Goal: Task Accomplishment & Management: Complete application form

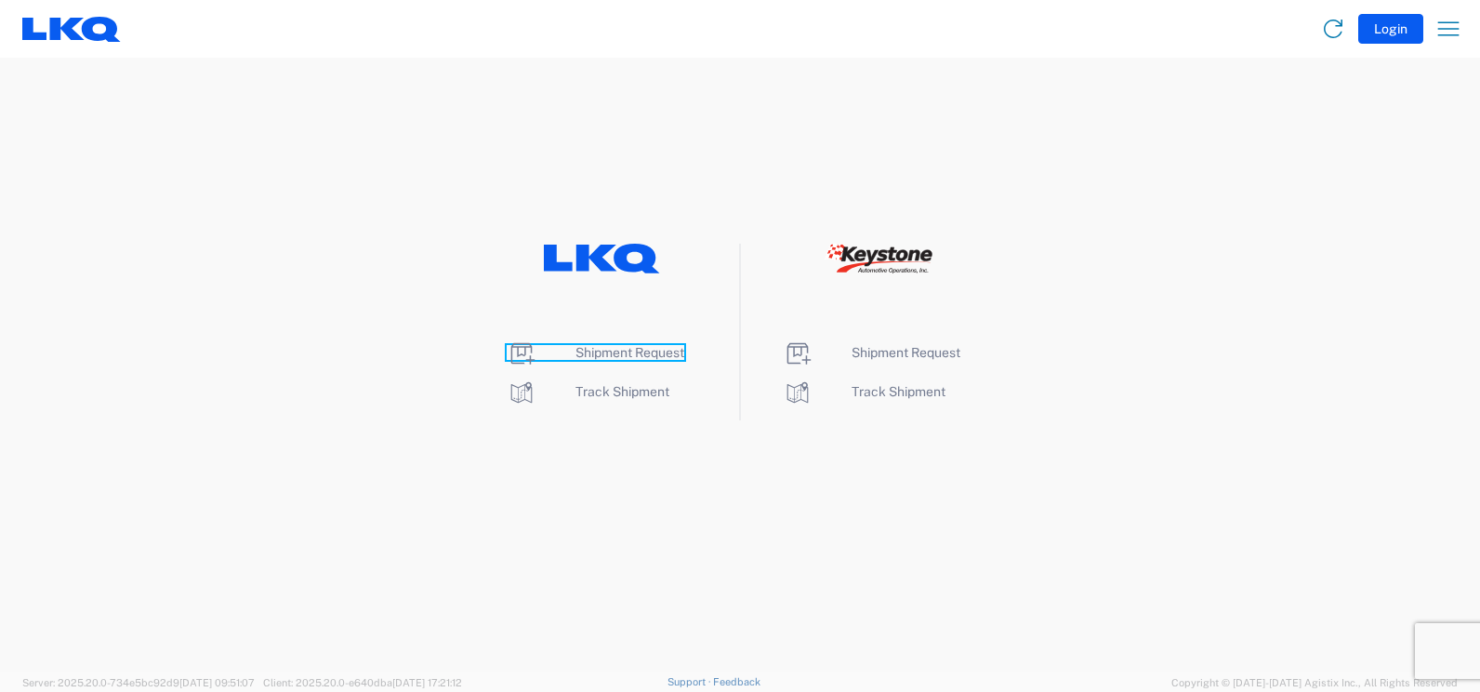
click at [633, 351] on span "Shipment Request" at bounding box center [629, 352] width 109 height 15
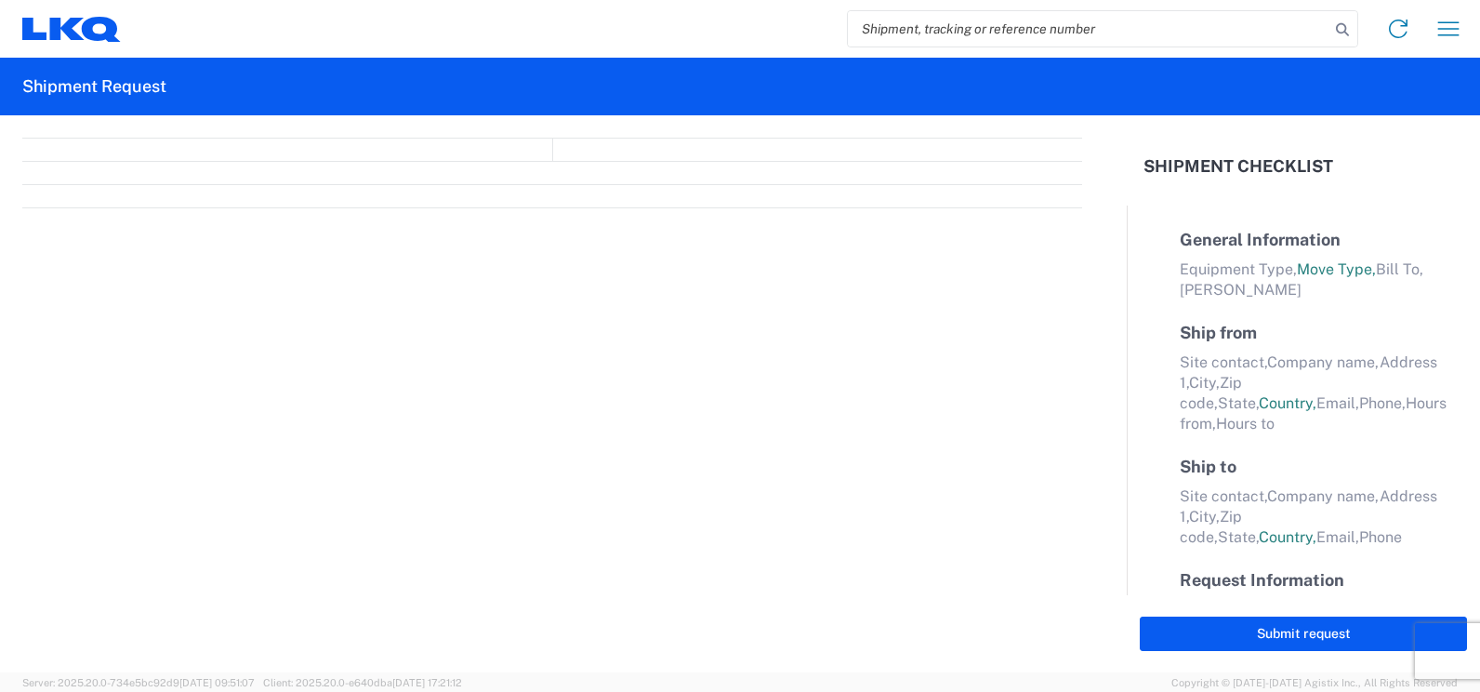
select select "FULL"
select select "LBS"
select select "IN"
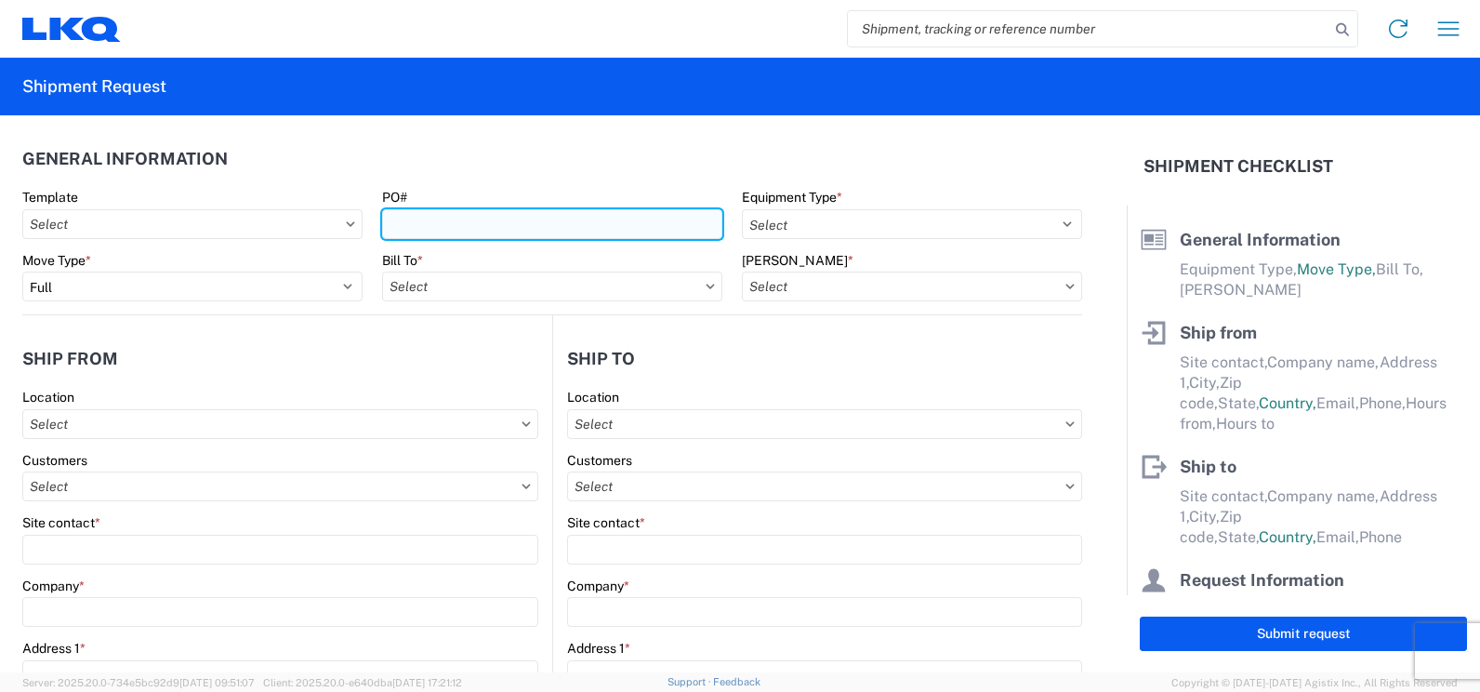
click at [482, 216] on input "PO#" at bounding box center [552, 224] width 340 height 30
type input "f"
type input "F0529380-4"
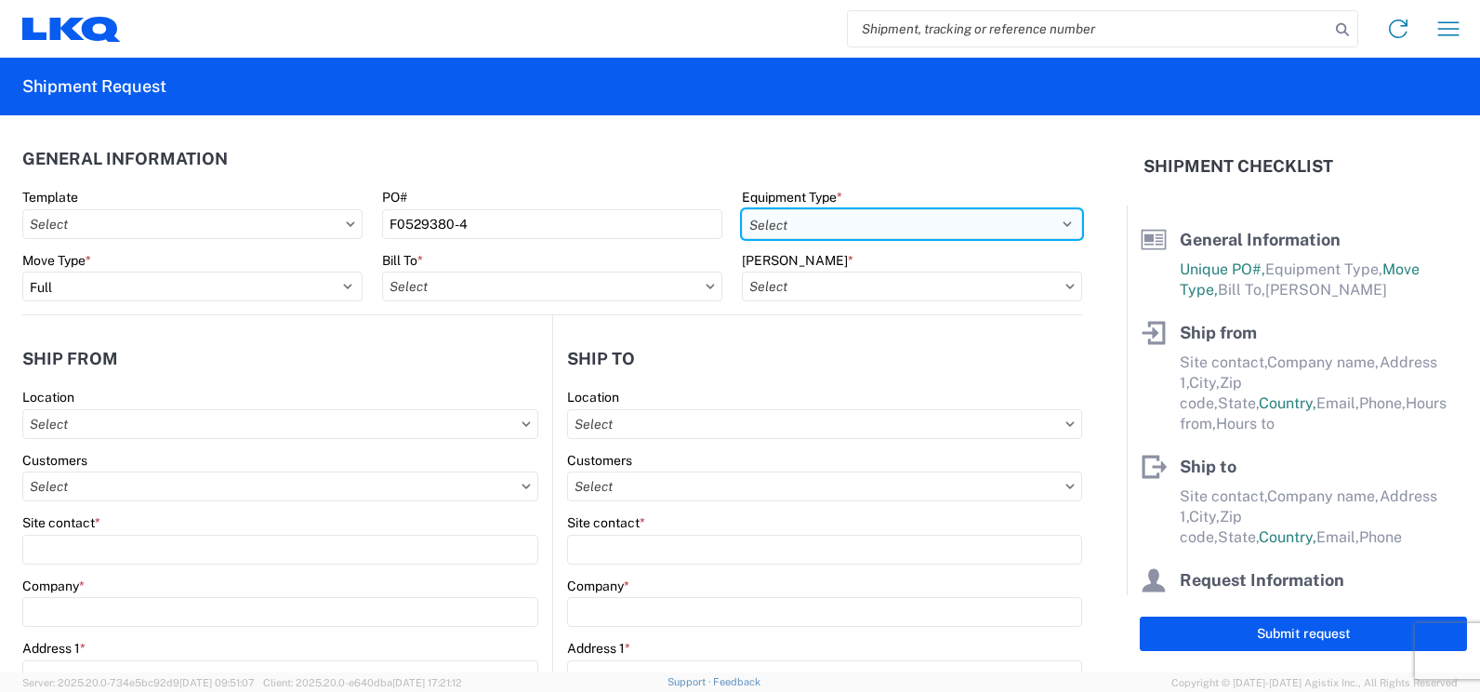
click at [846, 218] on select "Select 53’ Dry Van Flatbed Dropdeck (van) Lowboy (flatbed) Rail" at bounding box center [912, 224] width 340 height 30
select select "STDV"
click at [742, 209] on select "Select 53’ Dry Van Flatbed Dropdeck (van) Lowboy (flatbed) Rail" at bounding box center [912, 224] width 340 height 30
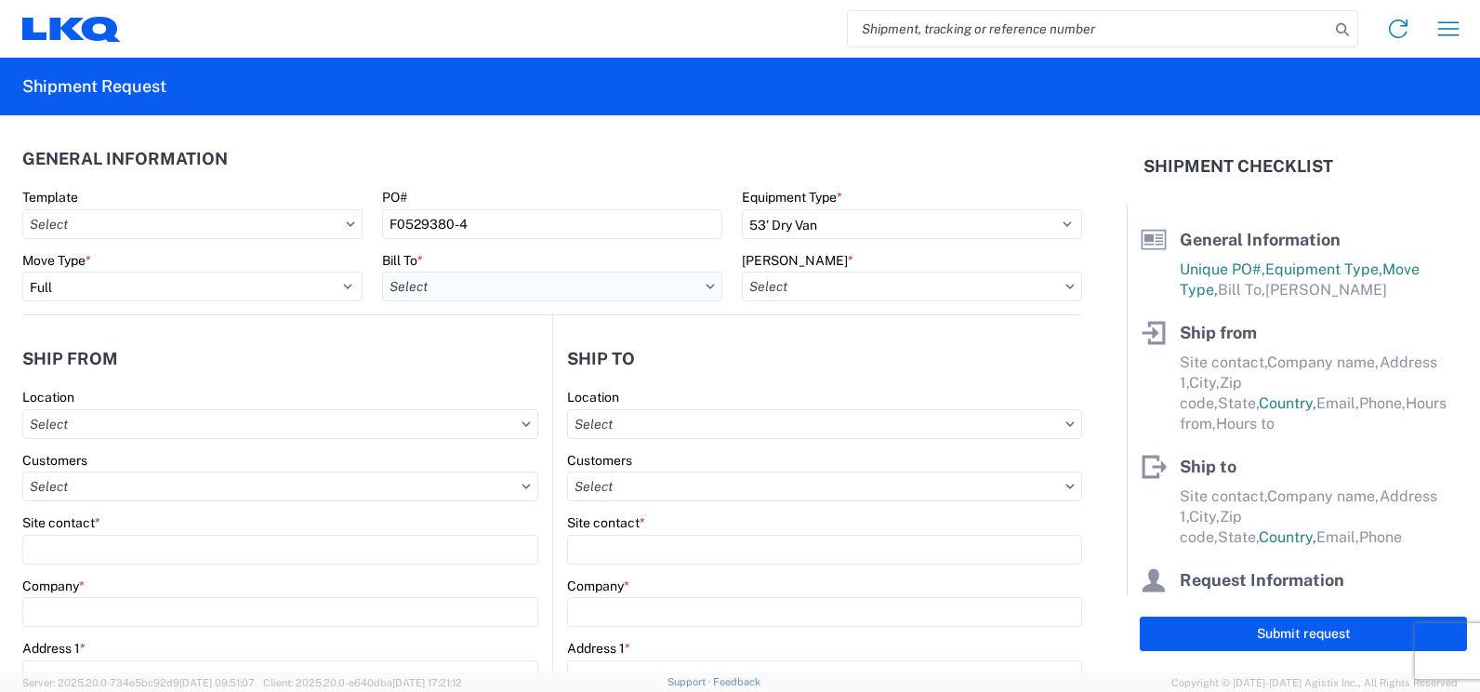
click at [534, 297] on input "text" at bounding box center [552, 286] width 340 height 30
type input "3641"
click at [482, 364] on div "3641- Corporate" at bounding box center [544, 369] width 325 height 30
type input "3641- Corporate"
click at [1065, 288] on icon at bounding box center [1069, 287] width 9 height 6
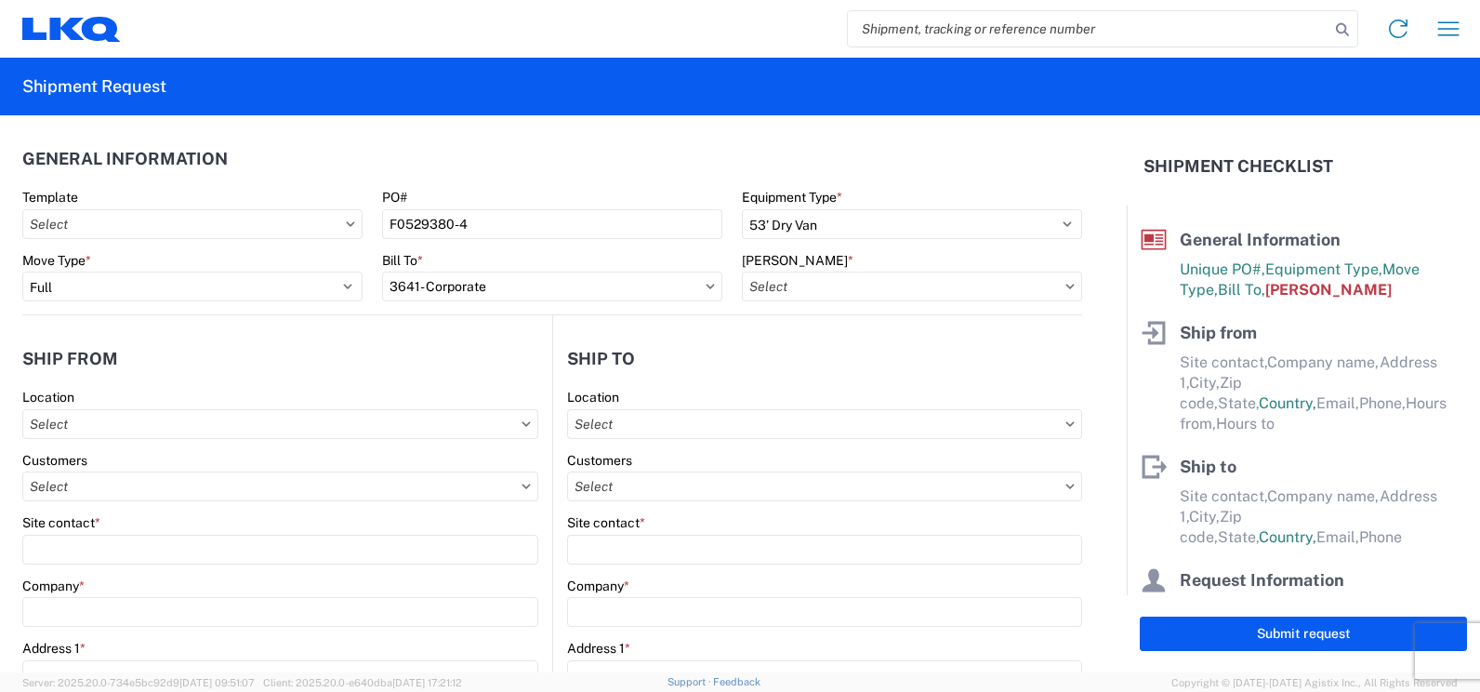
click at [1065, 288] on icon at bounding box center [1069, 287] width 9 height 6
click at [1065, 284] on icon at bounding box center [1069, 287] width 9 height 6
click at [742, 258] on label "Bill Code *" at bounding box center [798, 260] width 112 height 17
click at [792, 288] on input "text" at bounding box center [912, 286] width 340 height 30
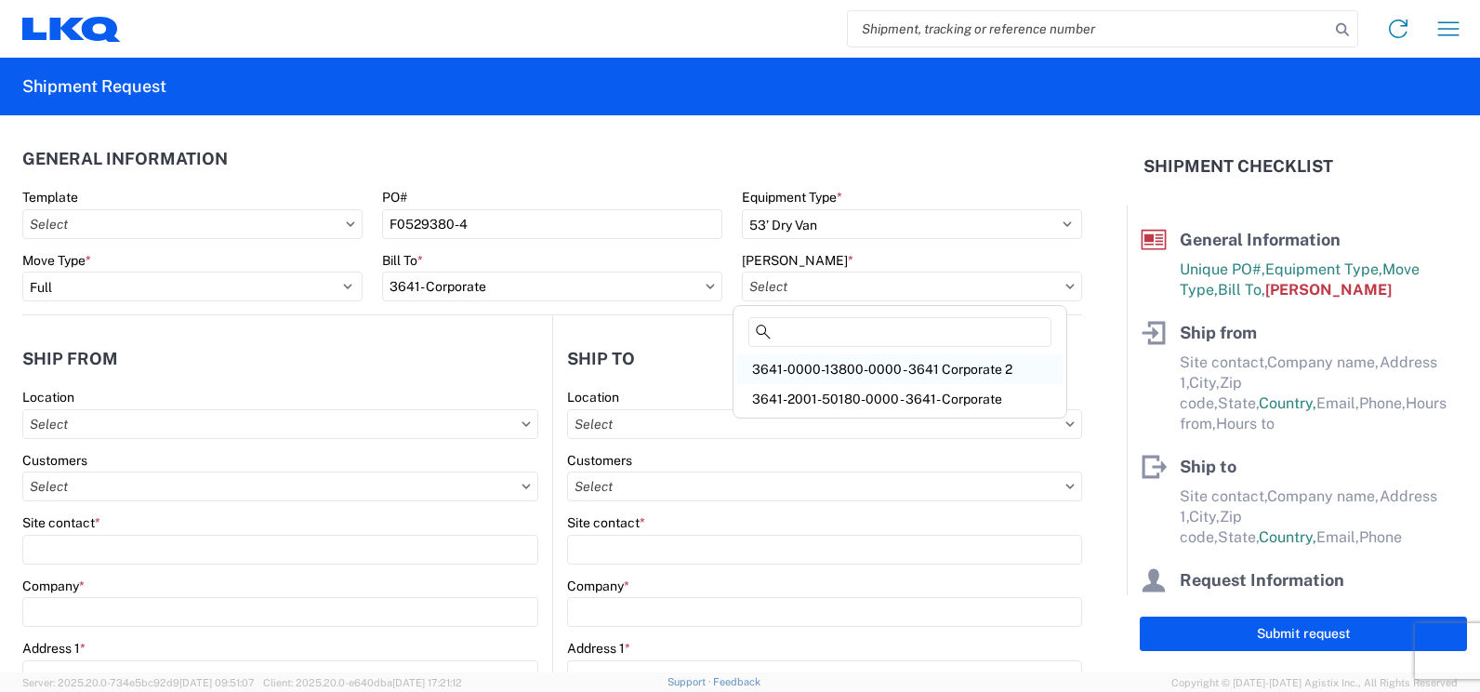
click at [923, 362] on div "3641-0000-13800-0000 - 3641 Corporate 2" at bounding box center [899, 369] width 325 height 30
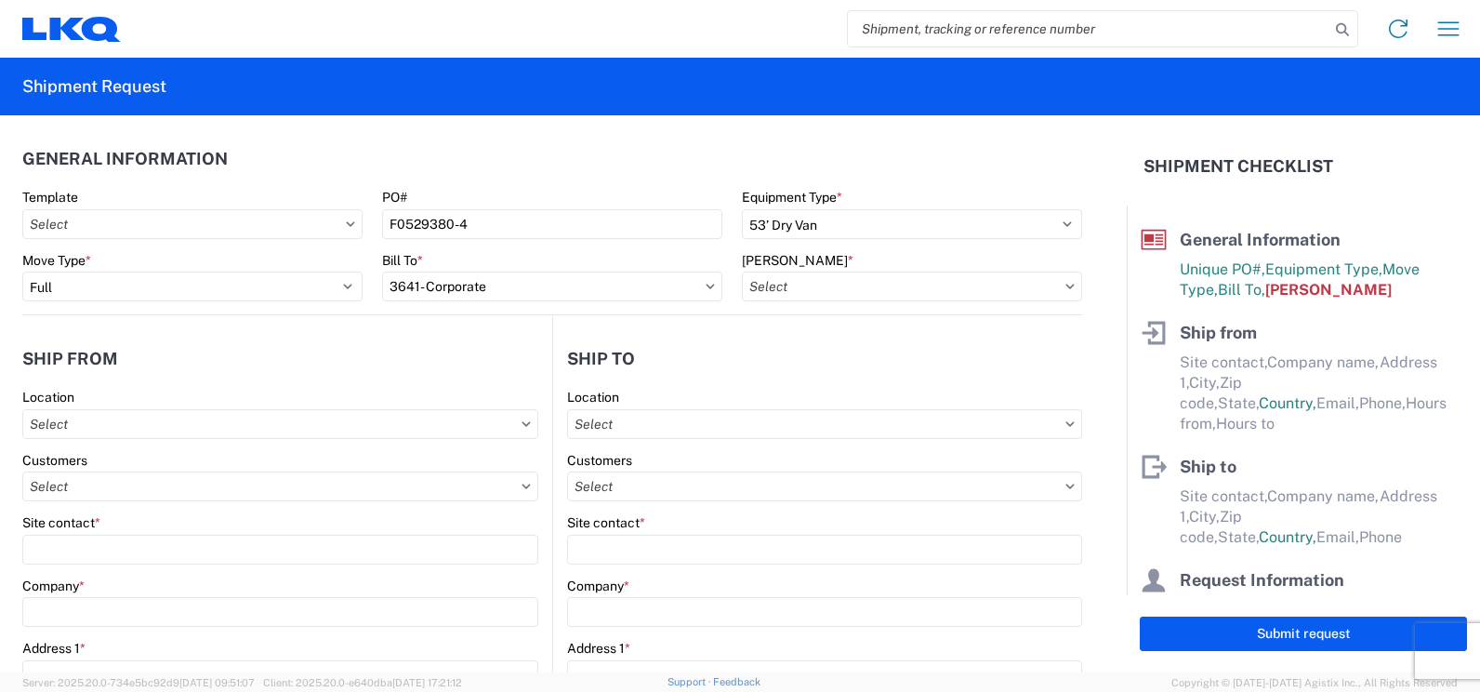
type input "3641-0000-13800-0000 - 3641 Corporate 2"
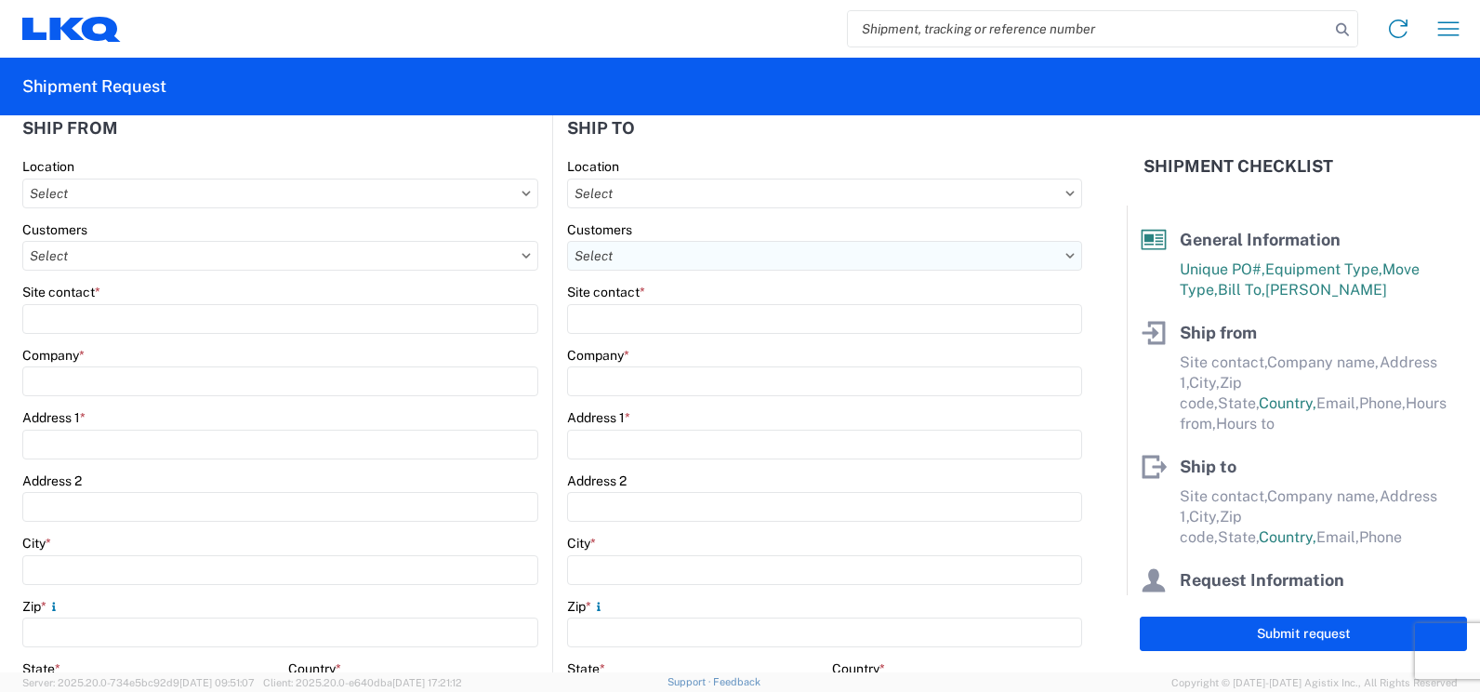
scroll to position [232, 0]
click at [418, 189] on input "text" at bounding box center [280, 192] width 516 height 30
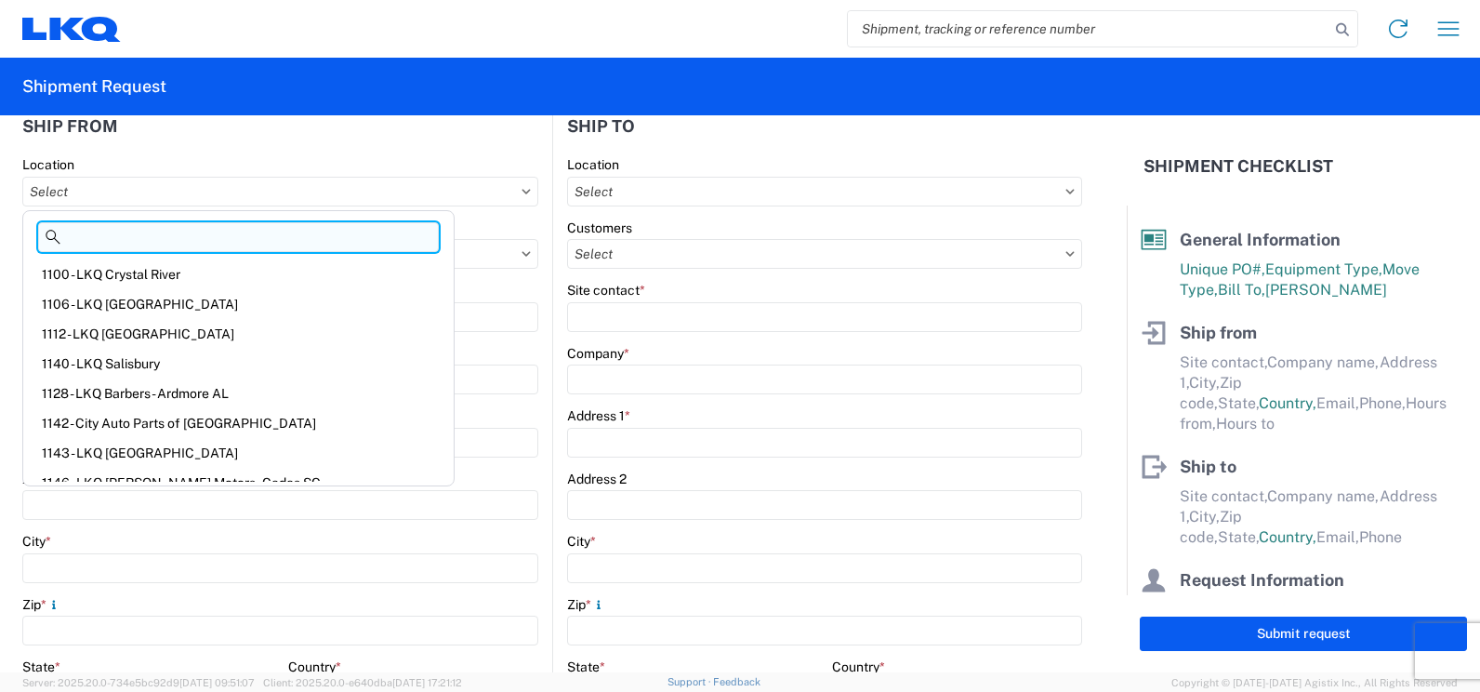
click at [176, 234] on input at bounding box center [238, 237] width 401 height 30
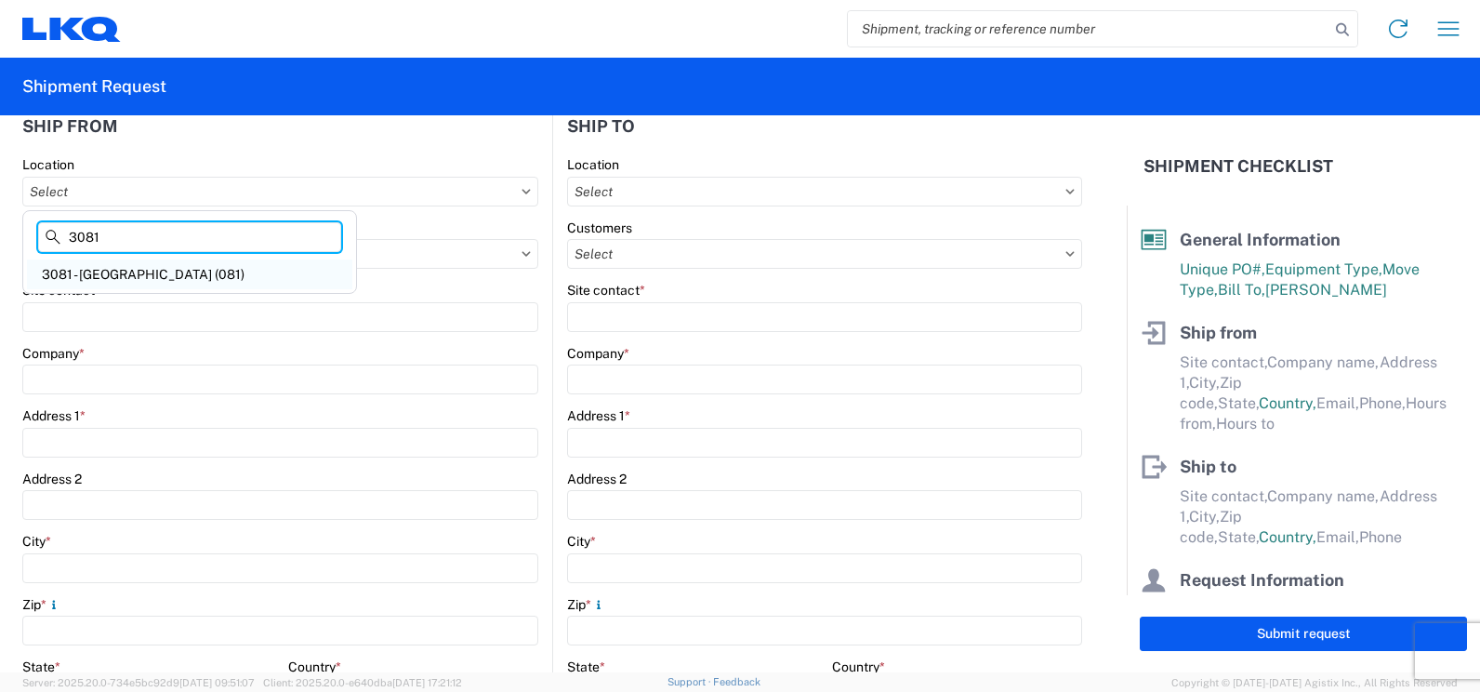
type input "3081"
click at [187, 277] on div "3081 - Miami FL (081)" at bounding box center [189, 274] width 325 height 30
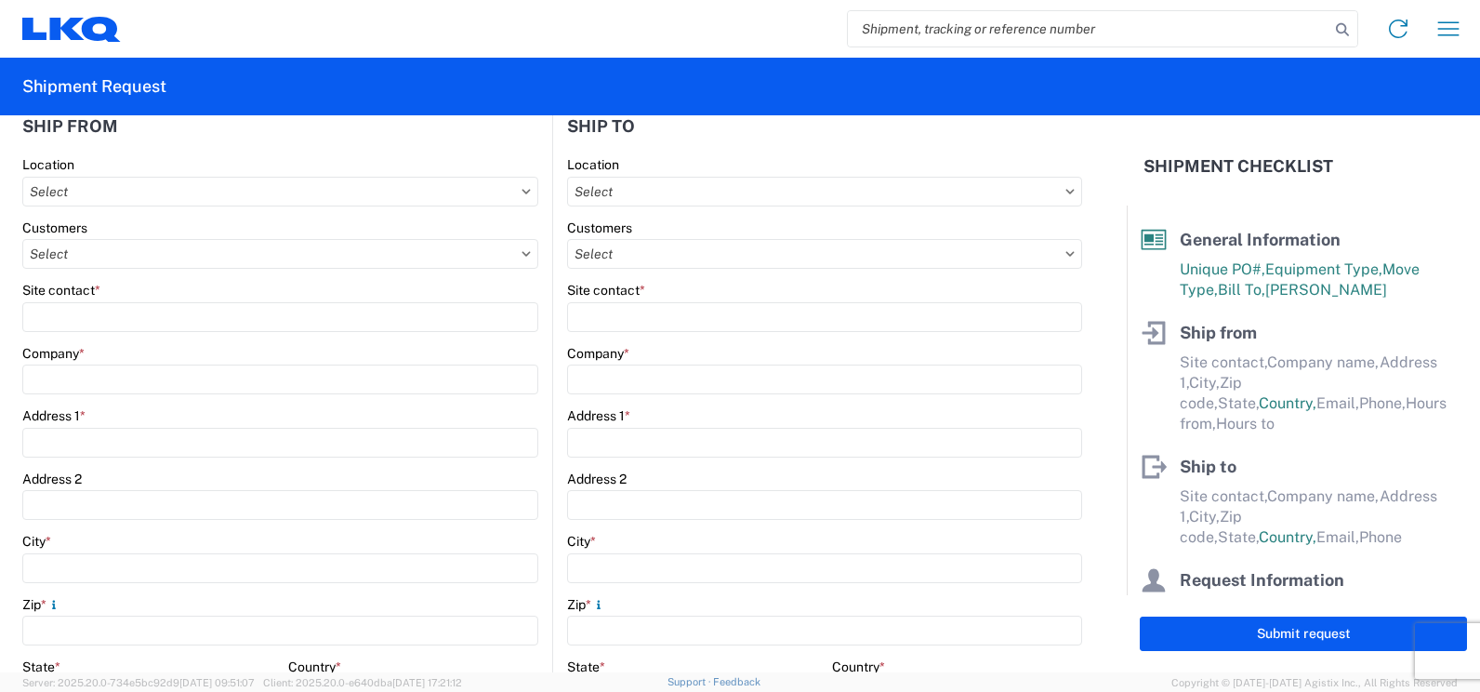
type input "3081 - Miami FL (081)"
type input "LKQ Corporation"
type input "11701 NW 101 RD Suite 1"
type input "Medley"
type input "33178"
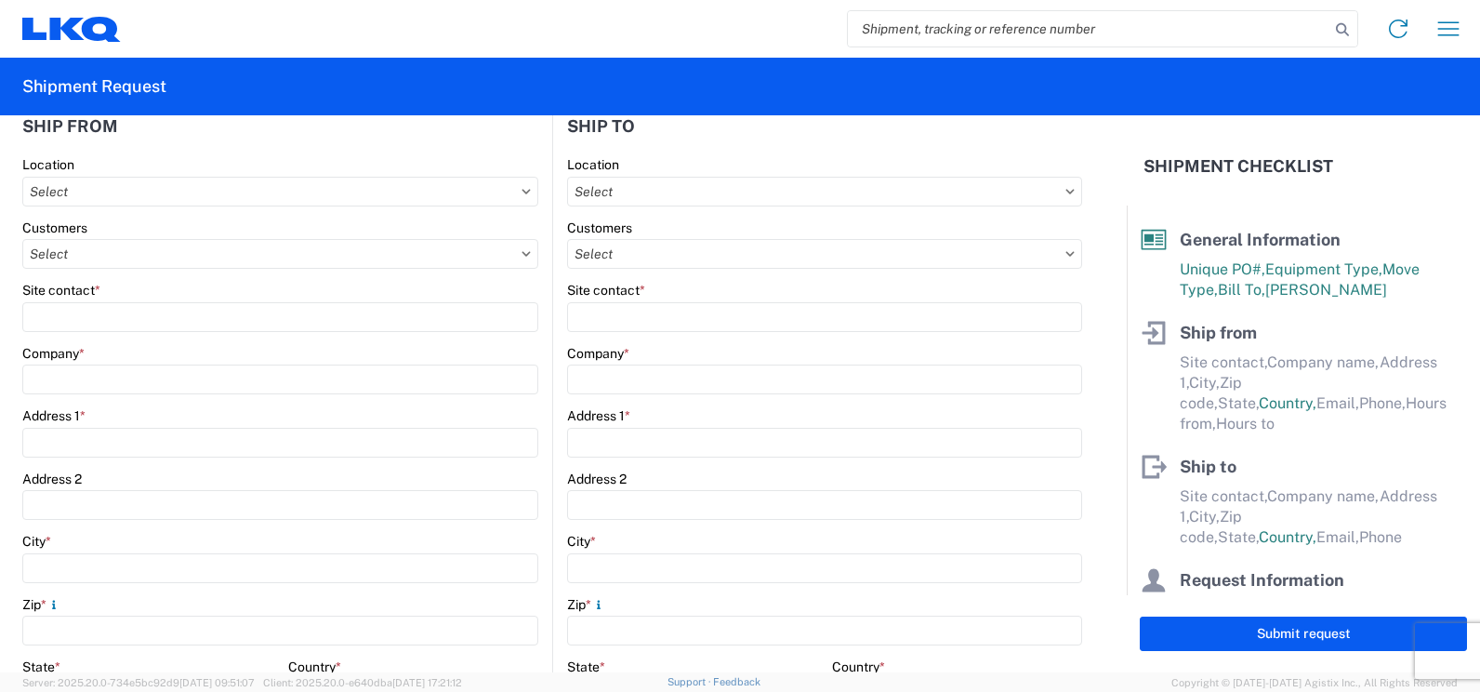
select select "FL"
select select "US"
type input "305-423-6681"
type input "08:30"
type input "19:00"
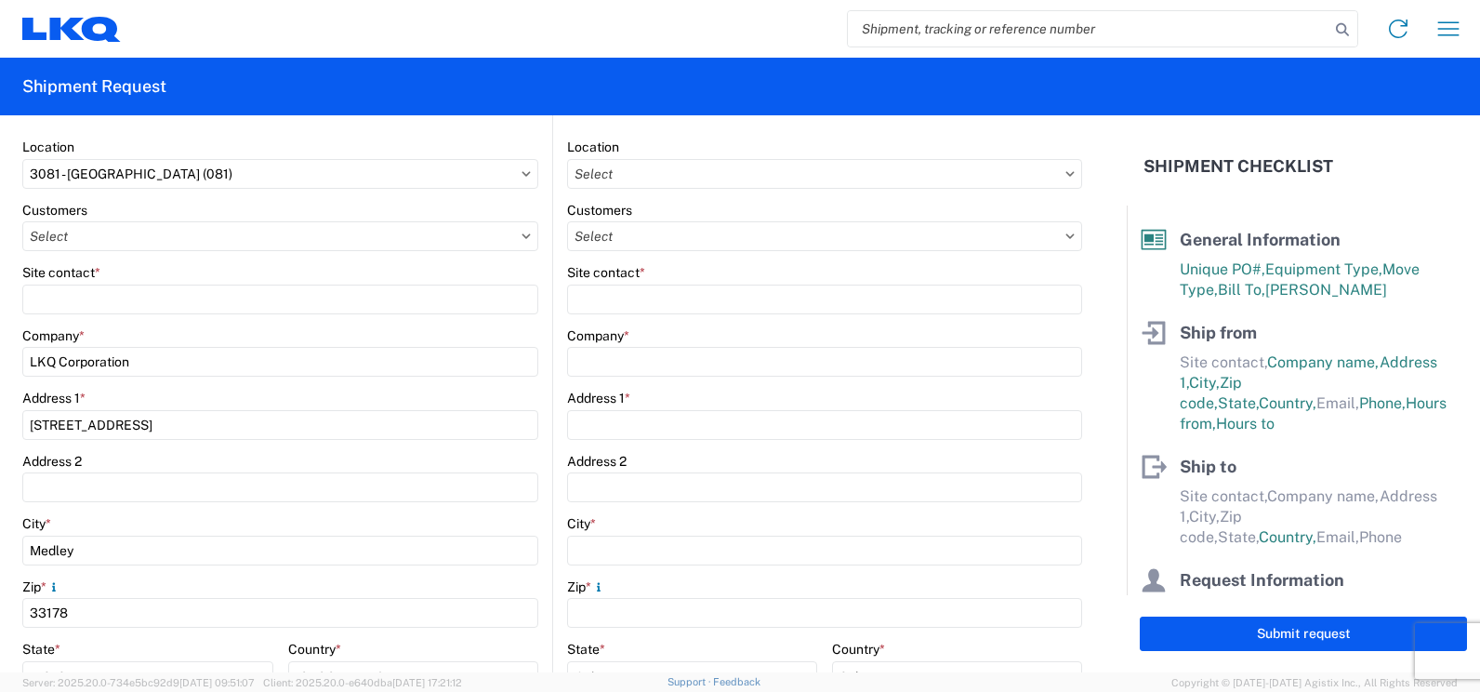
scroll to position [256, 0]
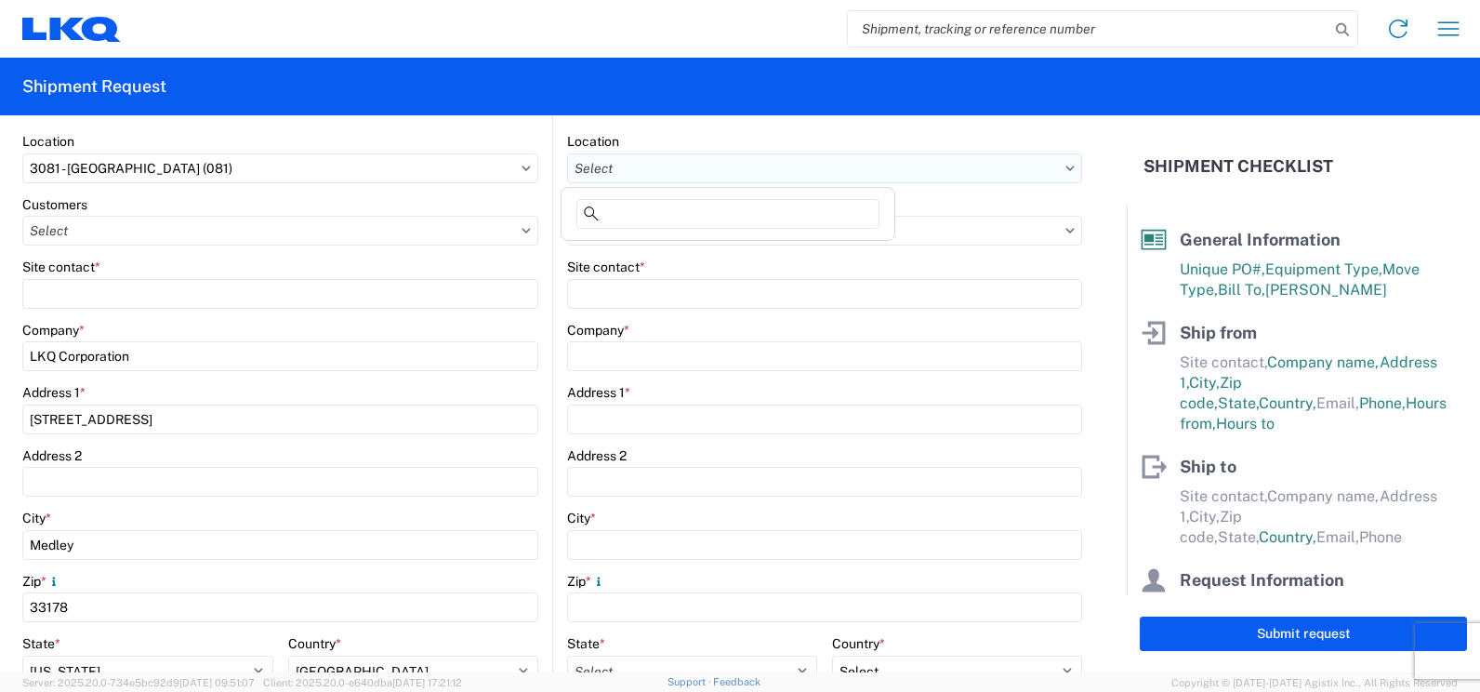
click at [1061, 175] on input "text" at bounding box center [824, 168] width 515 height 30
type input "063"
click at [698, 260] on div "3063 - Grand Prairie" at bounding box center [727, 251] width 325 height 30
type input "3063 - Grand Prairie"
type input "3063 Grand Prairie"
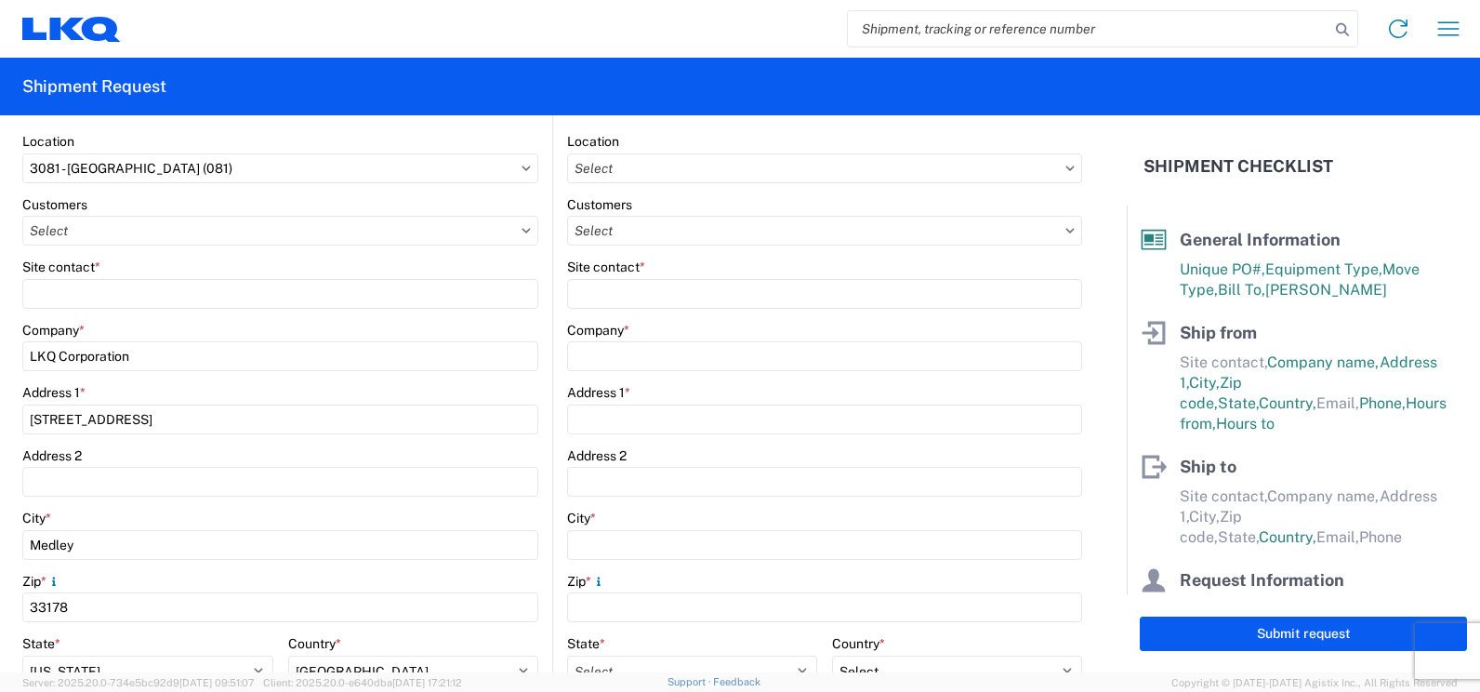
type input "4003 Grand Lakes Way"
type input "Ste 200"
type input "Grand Prairie"
type input "75050"
select select "US"
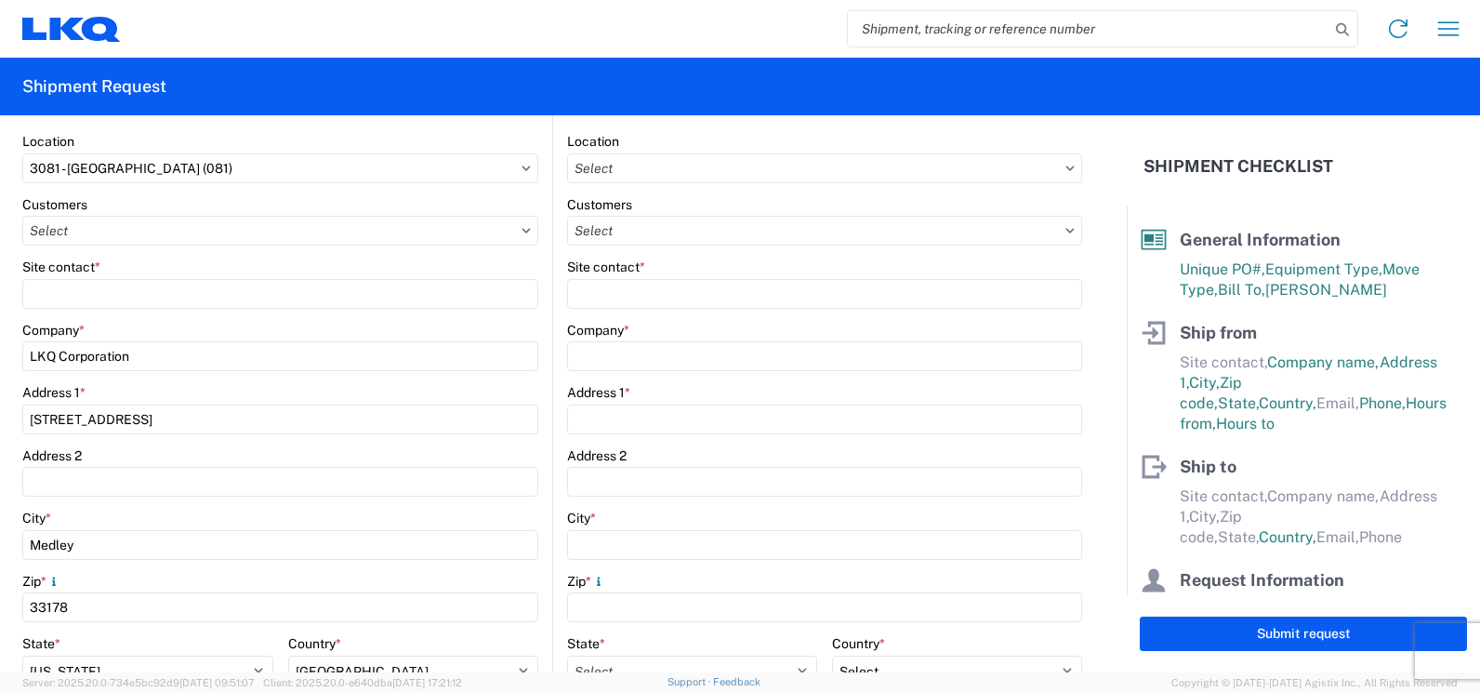
type input "214-960-3951"
type input "08:00"
type input "14:00"
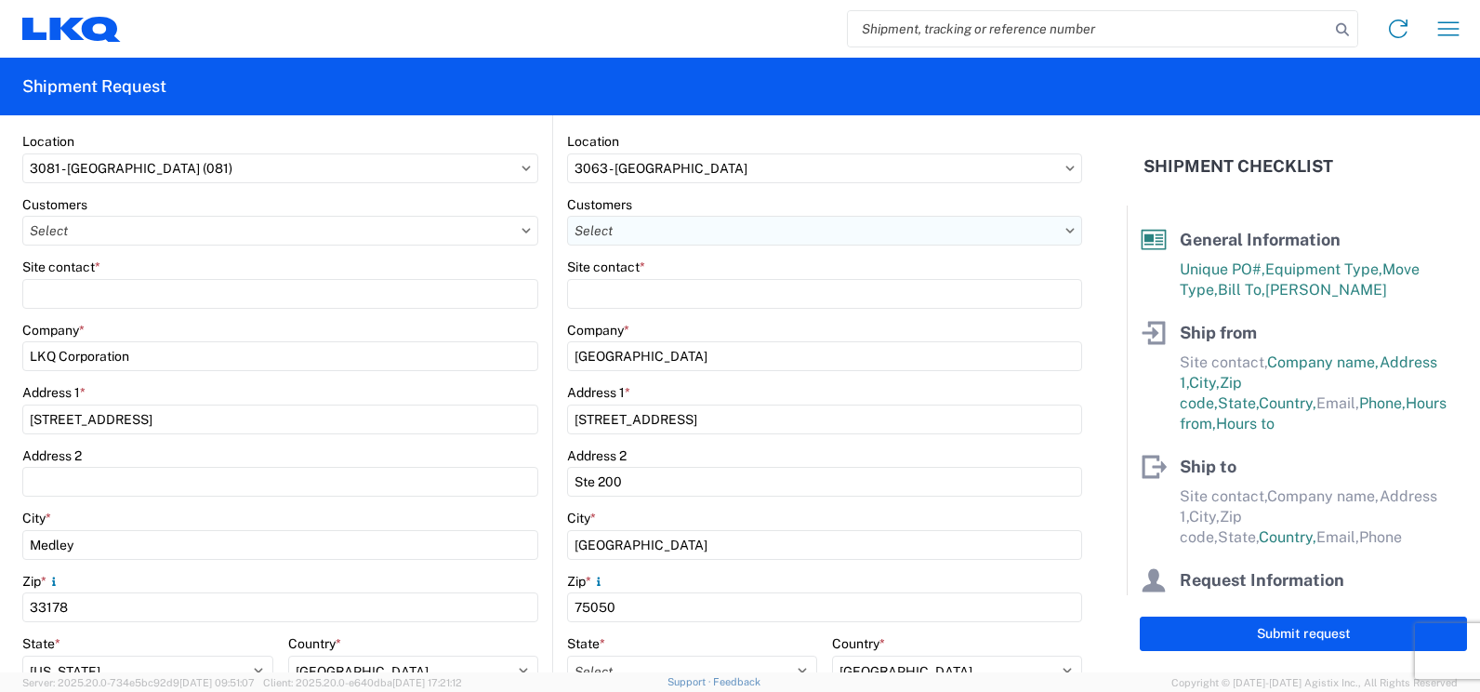
select select
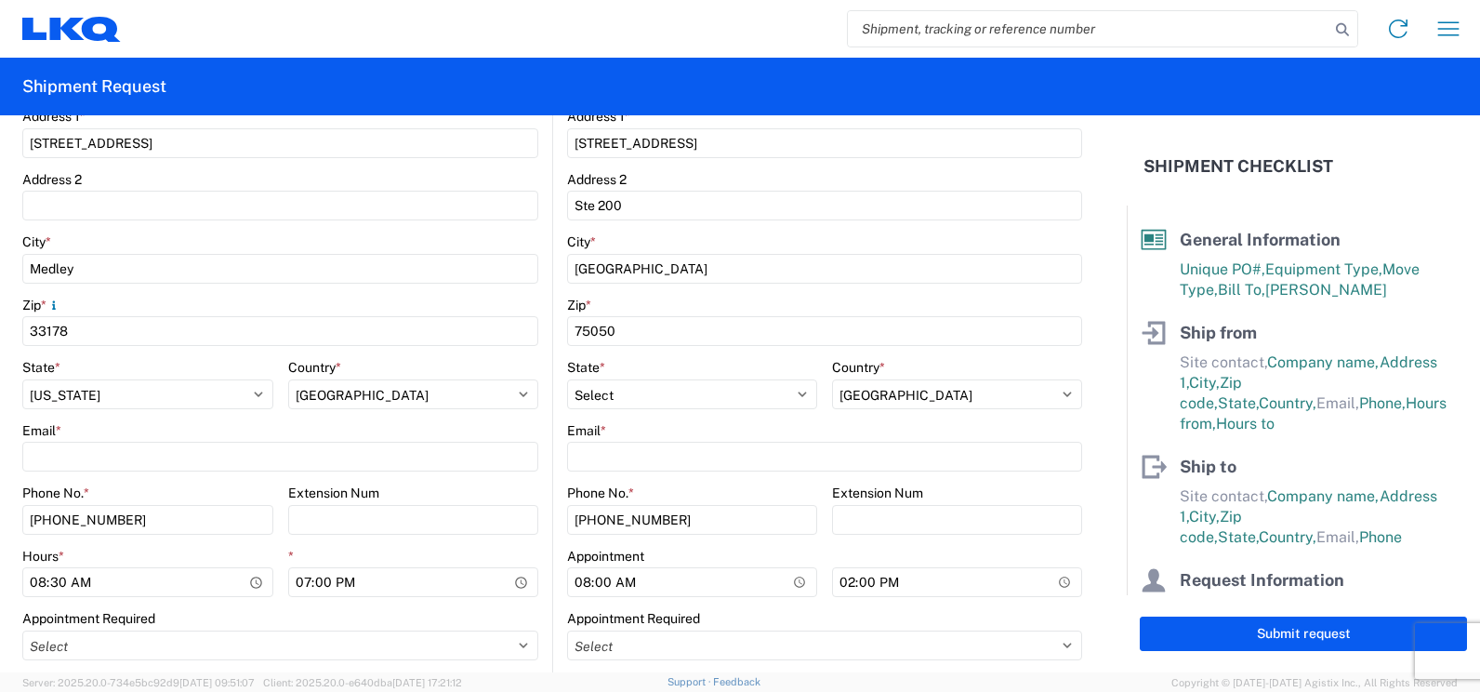
scroll to position [535, 0]
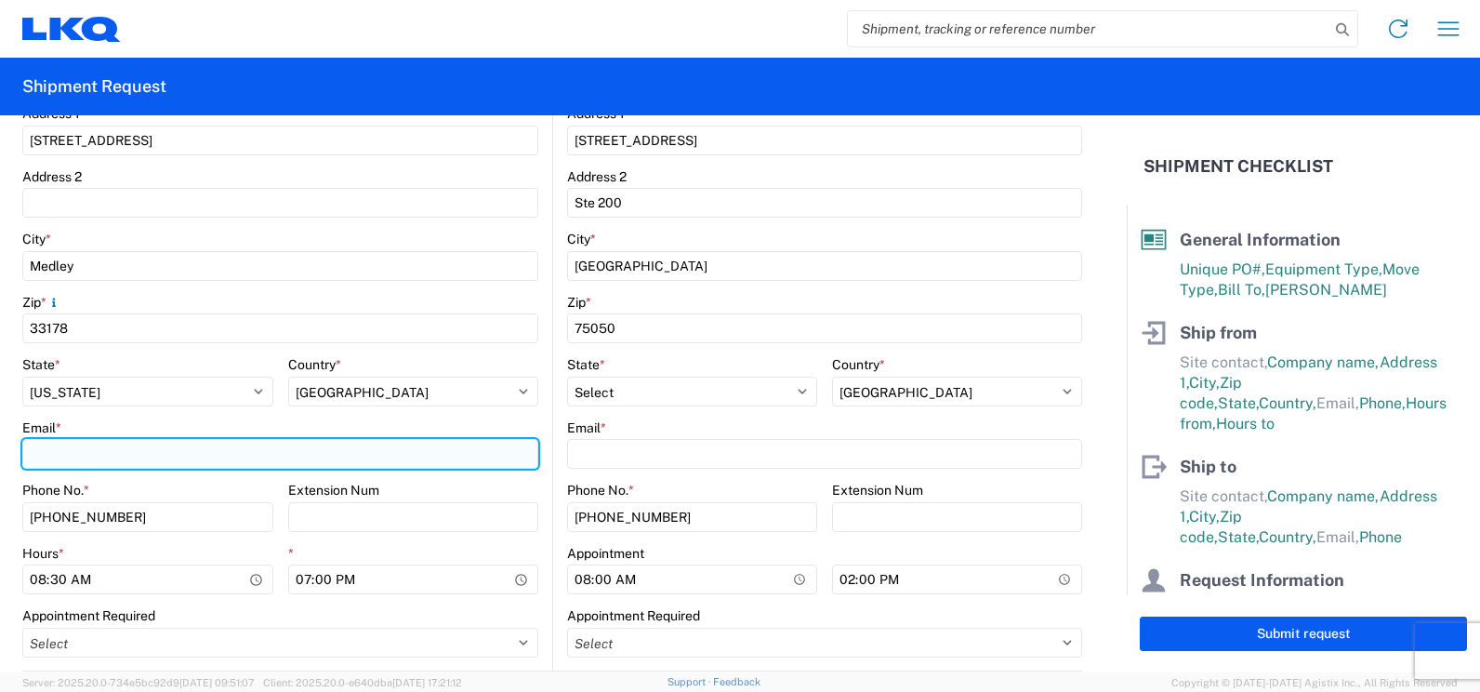
click at [185, 459] on input "Email *" at bounding box center [280, 454] width 516 height 30
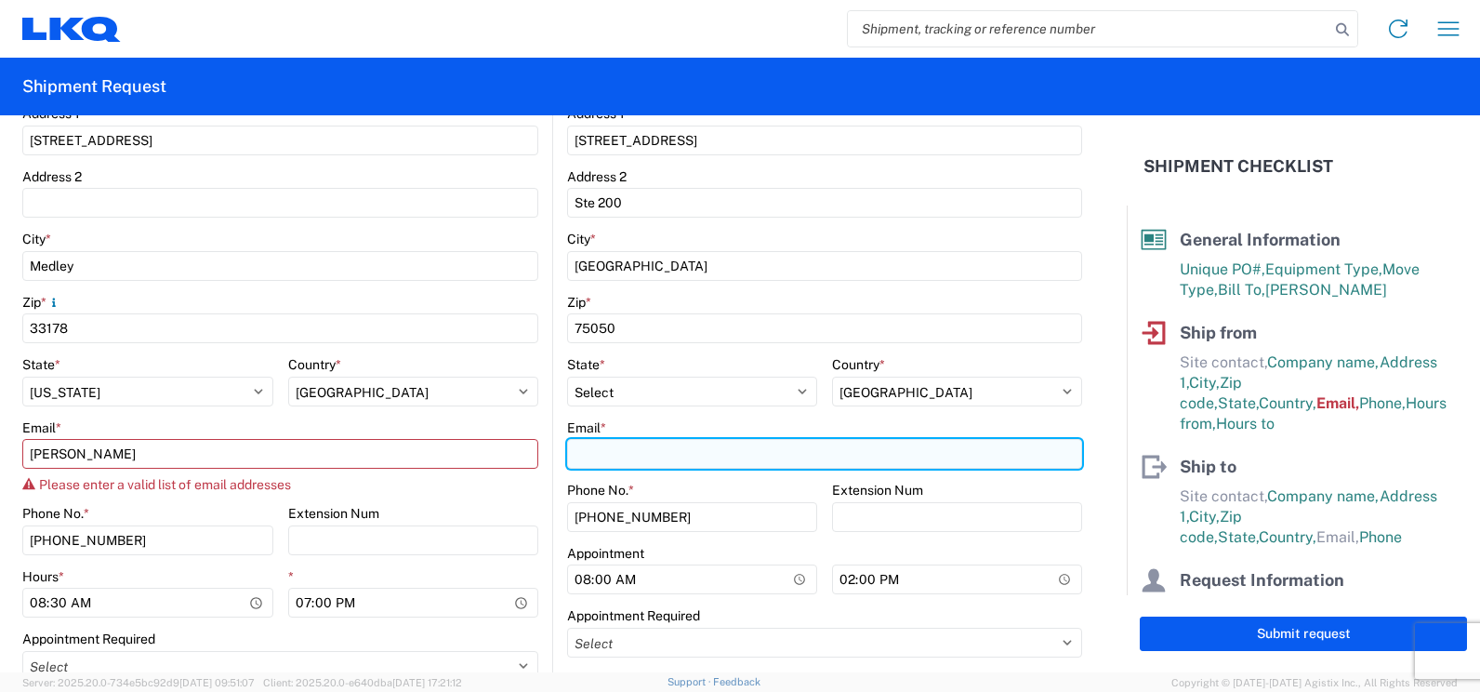
click at [651, 450] on input "Email *" at bounding box center [824, 454] width 515 height 30
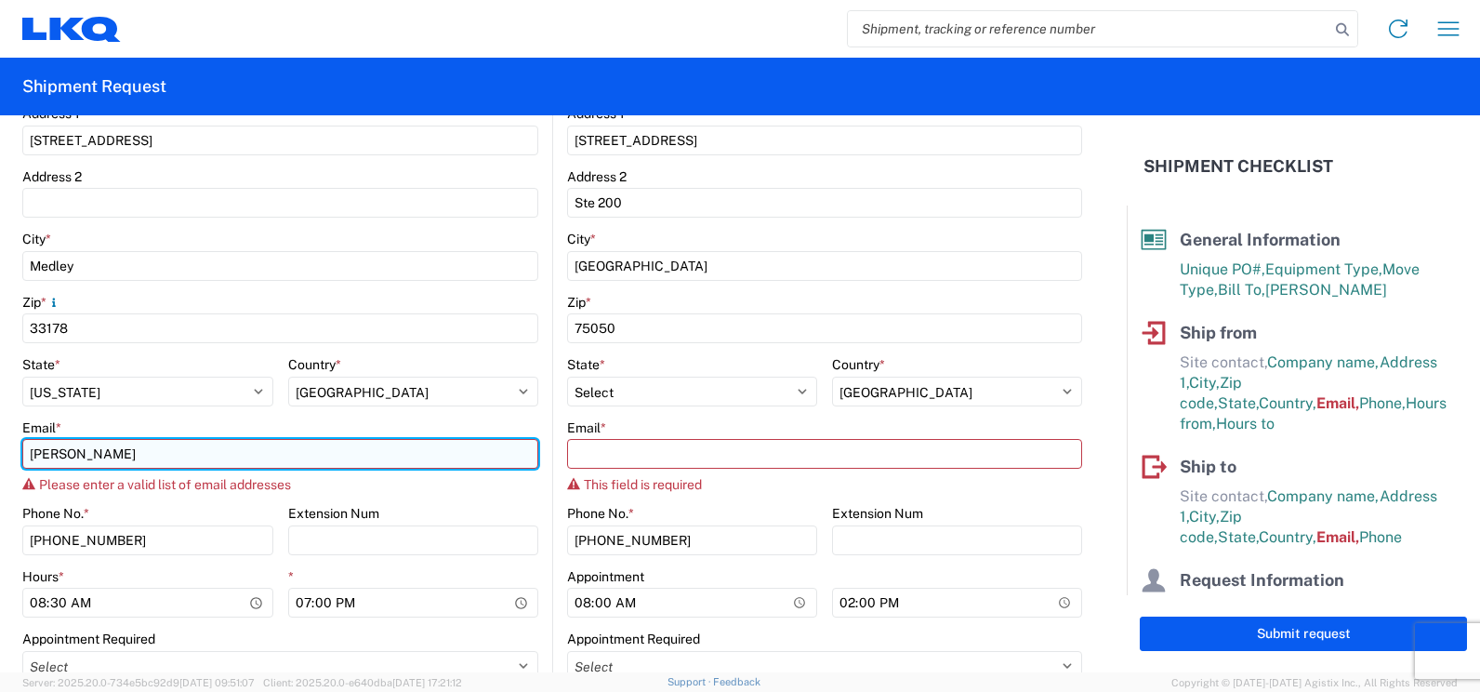
click at [401, 444] on input "jose" at bounding box center [280, 454] width 516 height 30
type input "jose.ellis@lkqcorp.com"
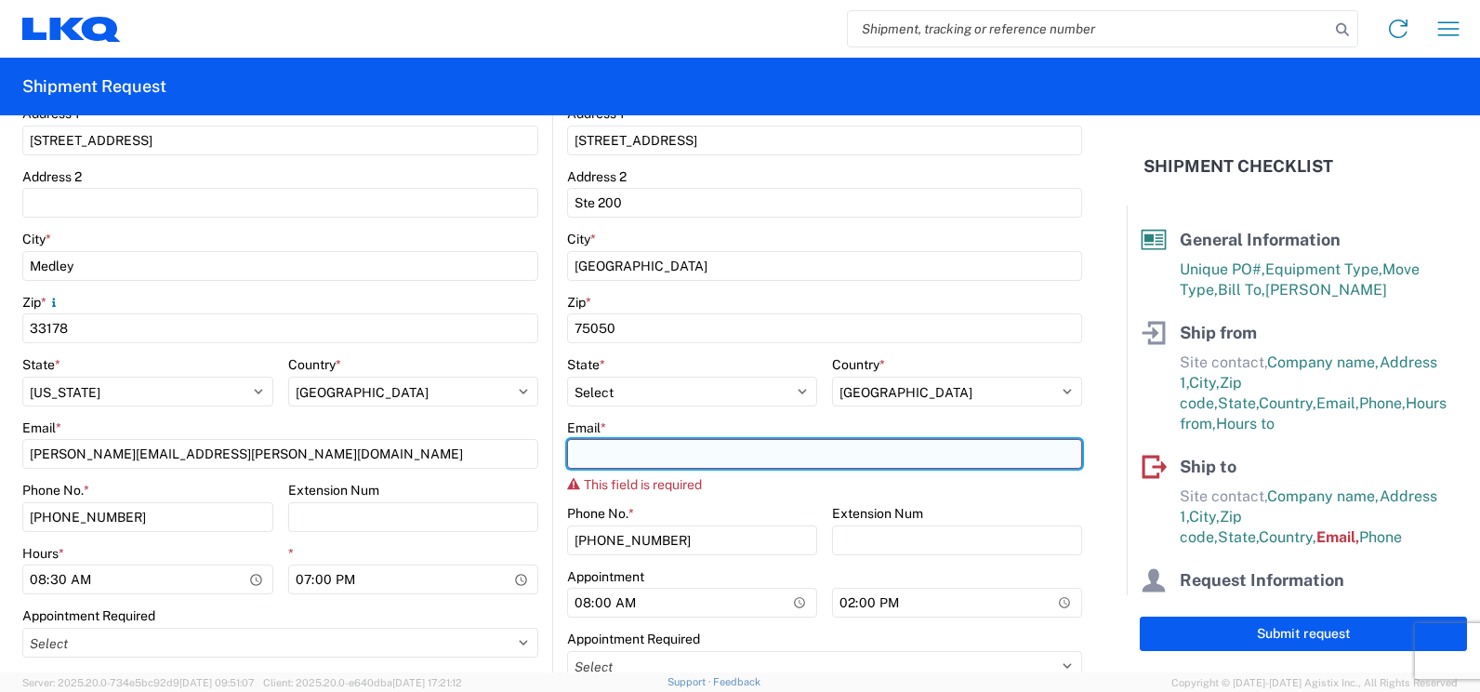
click at [584, 452] on input "Email *" at bounding box center [824, 454] width 515 height 30
type input "jose.ellis@lkqcorp.com"
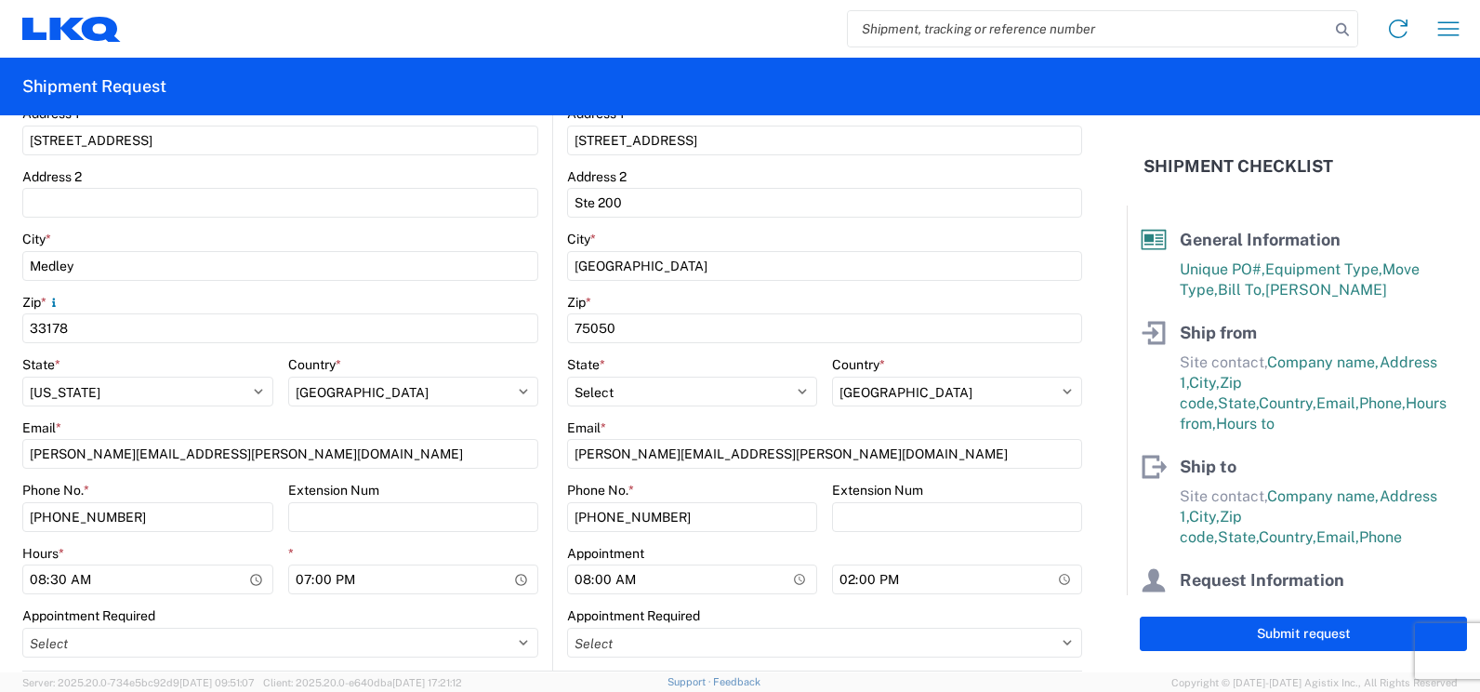
click at [1097, 472] on form "General Information Template PO# F0529380-4 Equipment Type * Select 53’ Dry Van…" at bounding box center [563, 393] width 1127 height 557
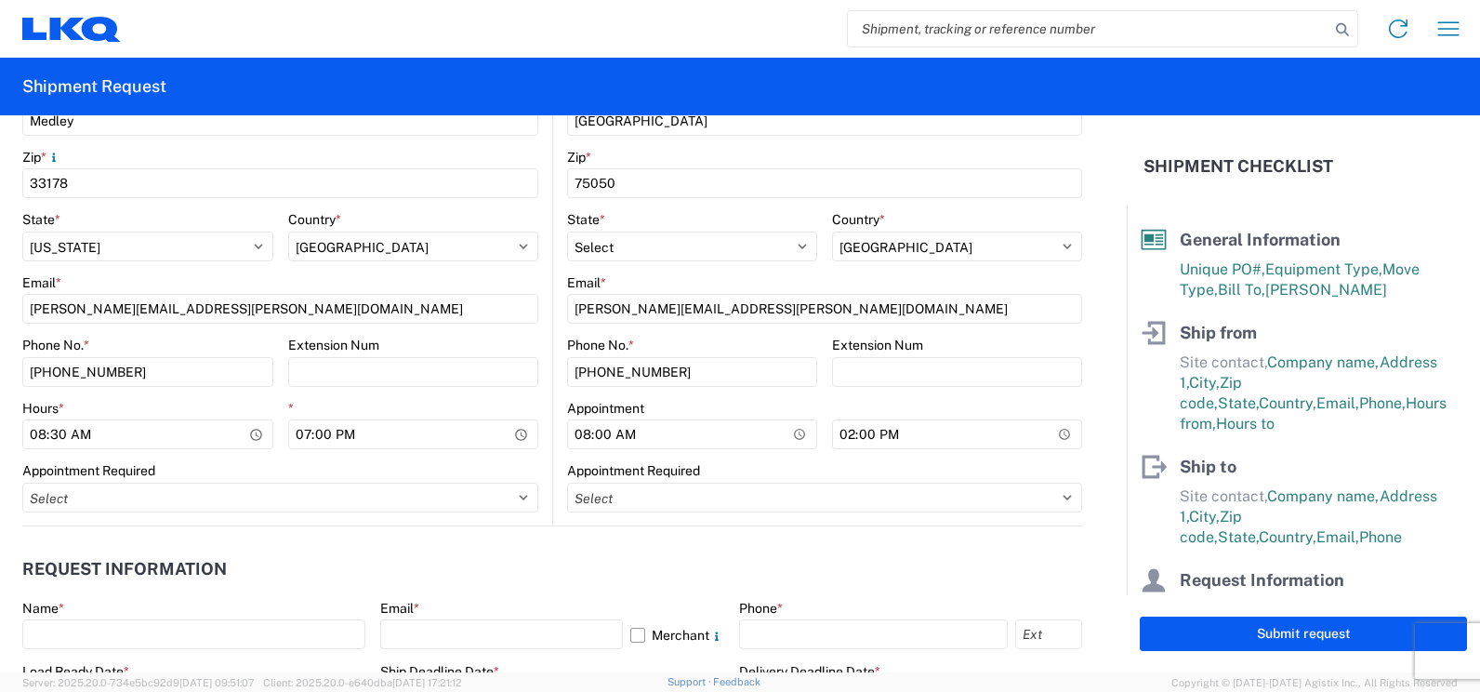
scroll to position [697, 0]
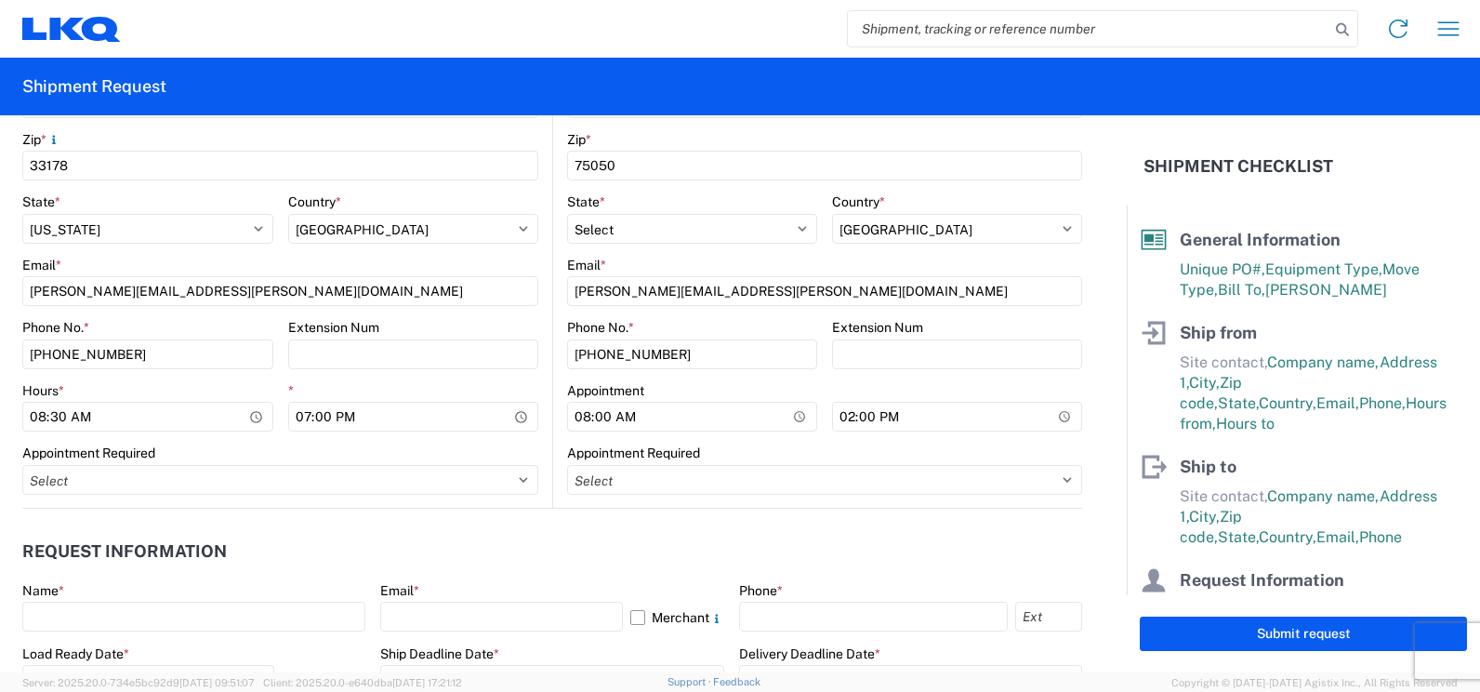
click at [1082, 459] on form "General Information Template PO# F0529380-4 Equipment Type * Select 53’ Dry Van…" at bounding box center [563, 393] width 1127 height 557
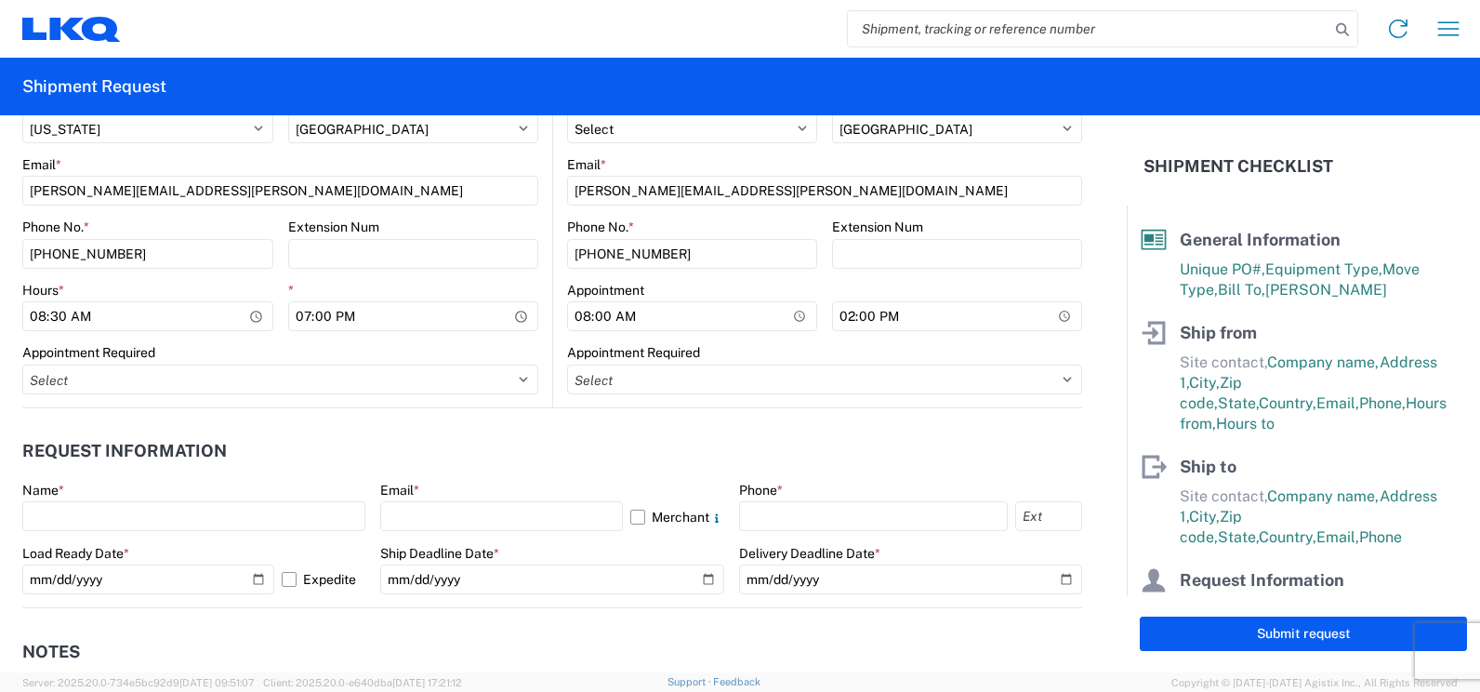
scroll to position [813, 0]
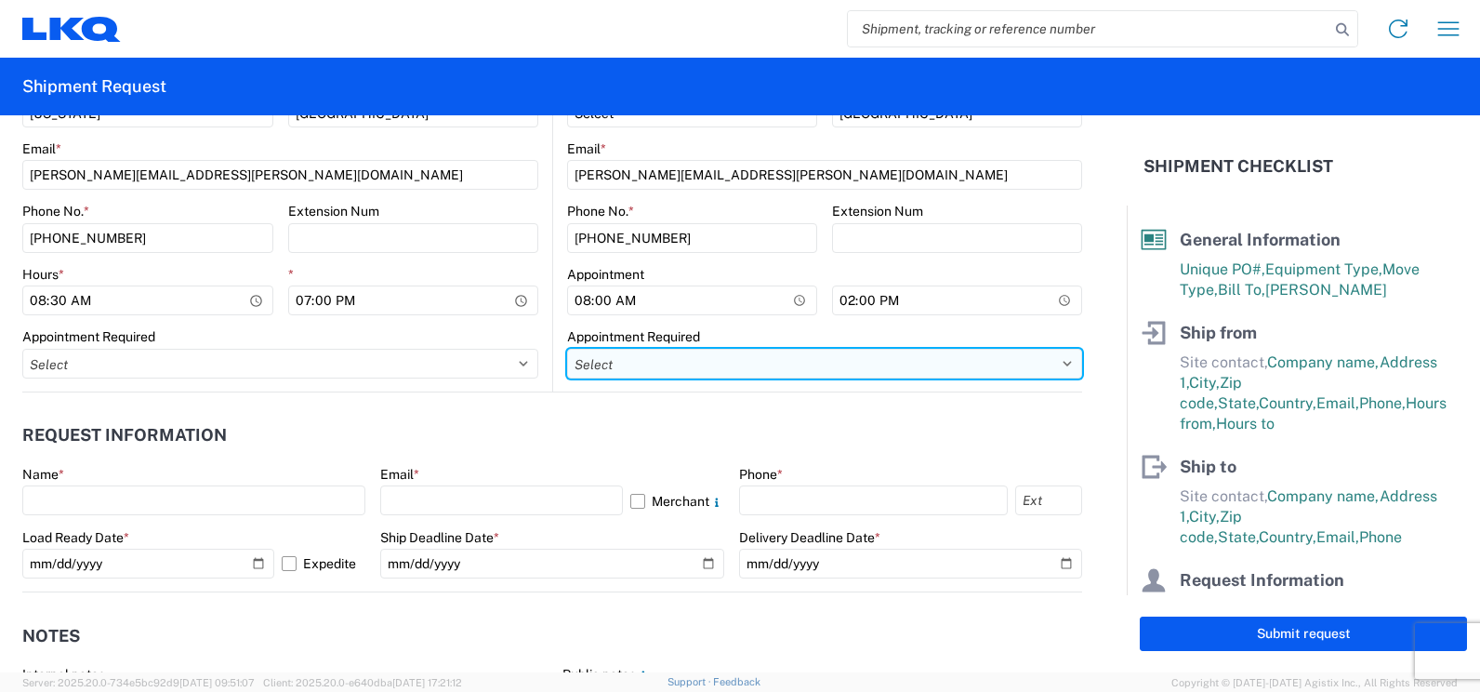
click at [1054, 361] on select "Select Appt Required Appt Not Required Appt - First available" at bounding box center [824, 364] width 515 height 30
select select "apptRequired"
click at [567, 349] on select "Select Appt Required Appt Not Required Appt - First available" at bounding box center [824, 364] width 515 height 30
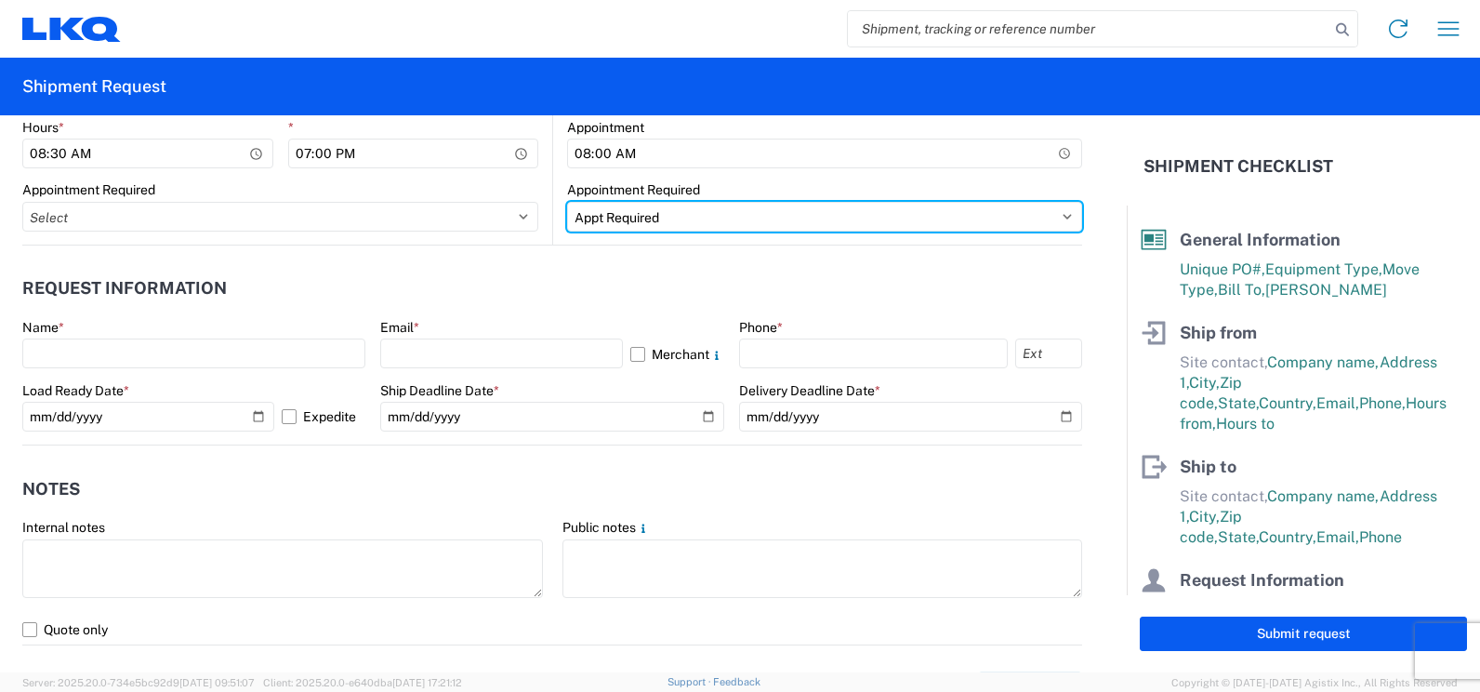
scroll to position [976, 0]
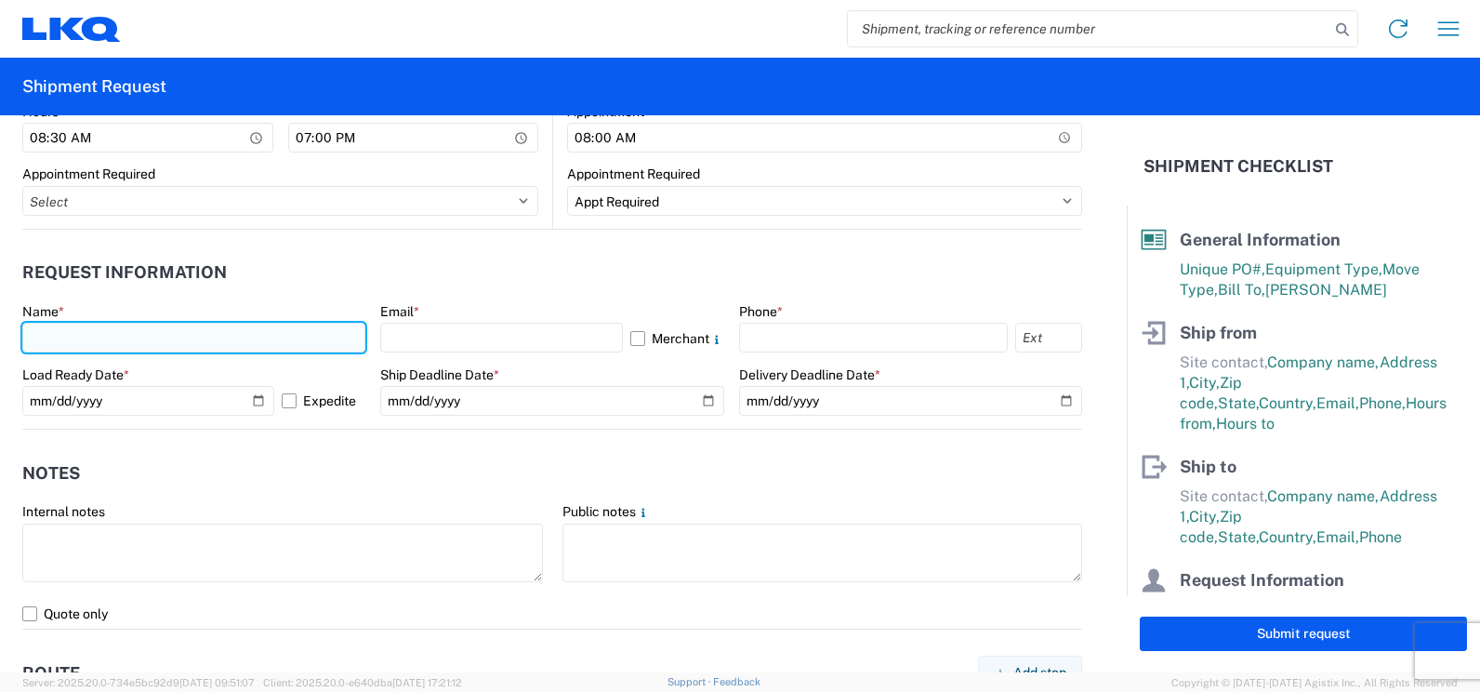
click at [278, 336] on input "text" at bounding box center [193, 338] width 343 height 30
type input "Jose G Ellis"
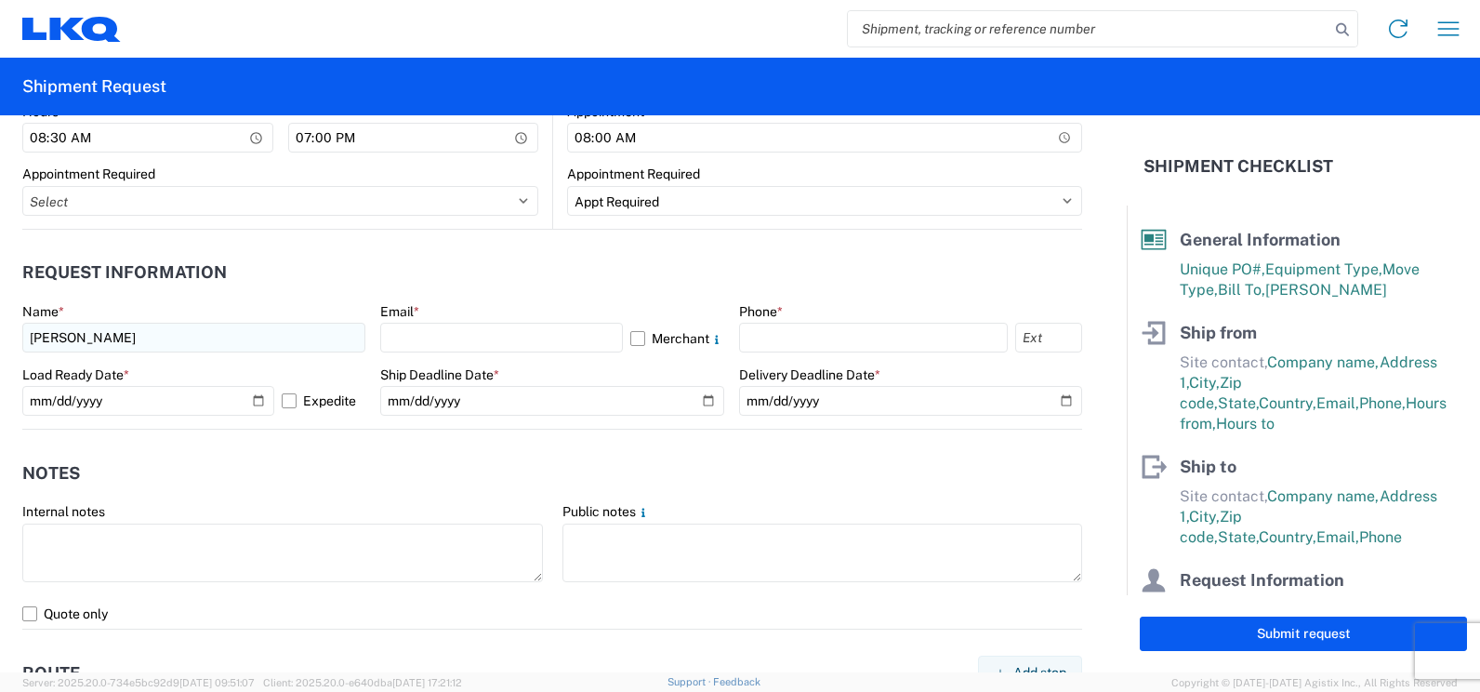
select select "FL"
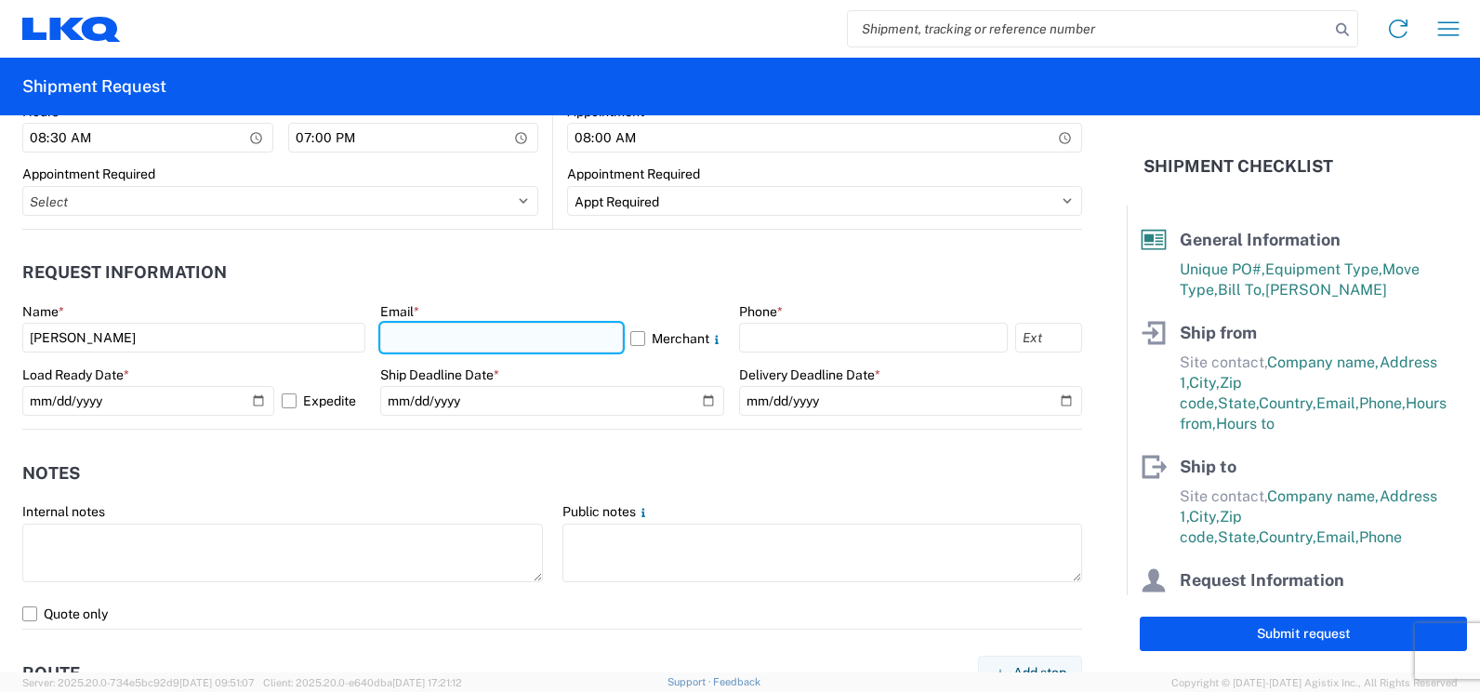
click at [390, 324] on input "text" at bounding box center [501, 338] width 242 height 30
type input "jose.ellis@lkqcorp.com"
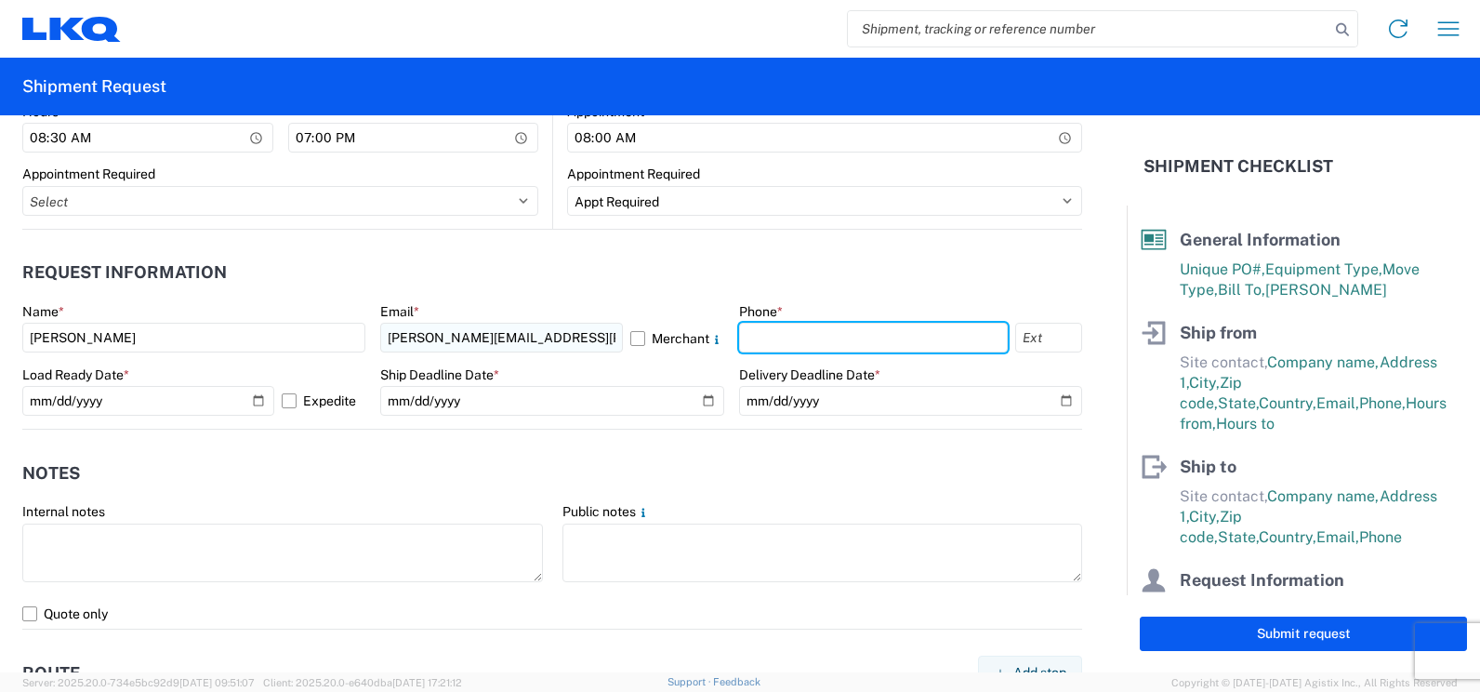
type input "3055251737"
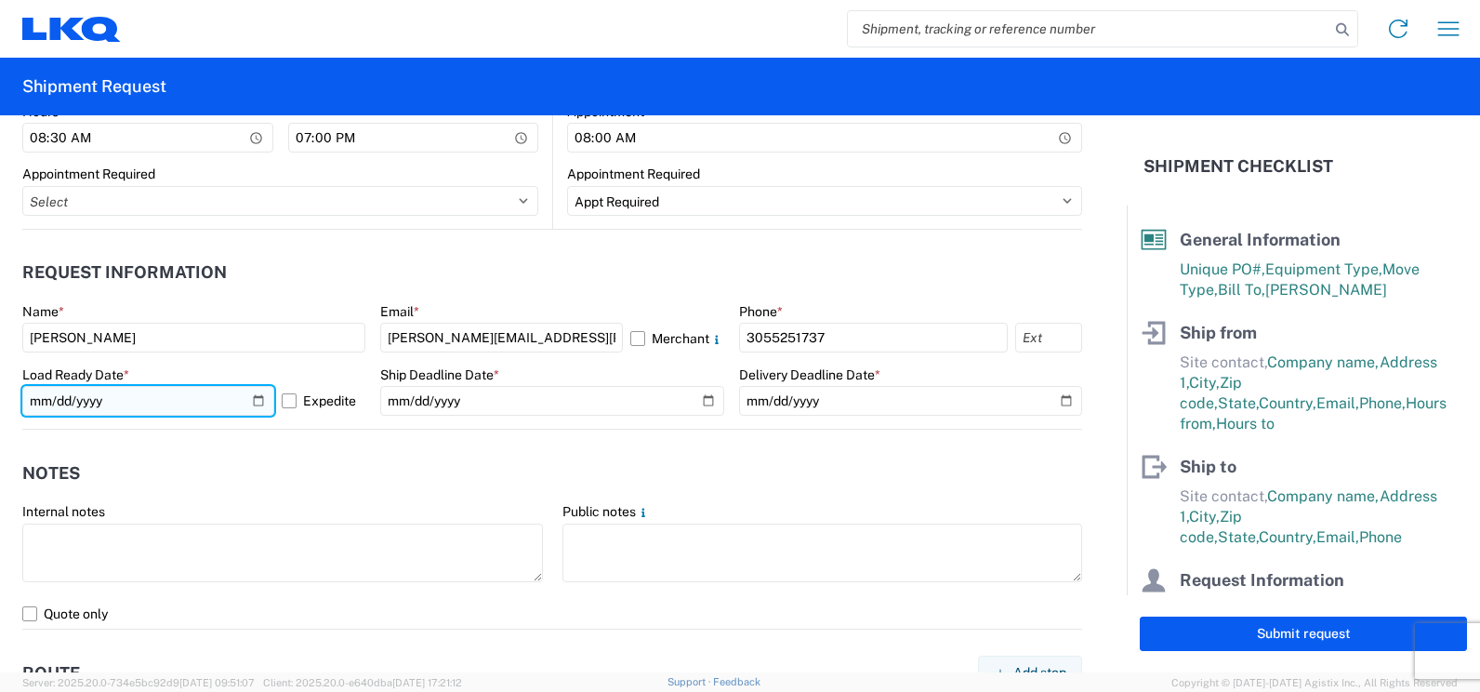
click at [252, 400] on input "2025-10-13" at bounding box center [148, 401] width 252 height 30
type input "2025-10-10"
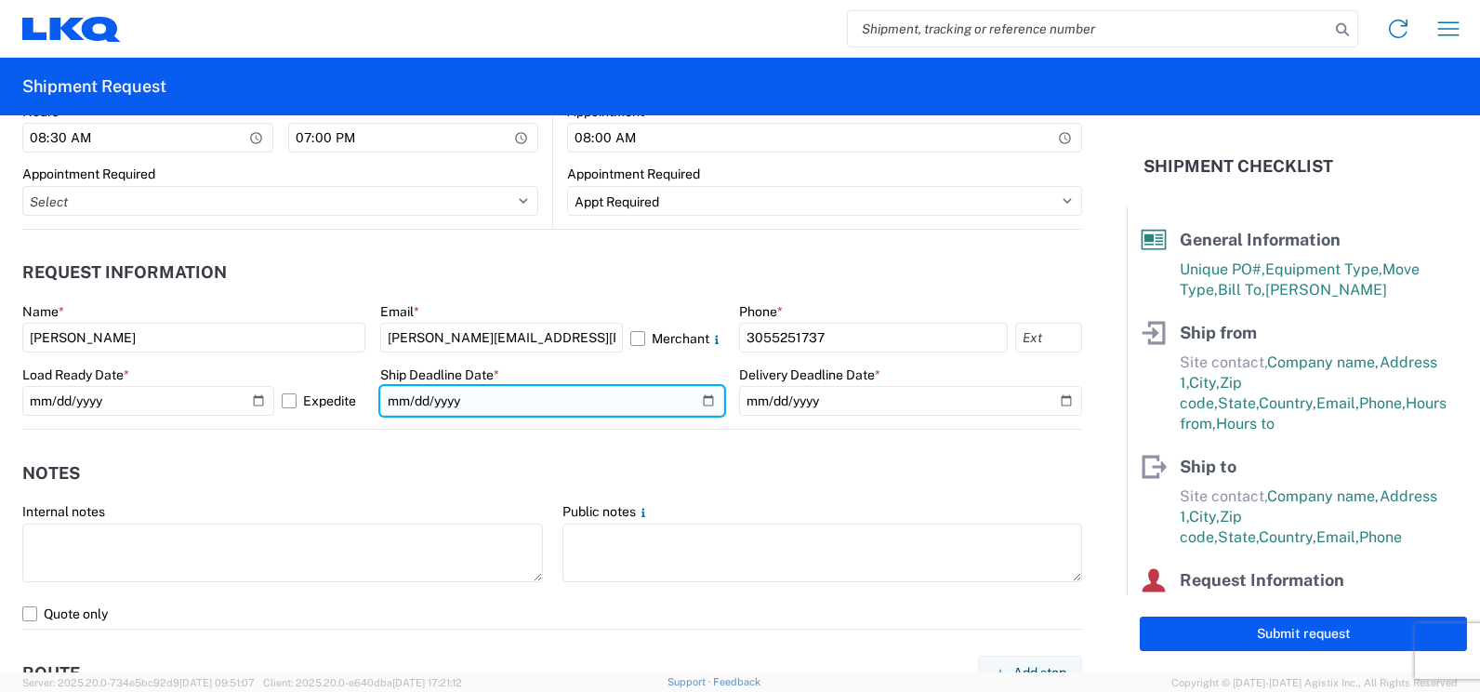
click at [694, 396] on input "date" at bounding box center [551, 401] width 343 height 30
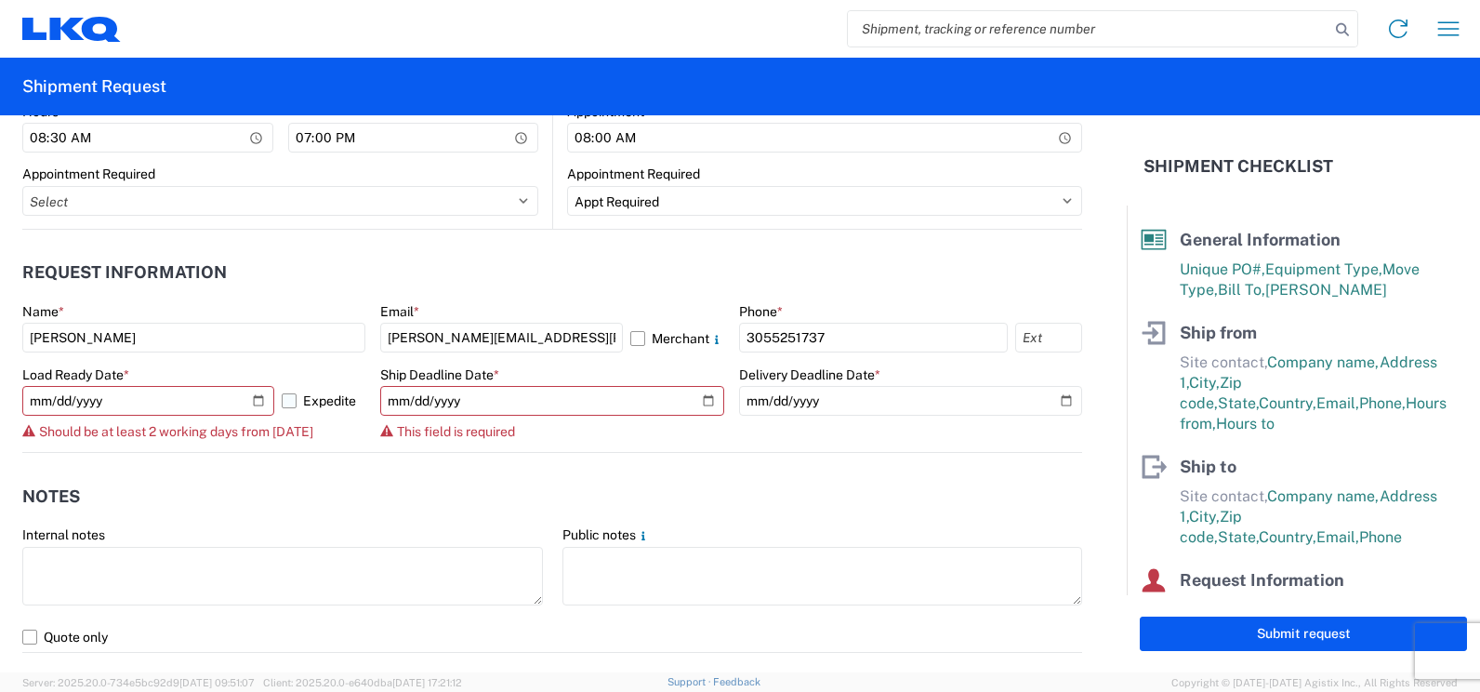
click at [293, 404] on label "Expedite" at bounding box center [324, 401] width 84 height 30
click at [0, 0] on input "Expedite" at bounding box center [0, 0] width 0 height 0
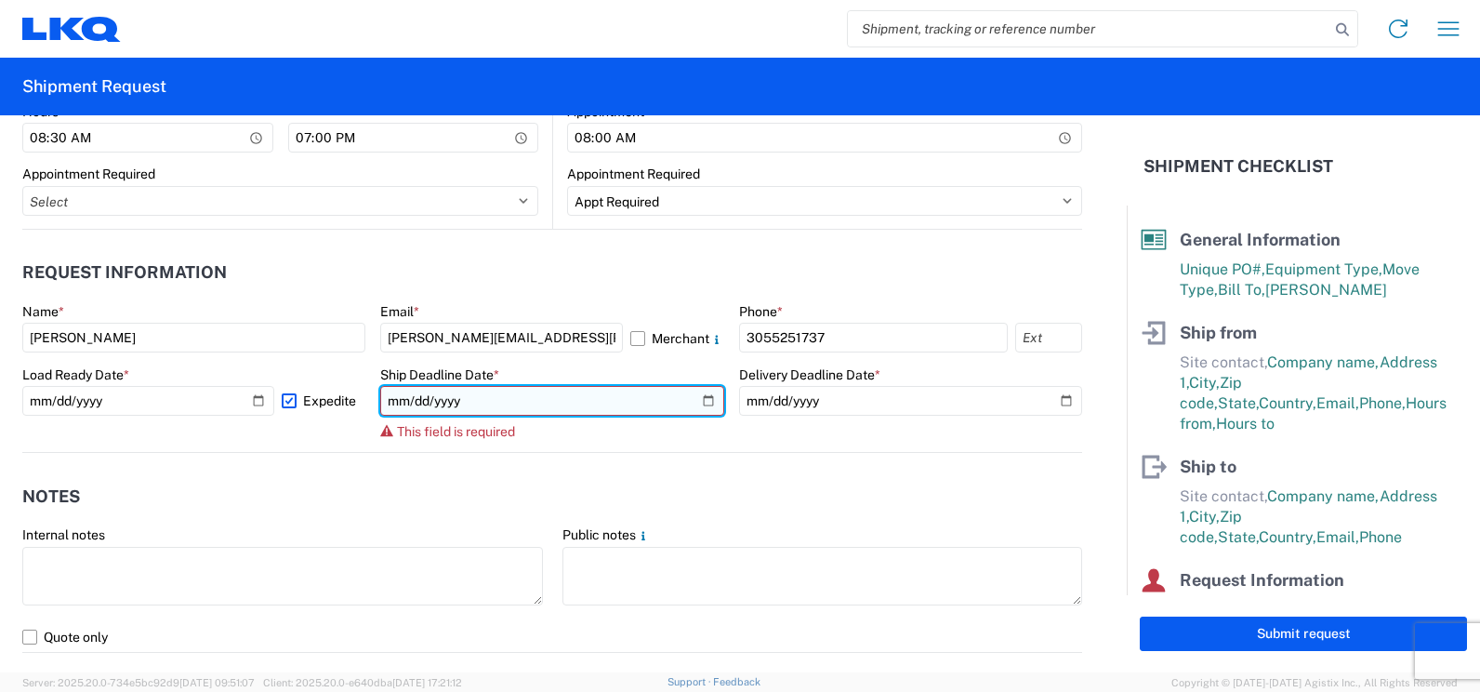
click at [703, 403] on input "date" at bounding box center [551, 401] width 343 height 30
type input "2025-10-10"
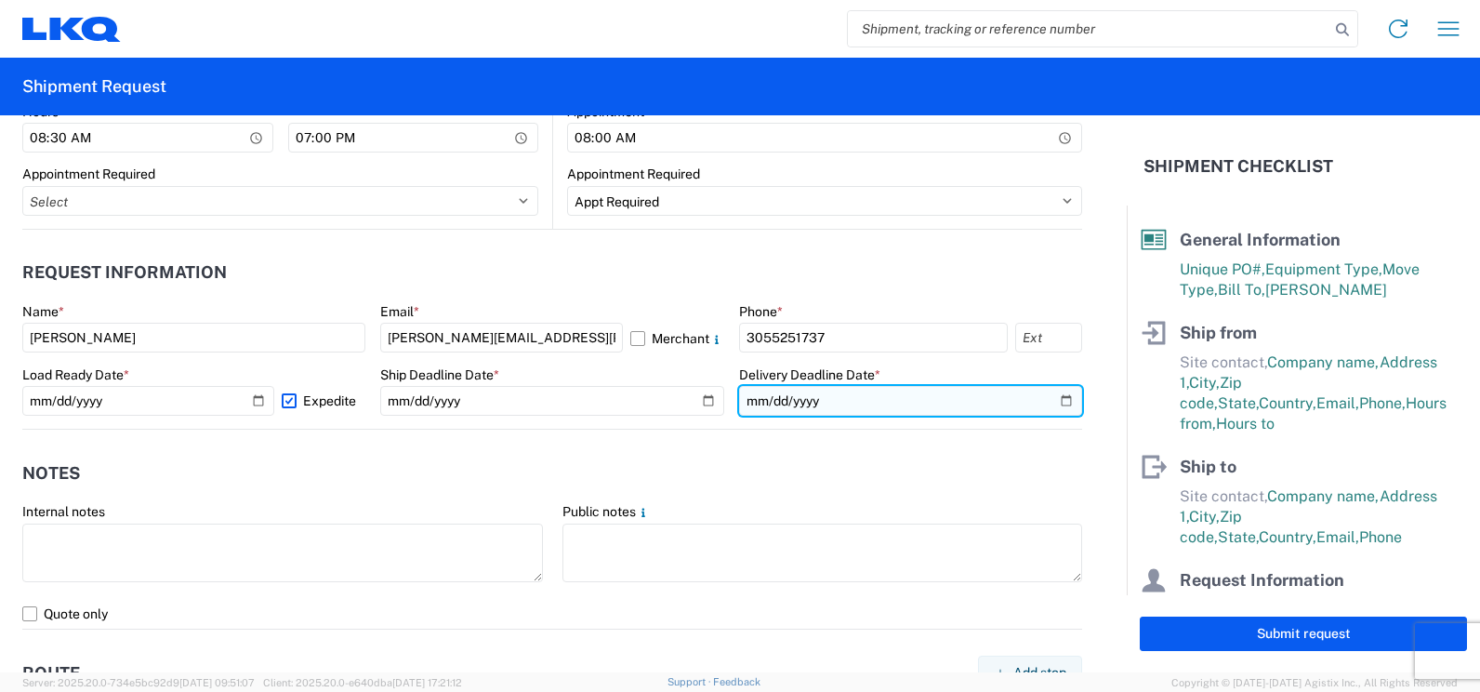
click at [1055, 402] on input "date" at bounding box center [910, 401] width 343 height 30
type input "2025-10-15"
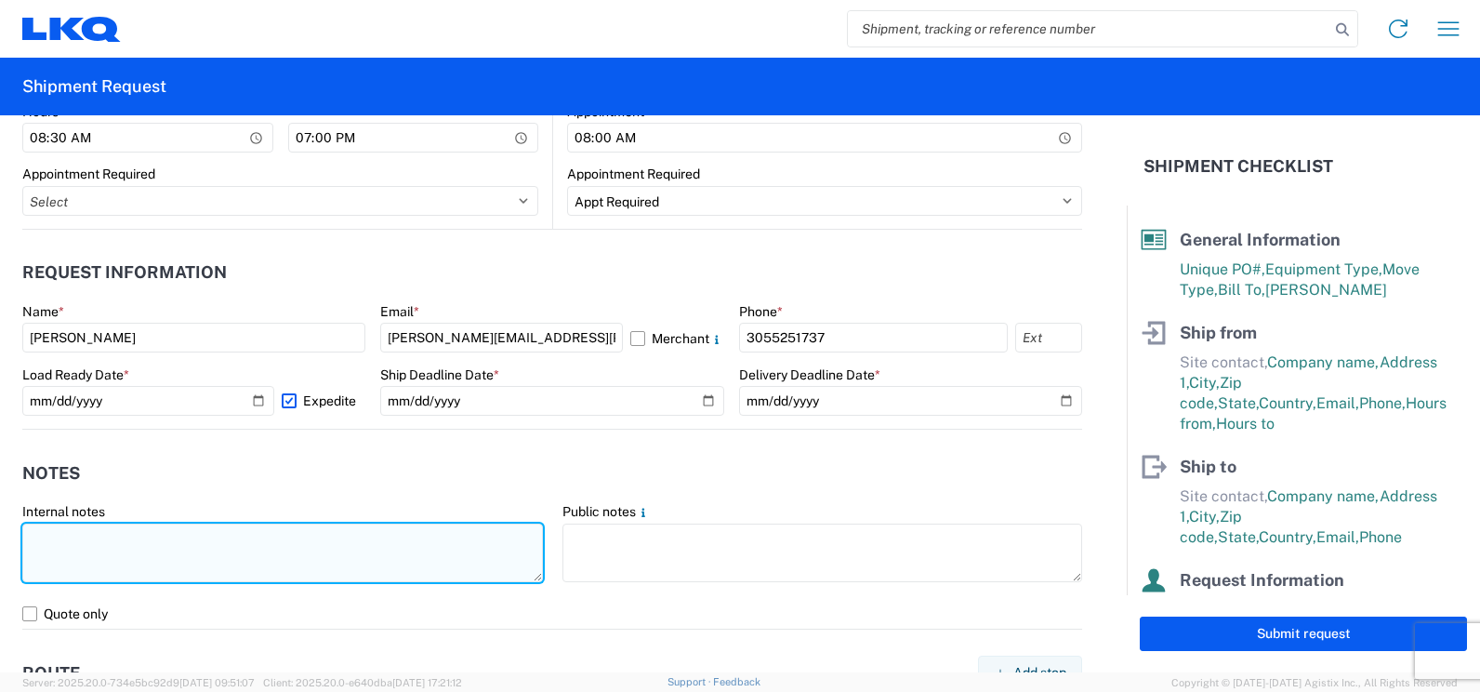
click at [152, 541] on textarea at bounding box center [282, 552] width 521 height 59
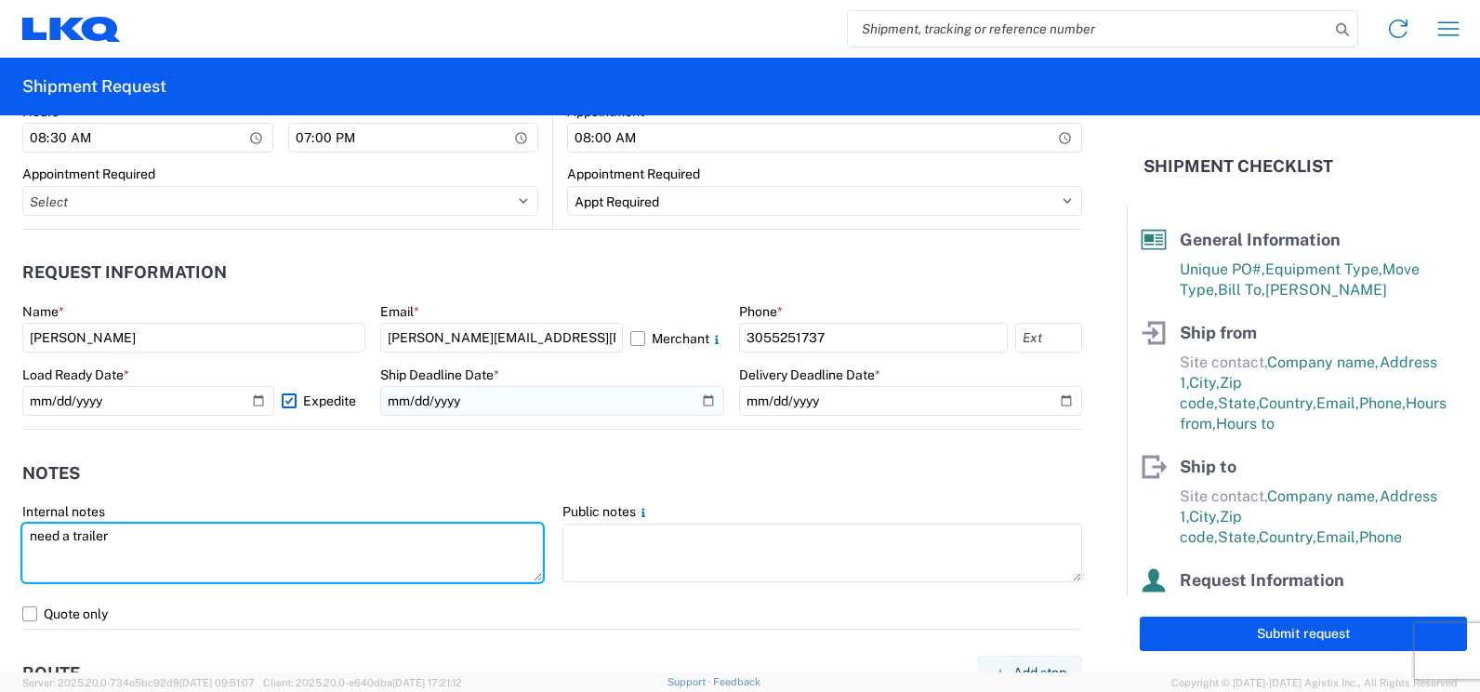
type textarea "need a trailer"
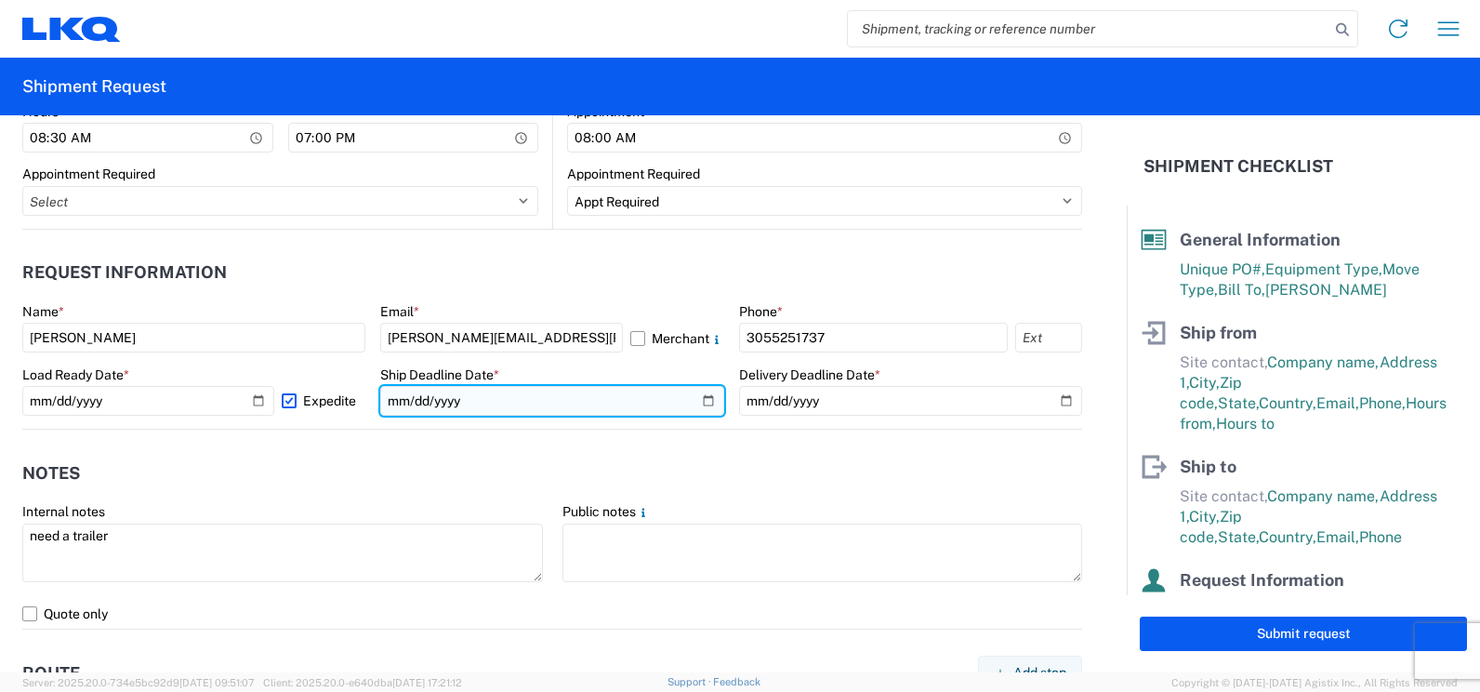
click at [697, 399] on input "2025-10-10" at bounding box center [551, 401] width 343 height 30
type input "2025-10-14"
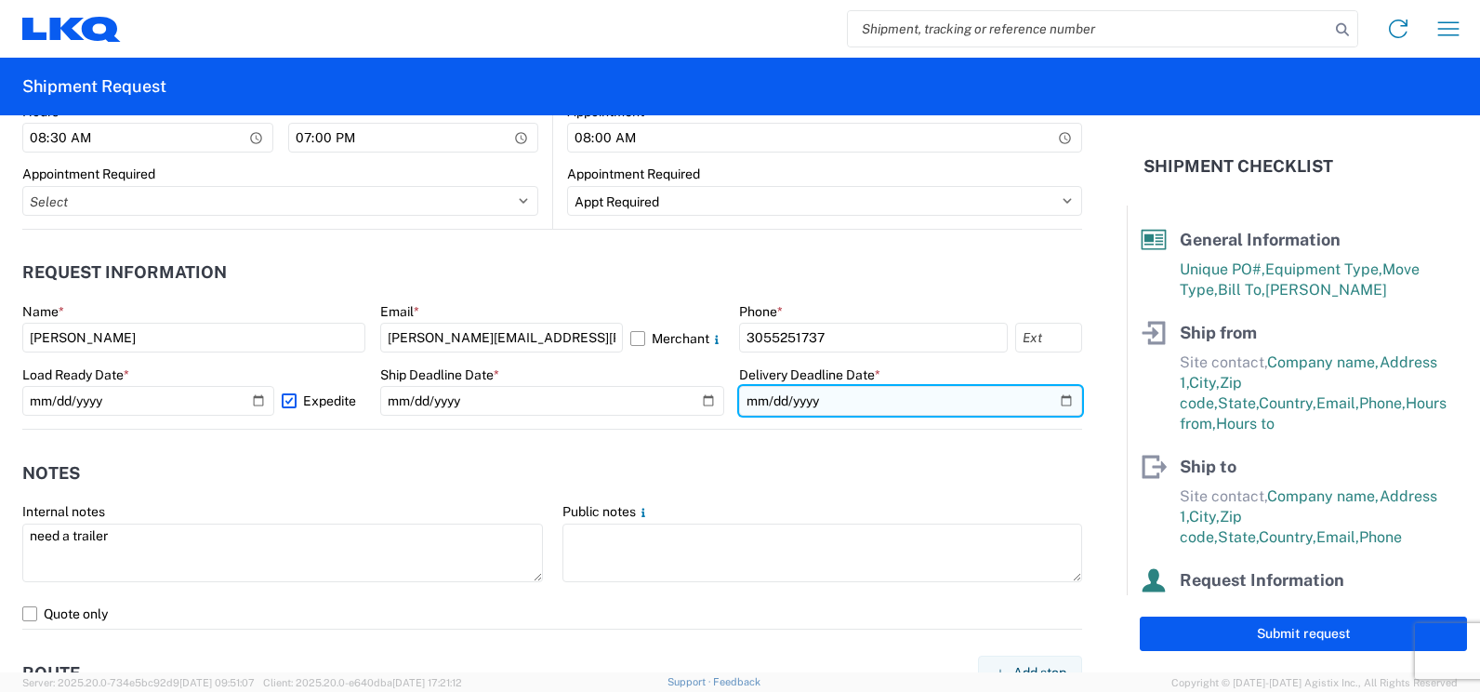
click at [1046, 398] on input "2025-10-15" at bounding box center [910, 401] width 343 height 30
type input "2025-10-17"
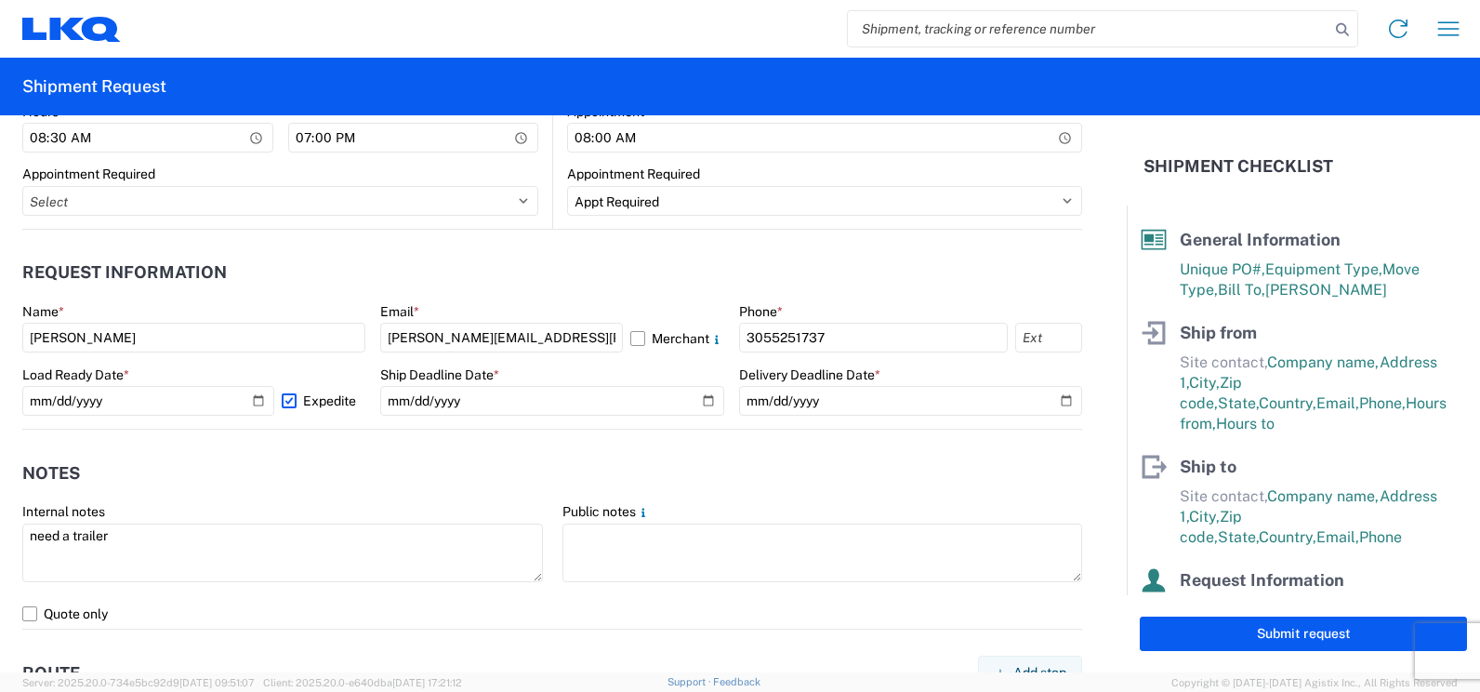
click at [376, 445] on agx-notes "Notes Internal notes need a trailer Public notes Quote only" at bounding box center [552, 529] width 1060 height 200
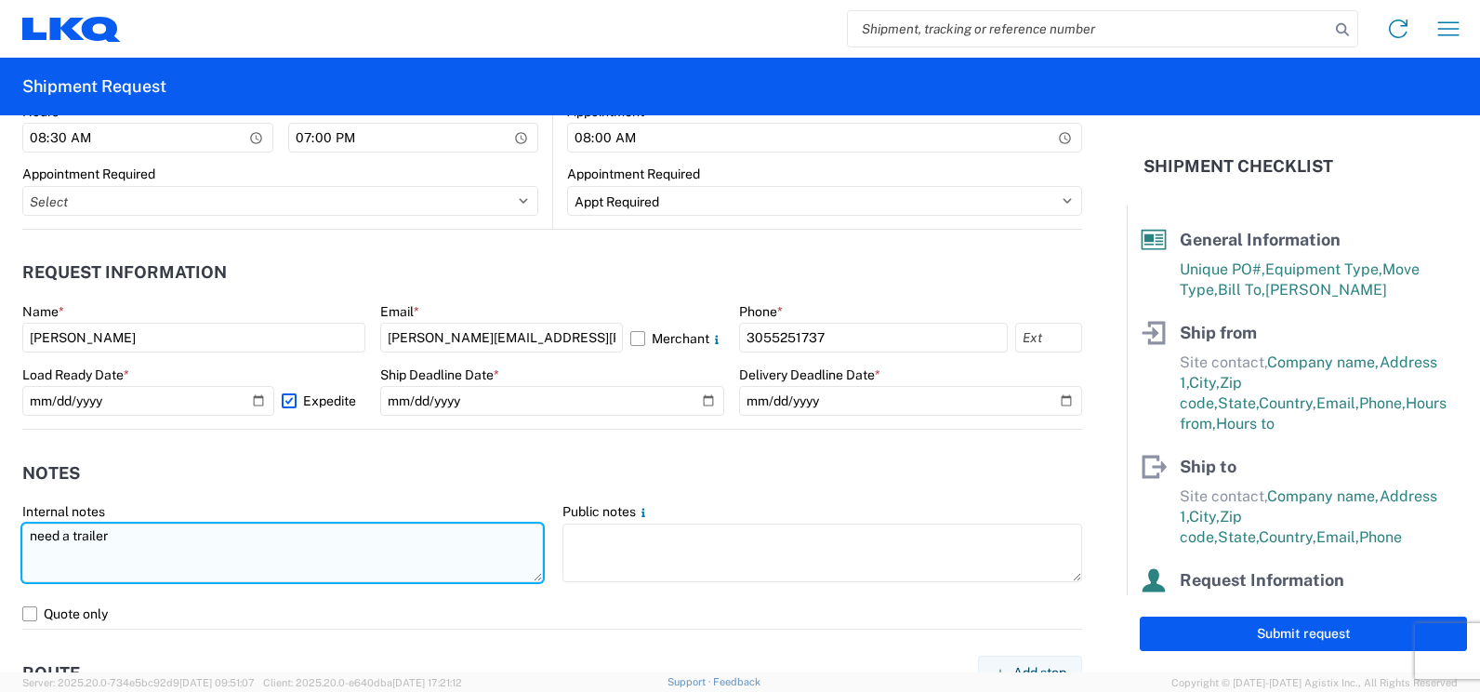
click at [138, 531] on textarea "need a trailer" at bounding box center [282, 552] width 521 height 59
drag, startPoint x: 442, startPoint y: 538, endPoint x: 31, endPoint y: 527, distance: 412.0
click at [31, 527] on textarea "need a trailer today is possible 10/09 will be ready on Tuesday 10/15" at bounding box center [282, 552] width 521 height 59
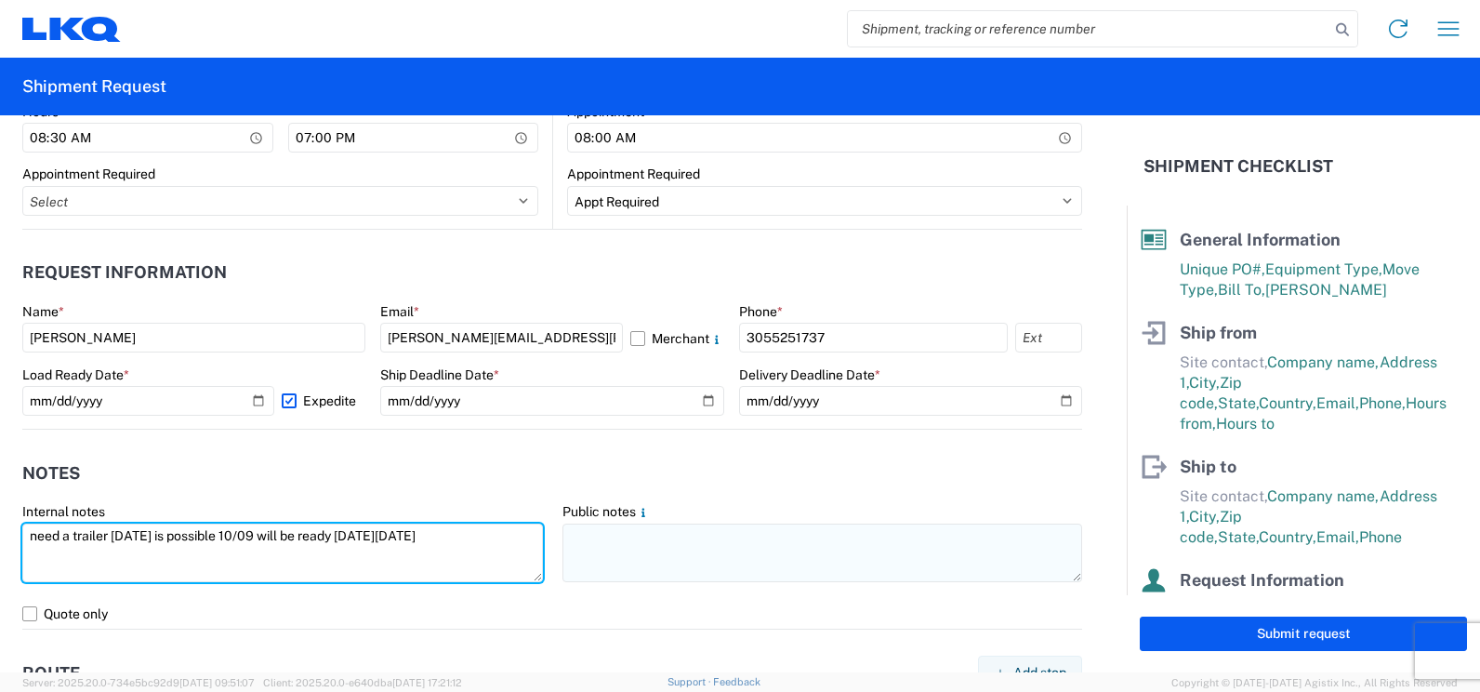
type textarea "need a trailer today is possible 10/09 will be ready on Tuesday 10/15"
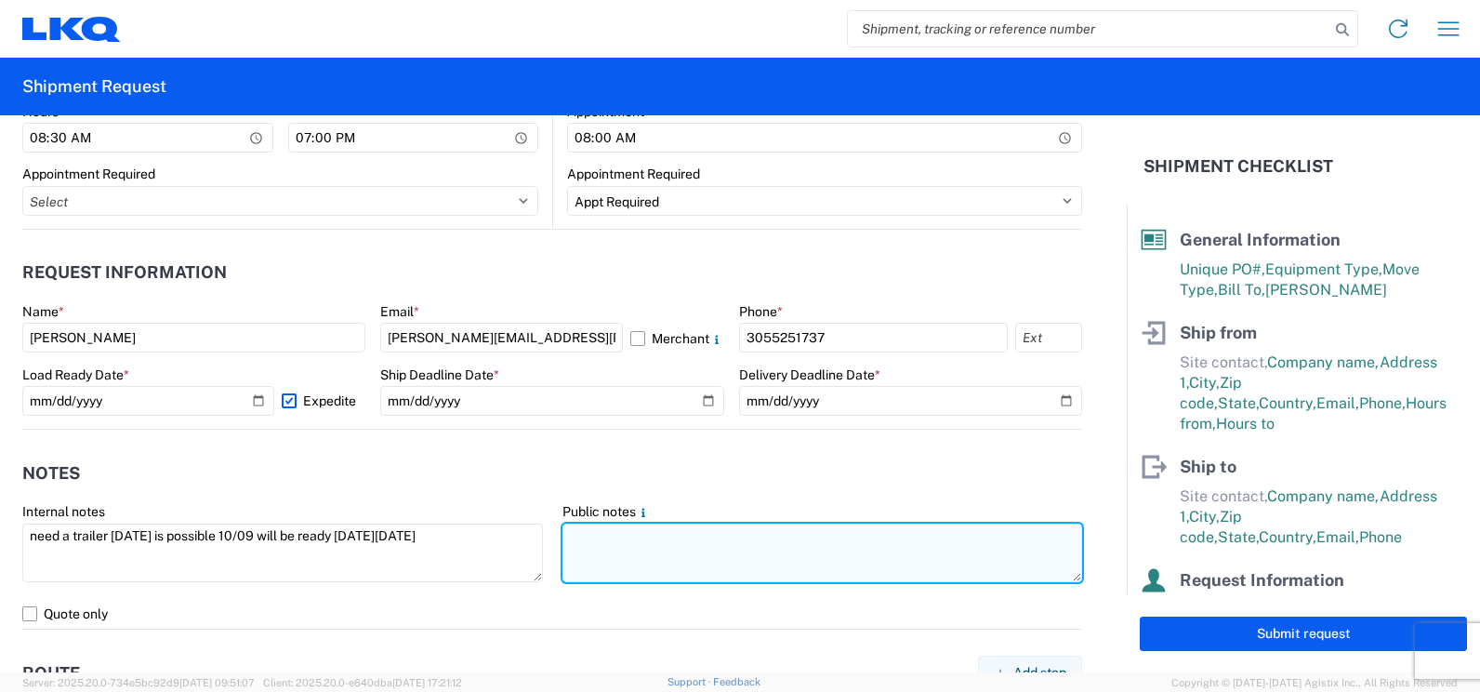
click at [569, 535] on textarea at bounding box center [822, 552] width 521 height 59
paste textarea "need a trailer today is possible 10/09 will be ready on Tuesday 10/15"
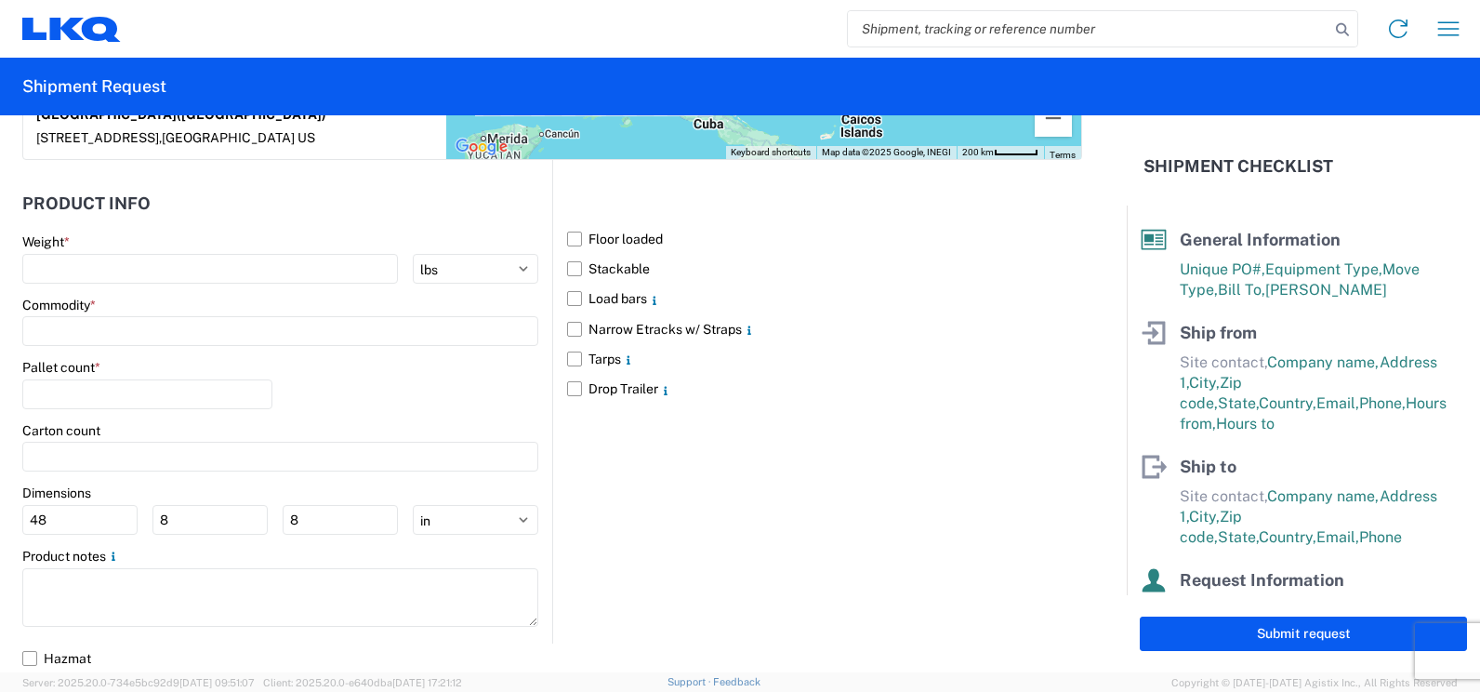
scroll to position [1784, 0]
type textarea "need a trailer today is possible 10/09 will be ready on Tuesday 10/15"
click at [567, 242] on label "Floor loaded" at bounding box center [824, 238] width 515 height 30
click at [0, 0] on input "Floor loaded" at bounding box center [0, 0] width 0 height 0
click at [567, 387] on label "Drop Trailer" at bounding box center [824, 388] width 515 height 30
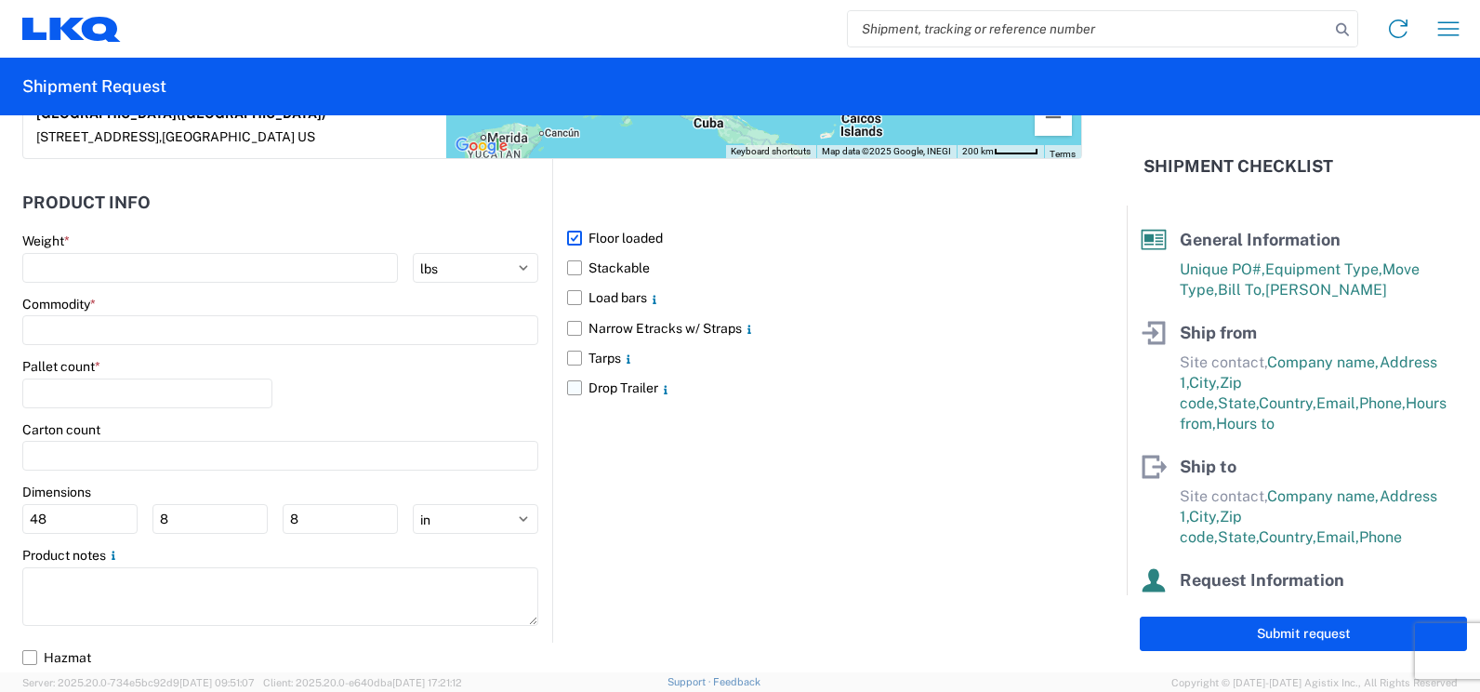
click at [0, 0] on input "Drop Trailer" at bounding box center [0, 0] width 0 height 0
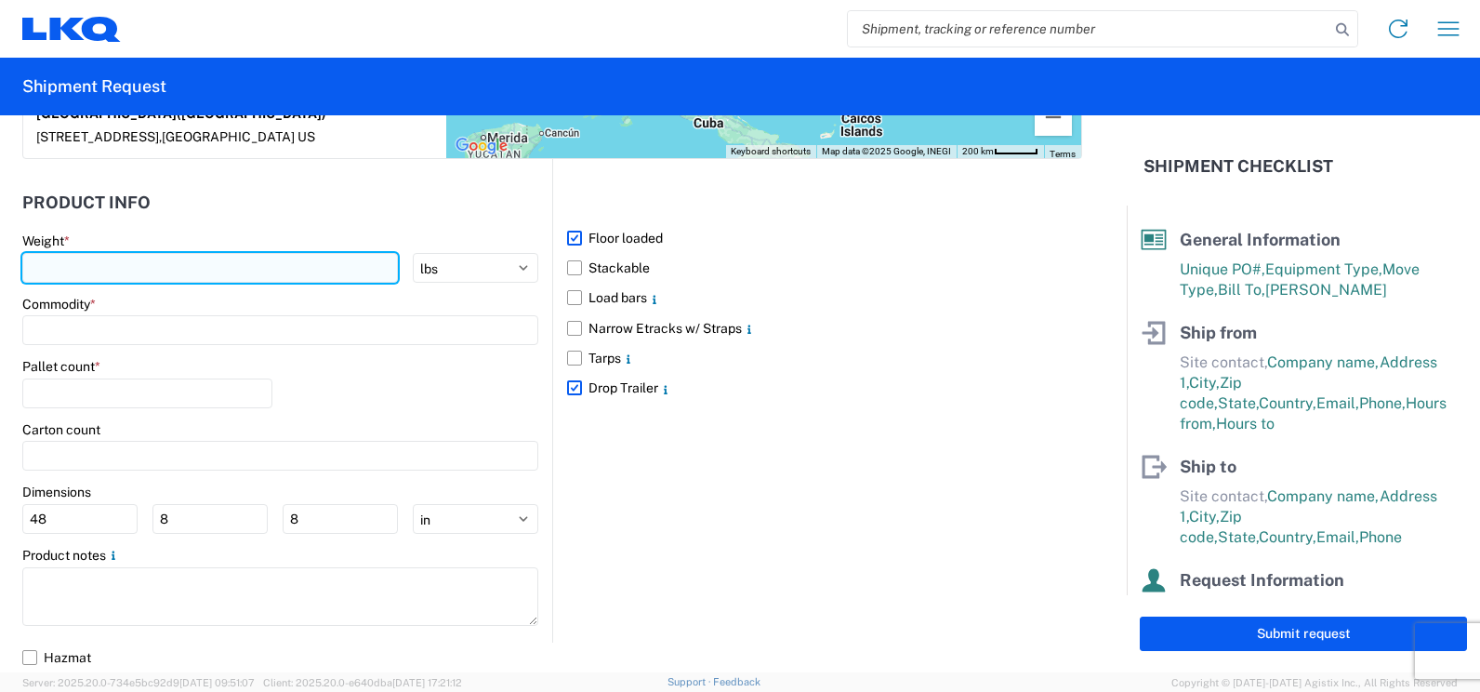
click at [173, 269] on input "number" at bounding box center [210, 268] width 376 height 30
type input "6"
type input "7000"
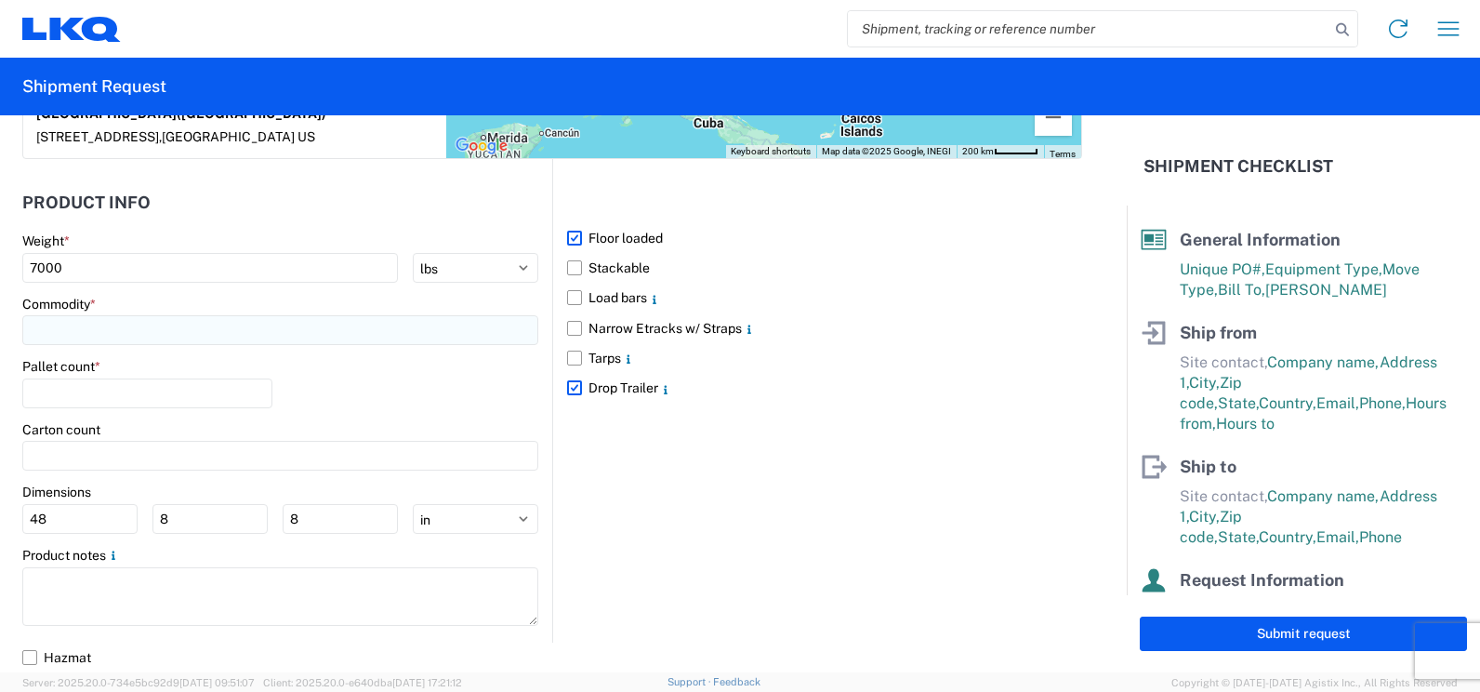
click at [218, 345] on input at bounding box center [280, 330] width 516 height 30
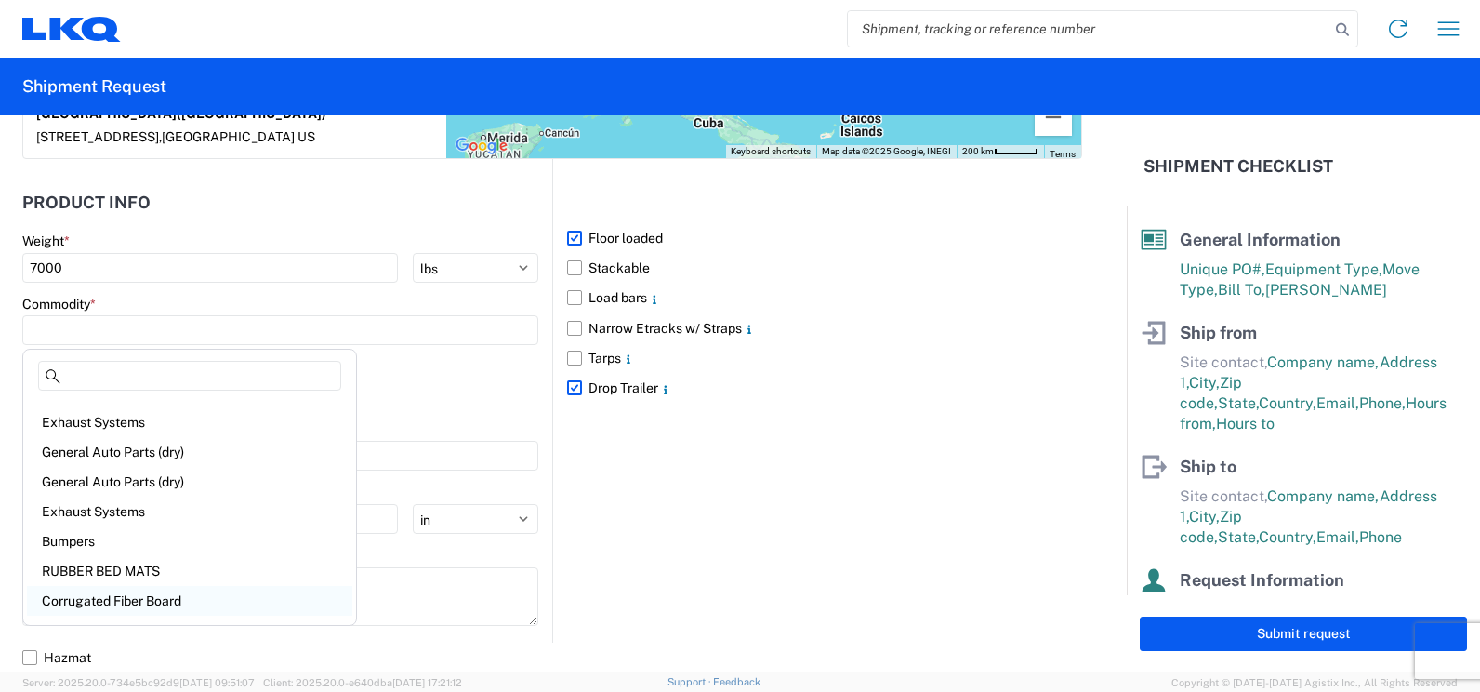
scroll to position [190, 0]
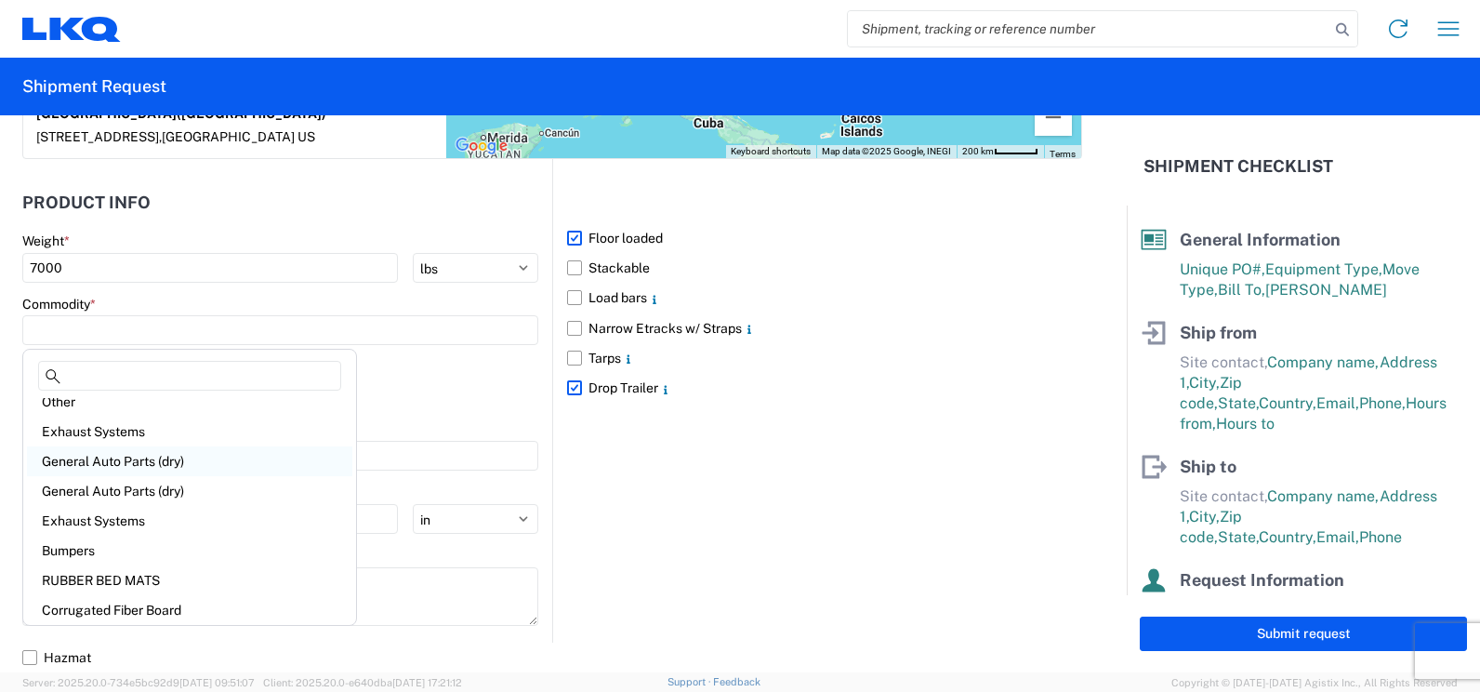
click at [219, 464] on div "General Auto Parts (dry)" at bounding box center [189, 461] width 325 height 30
type input "General Auto Parts (dry)"
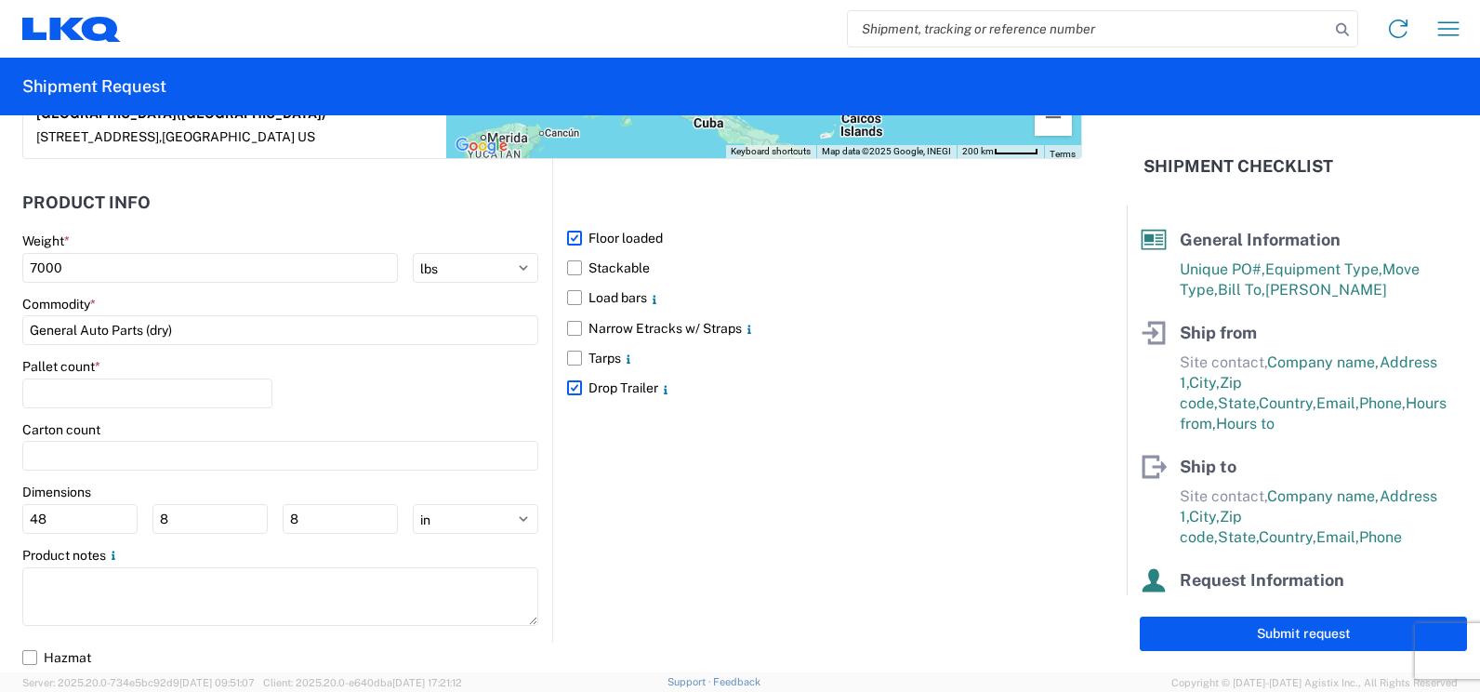
click at [169, 373] on div "Pallet count *" at bounding box center [147, 366] width 250 height 17
click at [163, 388] on input "number" at bounding box center [147, 393] width 250 height 30
type input "0"
click at [535, 429] on main "Weight * 7000 kgs lbs Commodity * General Auto Parts (dry) Pallet count * 0 Car…" at bounding box center [287, 436] width 530 height 409
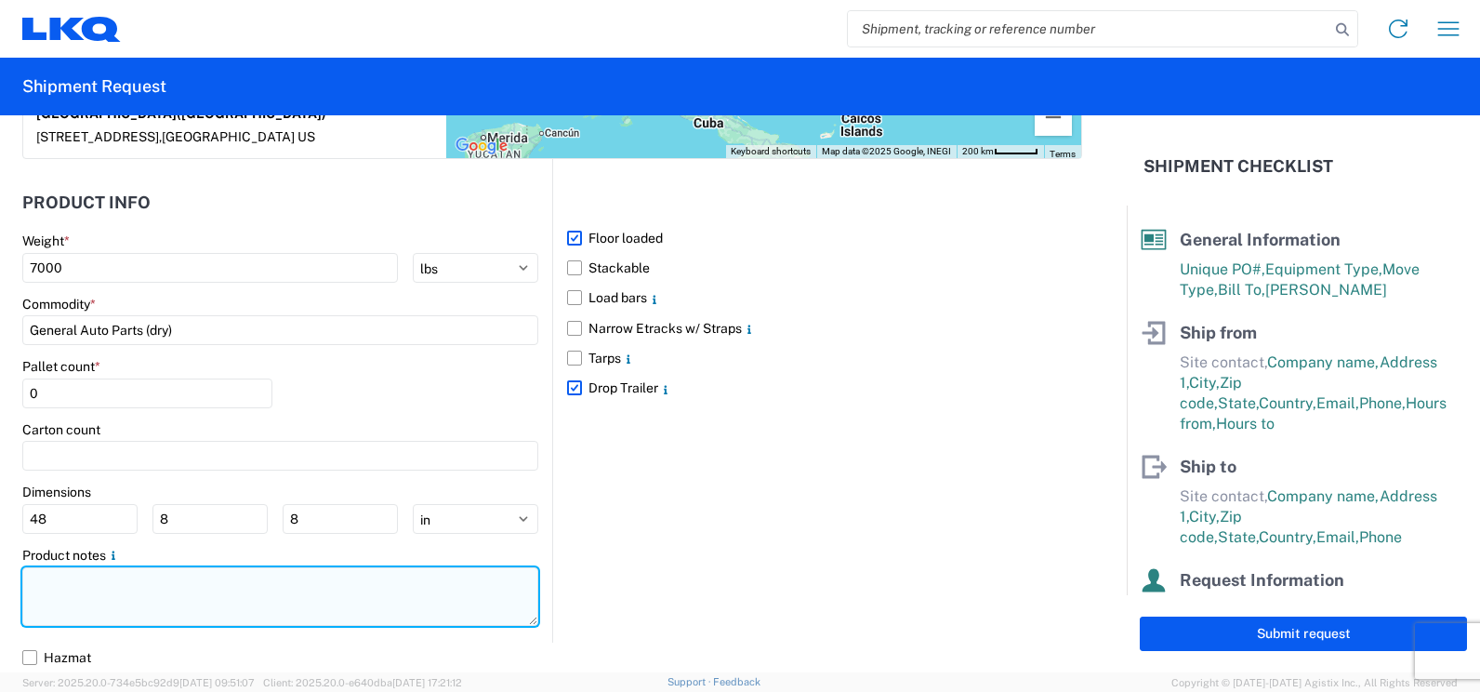
click at [475, 585] on textarea at bounding box center [280, 596] width 516 height 59
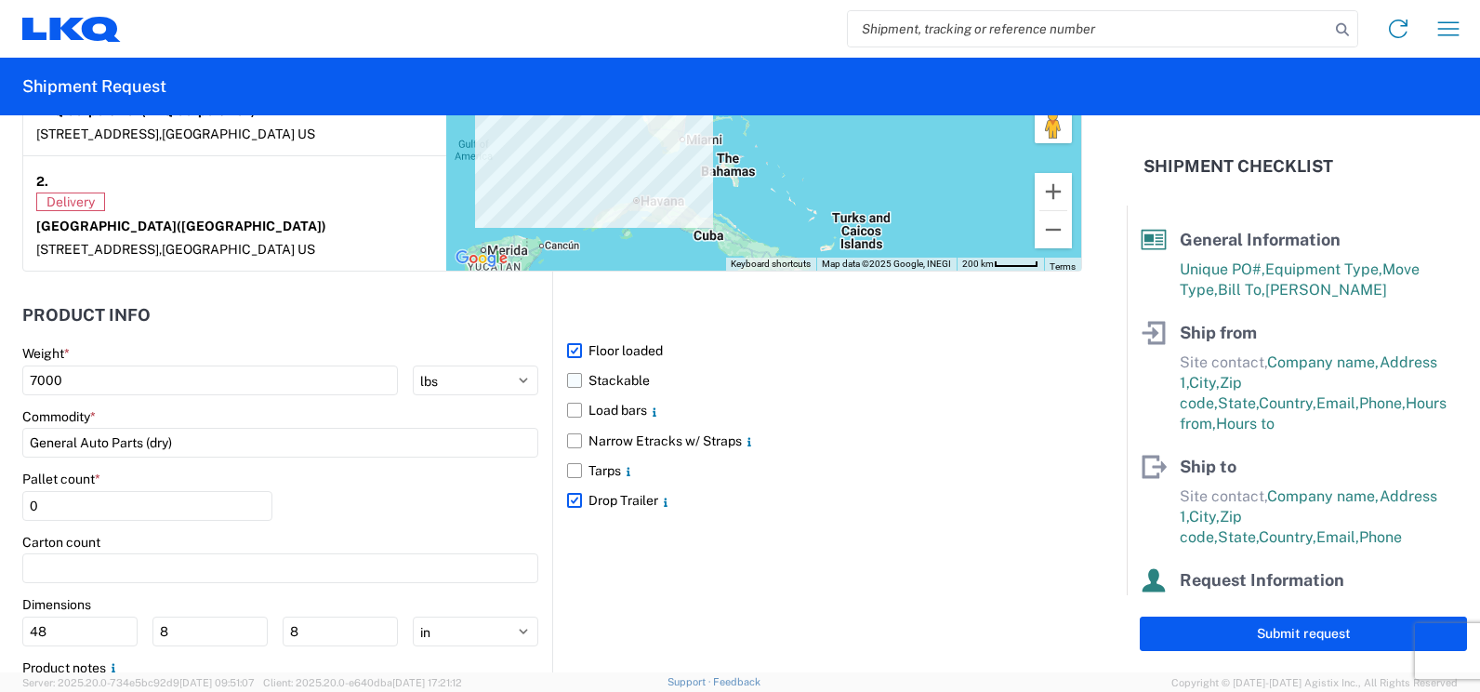
scroll to position [1784, 0]
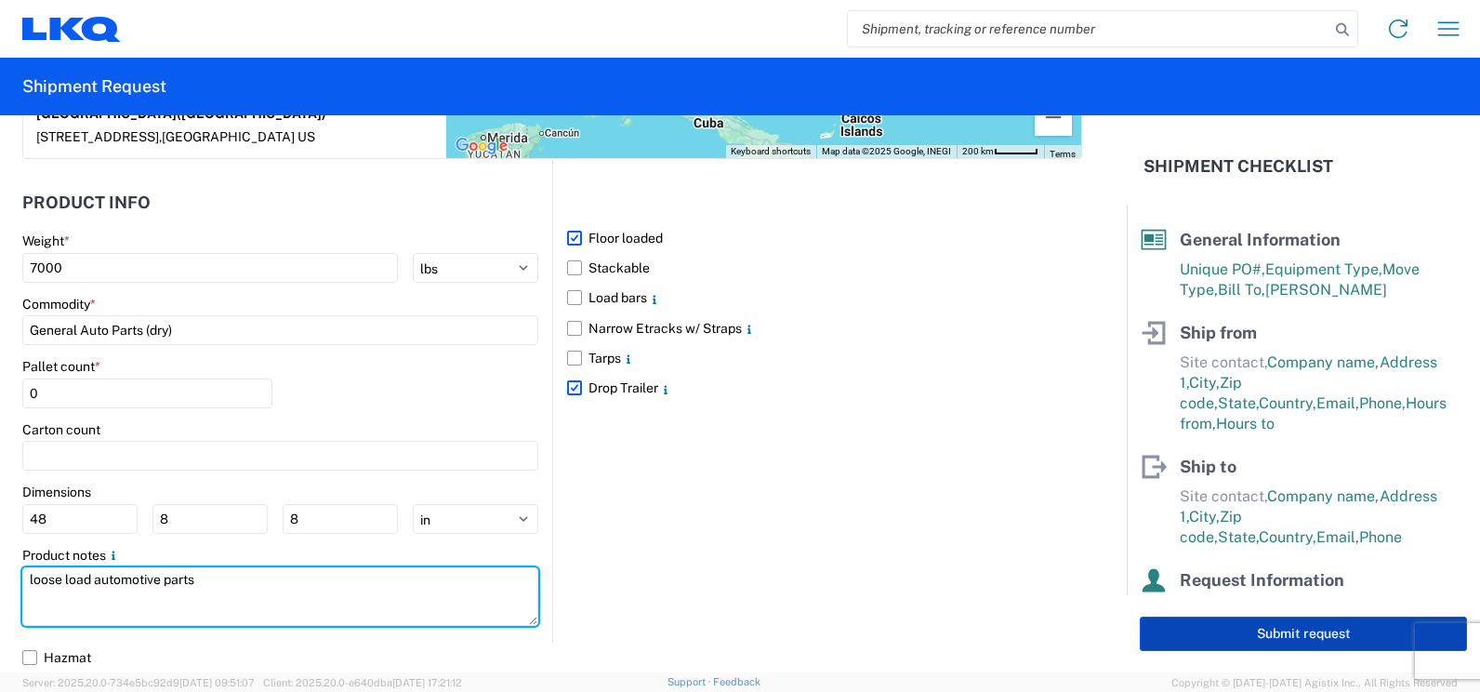
type textarea "loose load automotive parts"
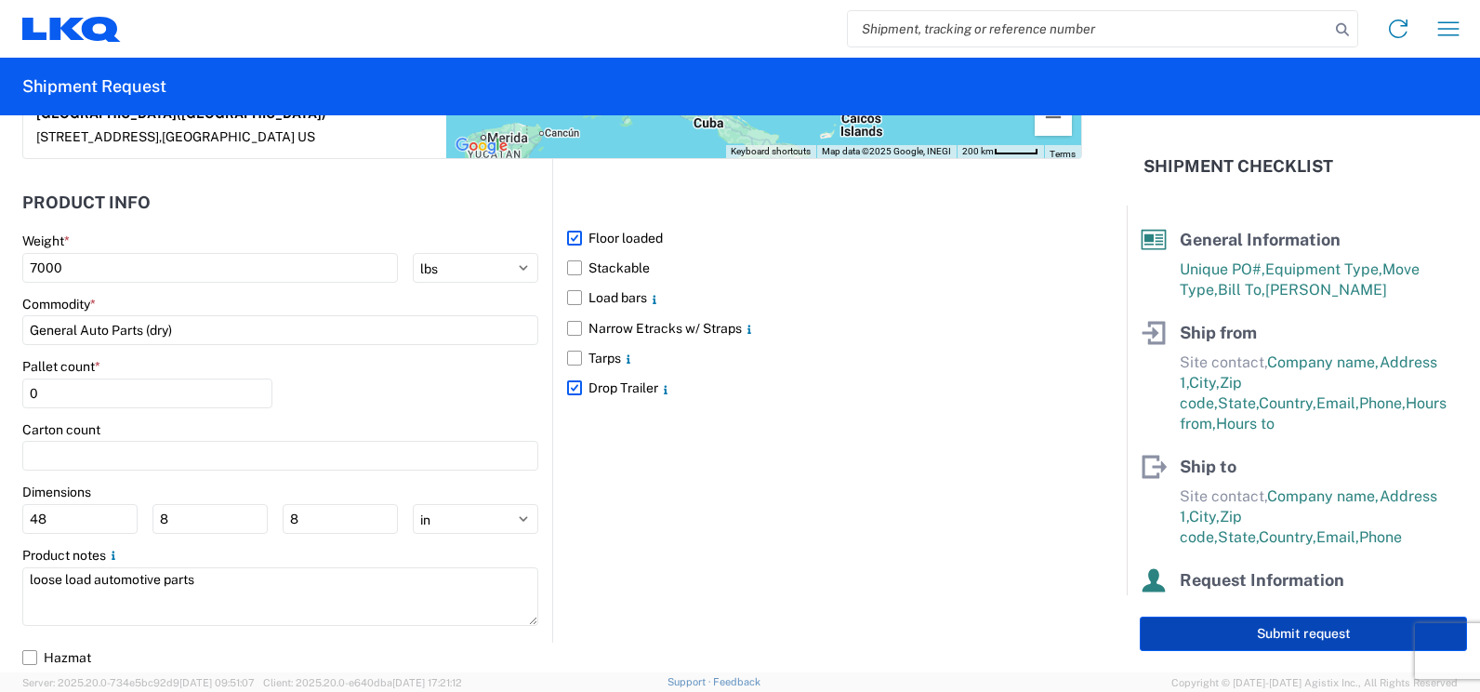
click at [1227, 627] on button "Submit request" at bounding box center [1303, 633] width 327 height 34
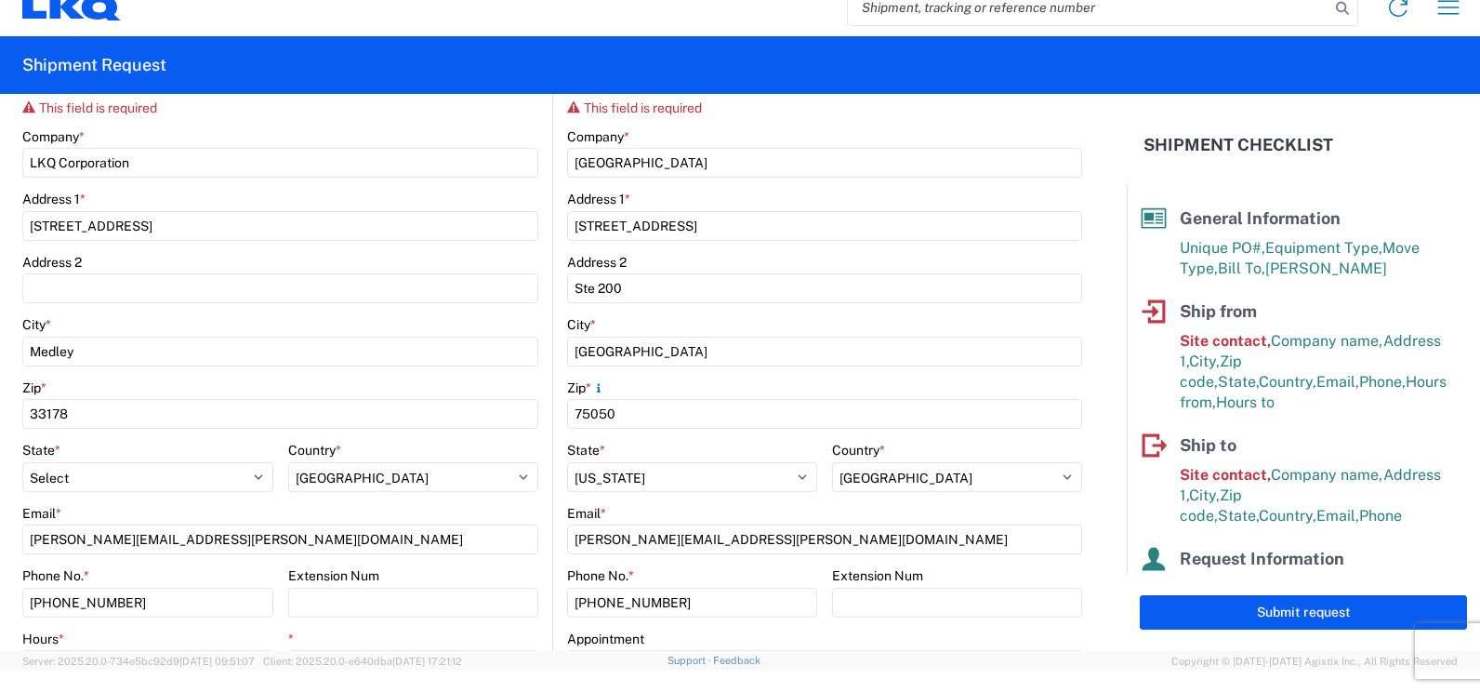
scroll to position [41, 0]
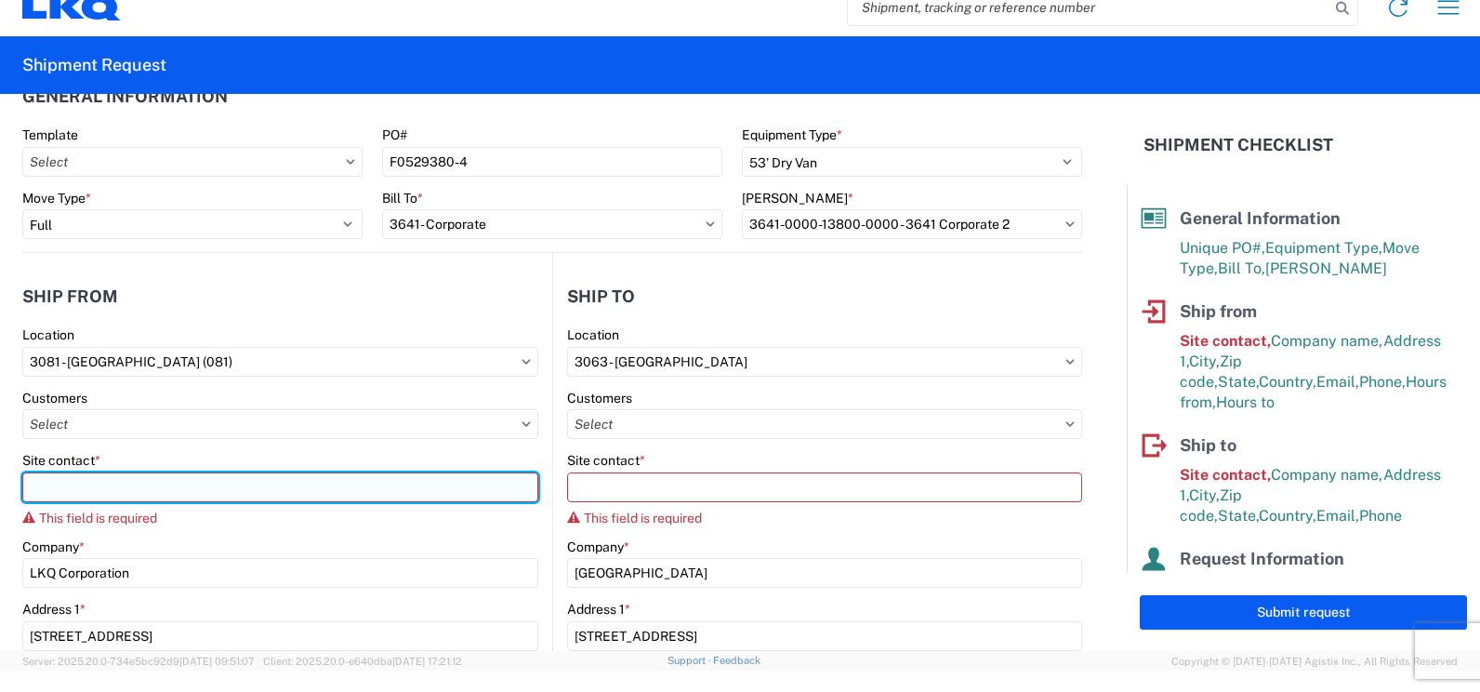
click at [482, 489] on input "Site contact *" at bounding box center [280, 487] width 516 height 30
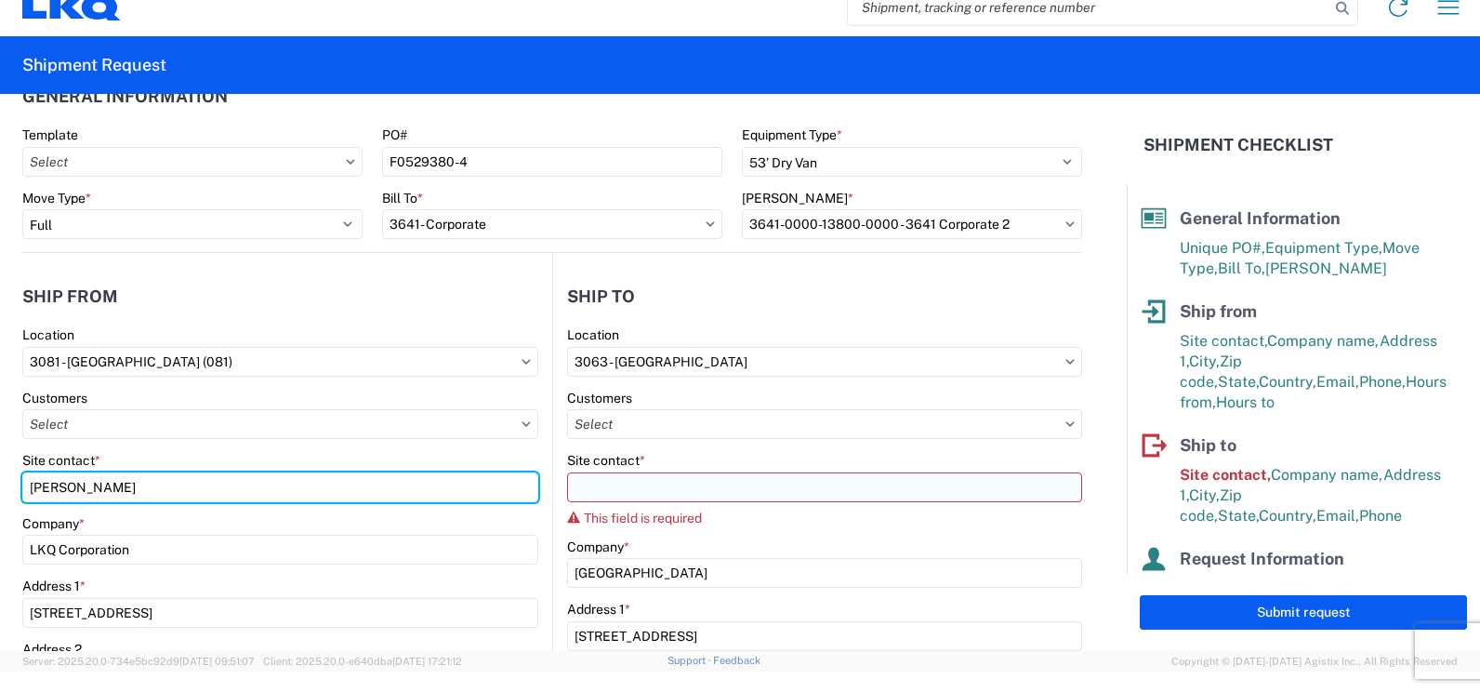
type input "jose e."
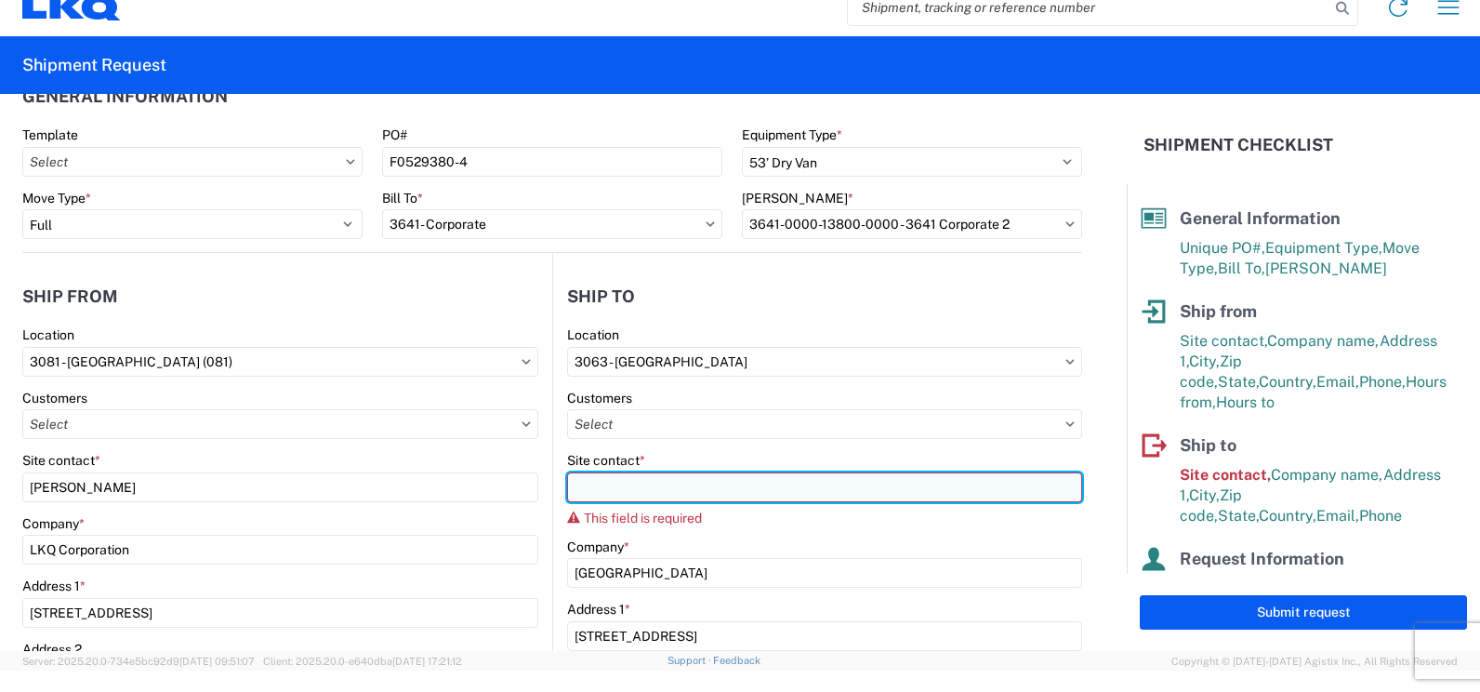
click at [623, 495] on input "Site contact *" at bounding box center [824, 487] width 515 height 30
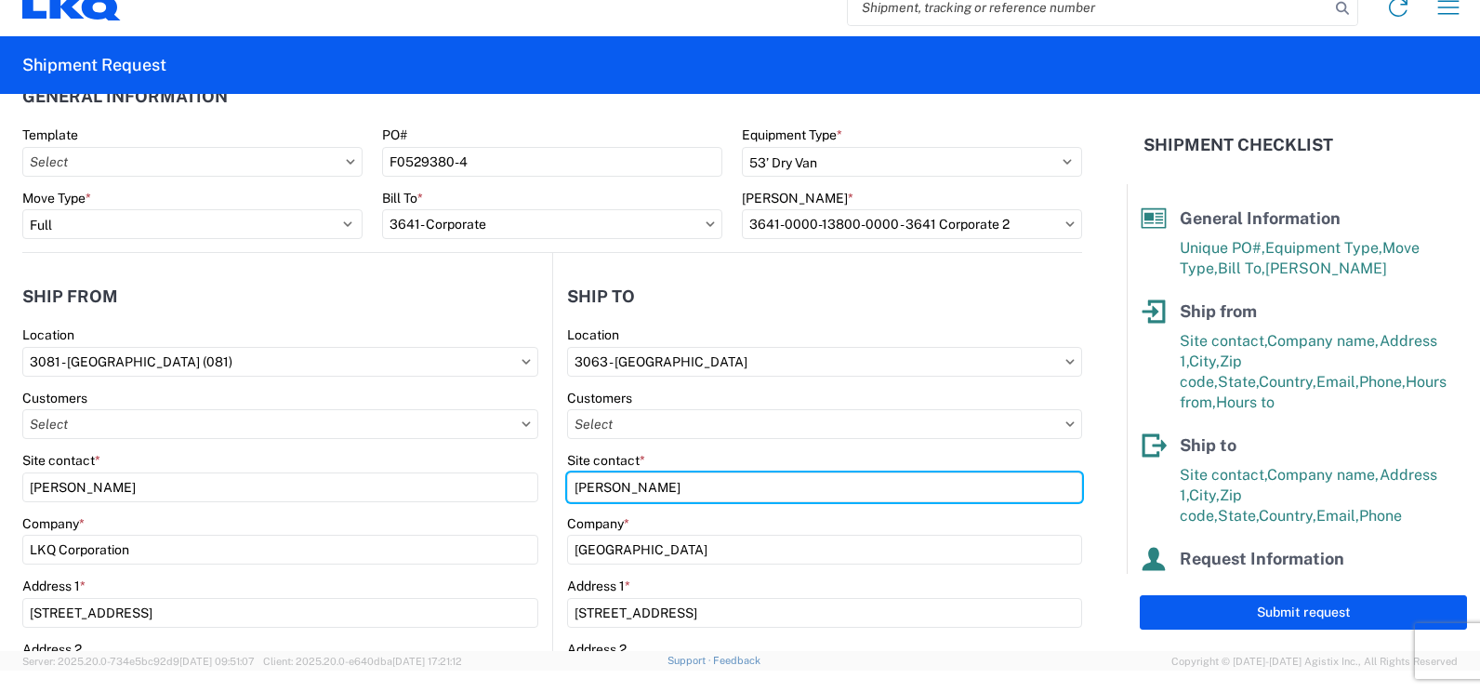
type input "william g"
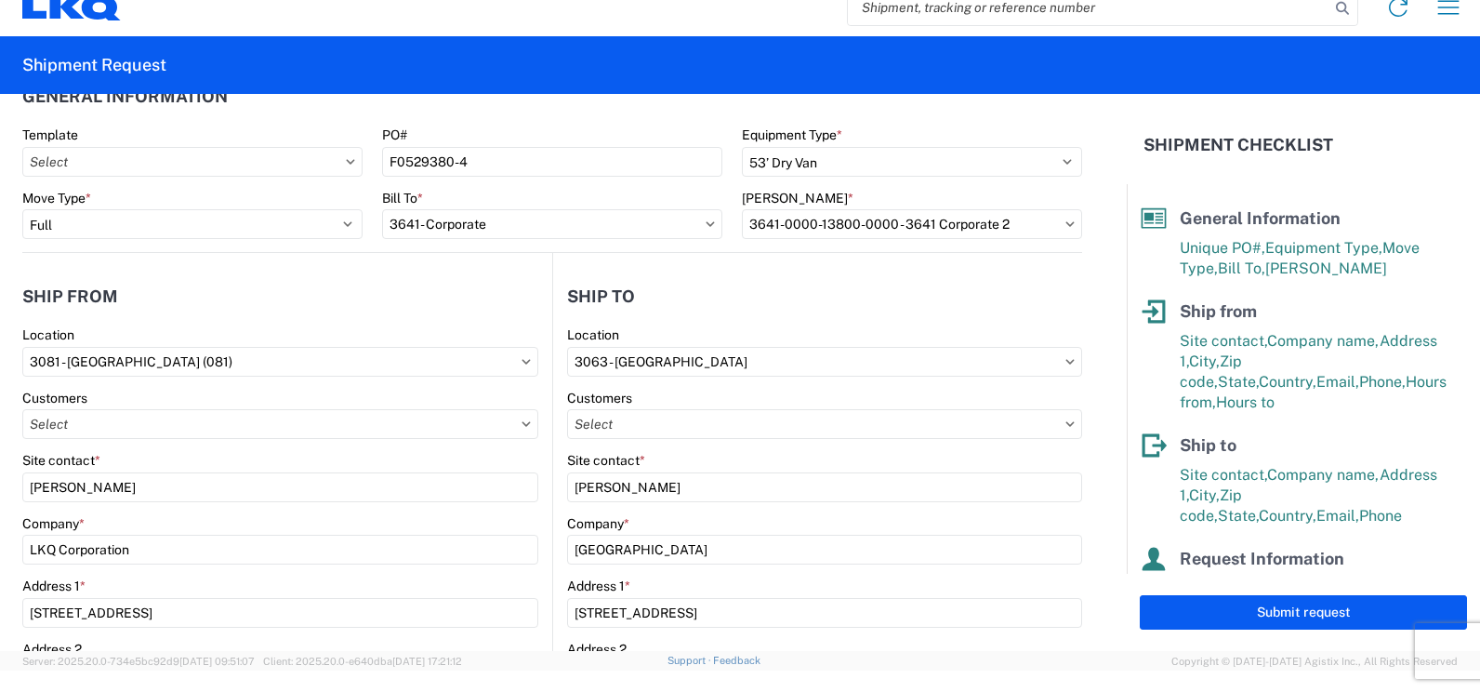
click at [1089, 423] on form "General Information Template PO# F0529380-4 Equipment Type * Select 53’ Dry Van…" at bounding box center [563, 372] width 1127 height 557
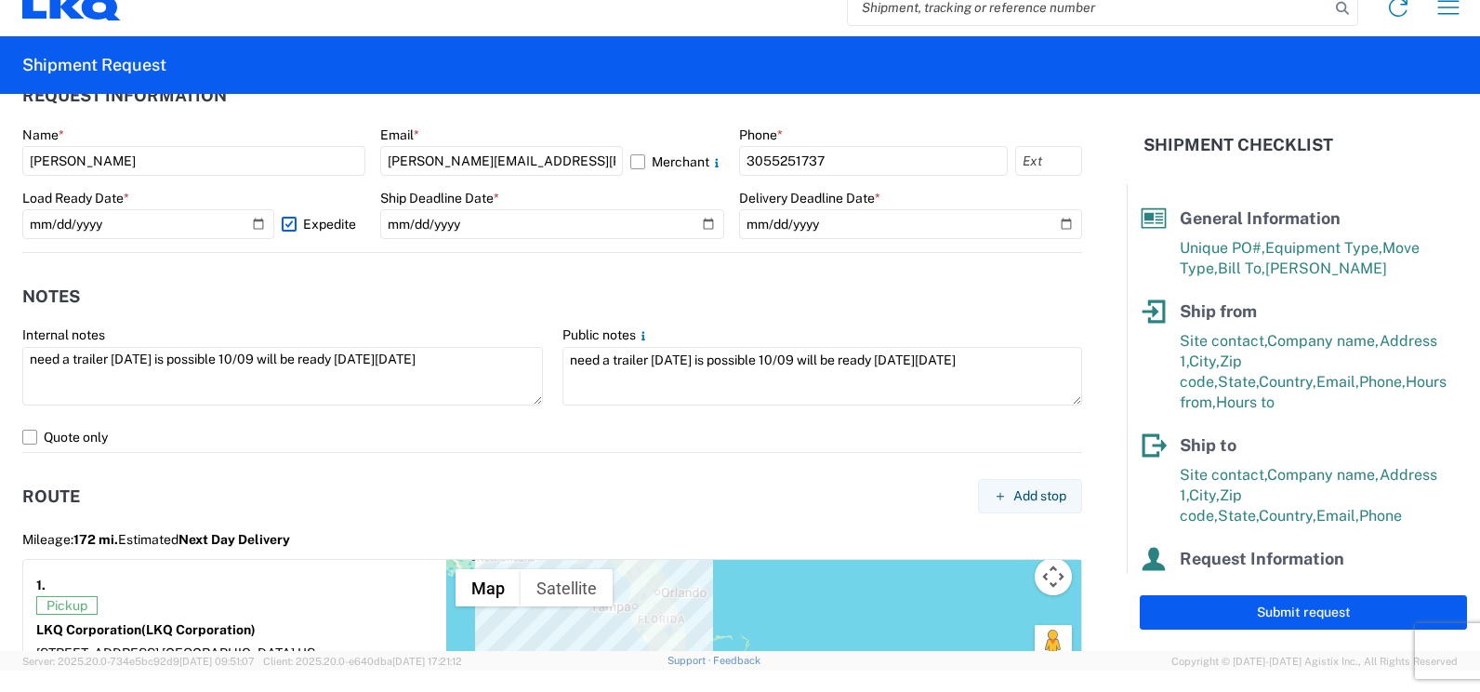
scroll to position [1133, 0]
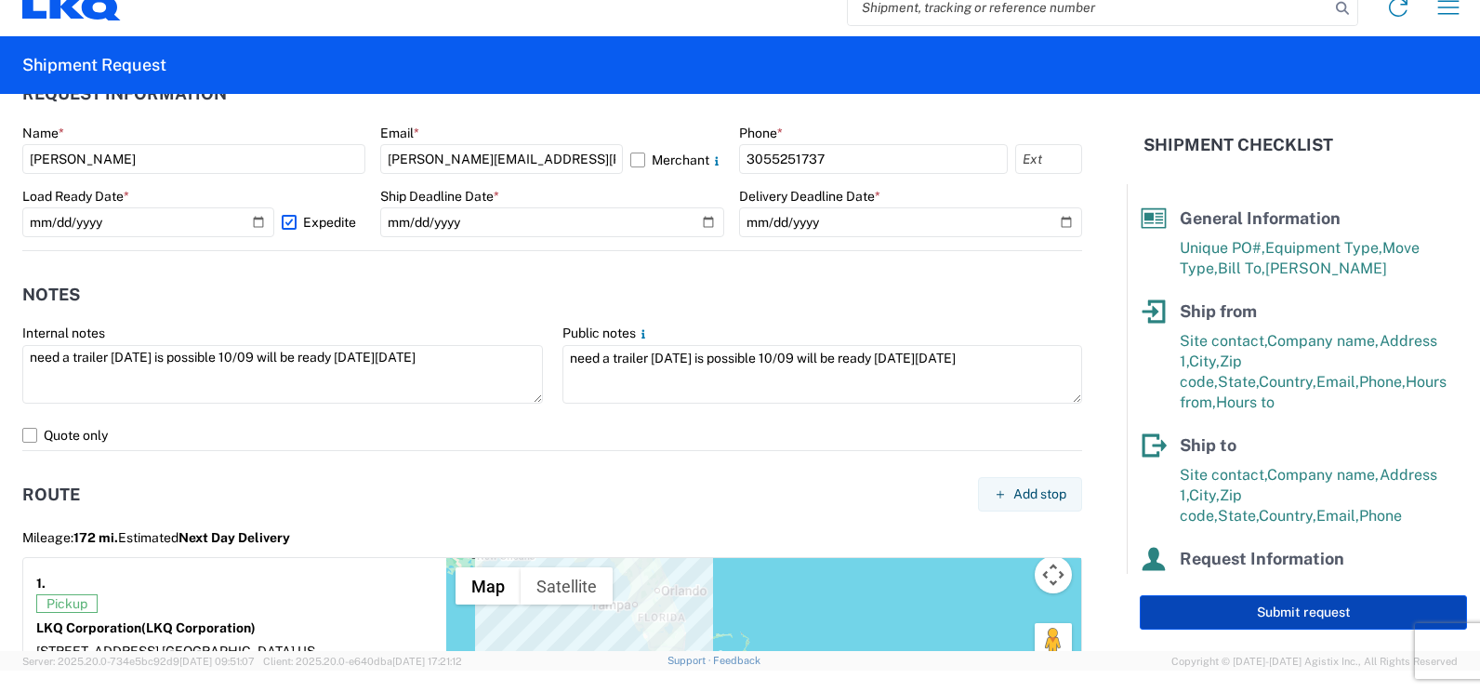
click at [1234, 609] on button "Submit request" at bounding box center [1303, 612] width 327 height 34
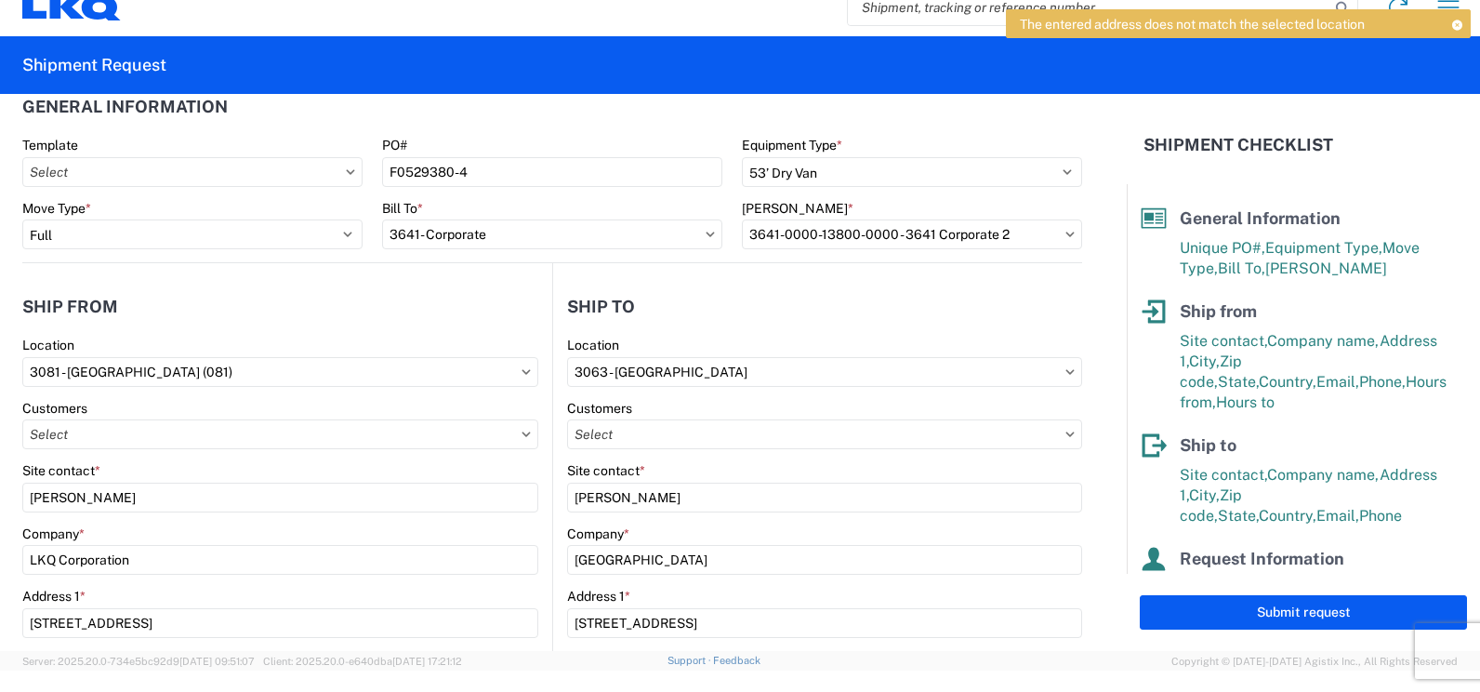
scroll to position [0, 0]
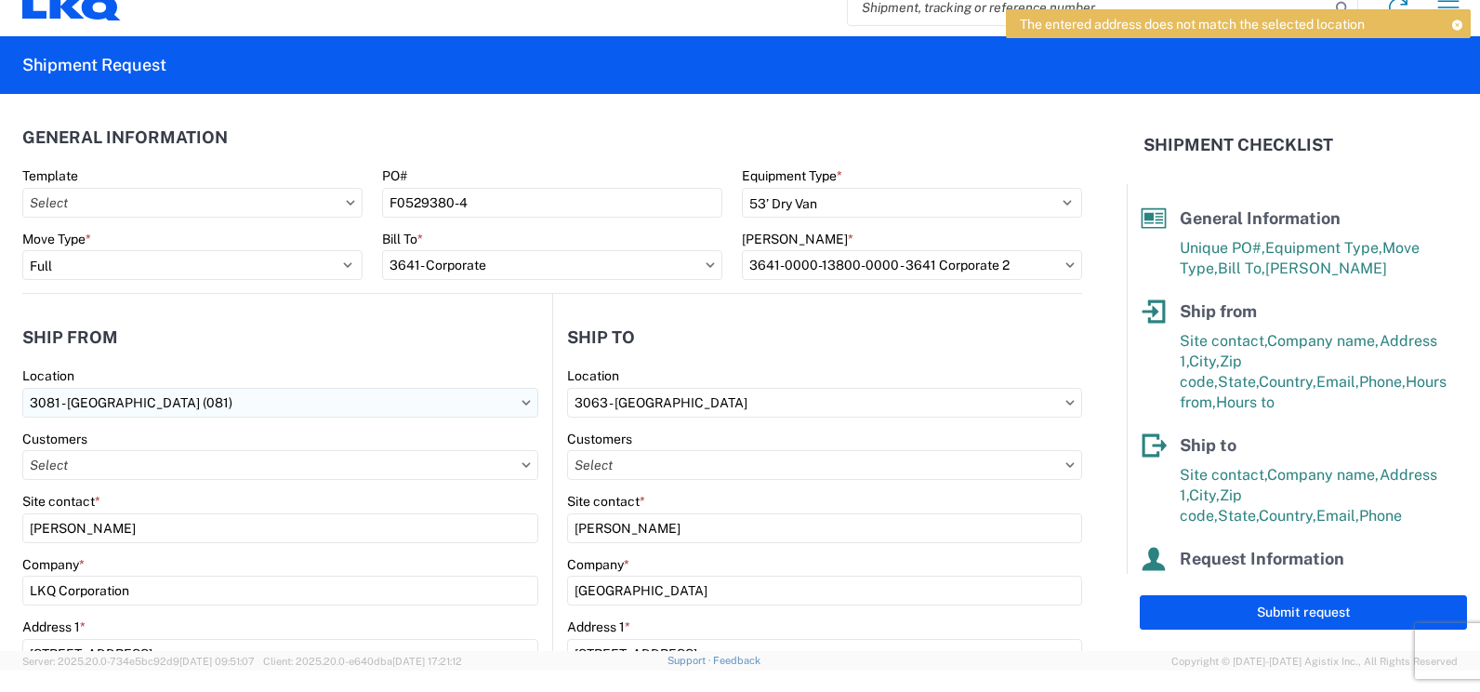
click at [399, 405] on input "3081 - Miami FL (081)" at bounding box center [280, 403] width 516 height 30
type input "3081"
click at [126, 482] on div "3081 - Miami FL (081)" at bounding box center [189, 485] width 325 height 30
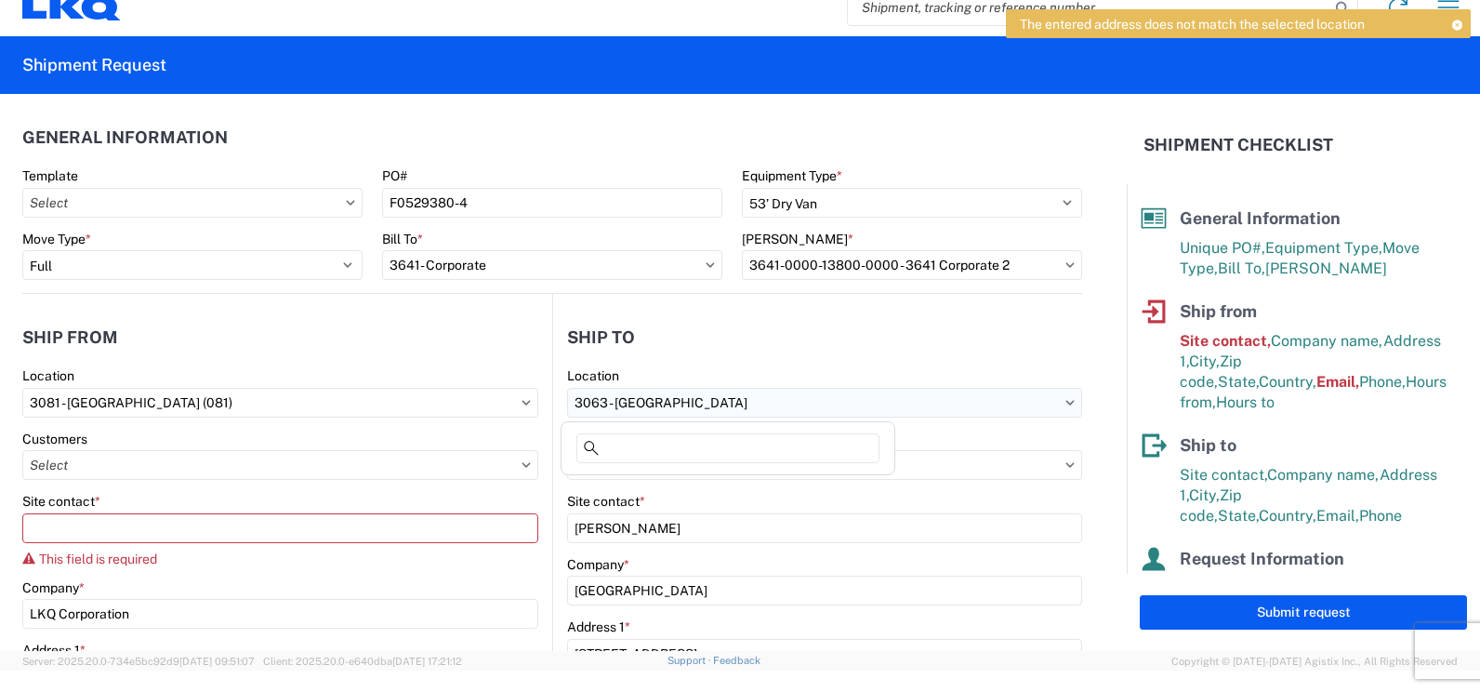
click at [812, 403] on input "3063 - Grand Prairie" at bounding box center [824, 403] width 515 height 30
type input "063"
click at [735, 481] on div "3063 - Grand Prairie" at bounding box center [727, 485] width 325 height 30
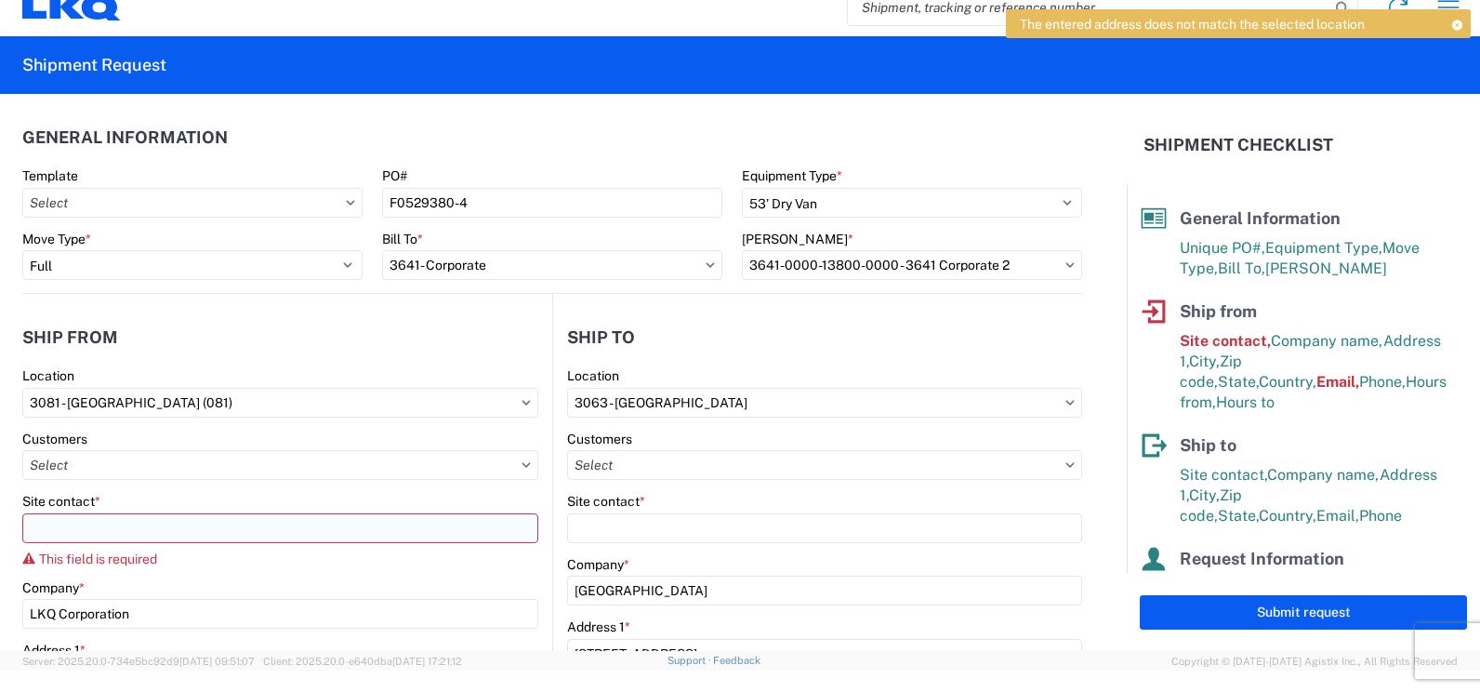
select select
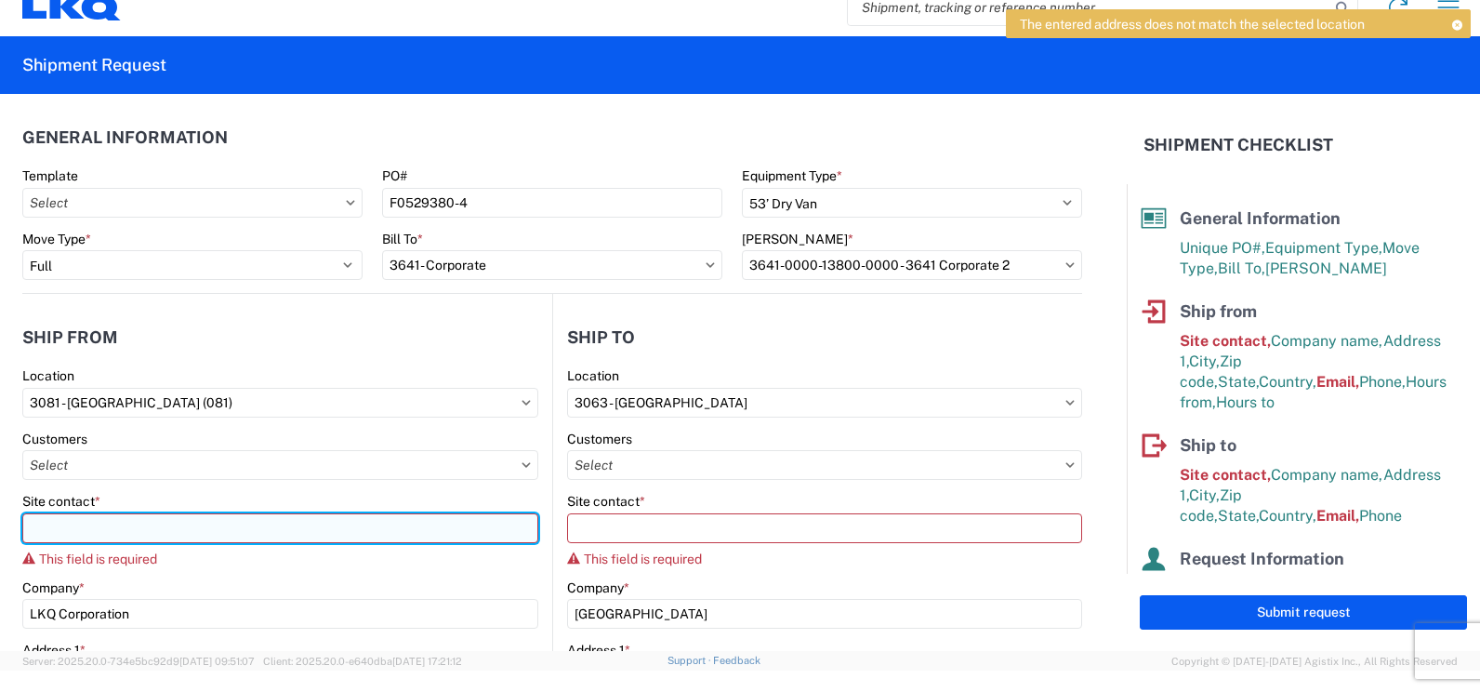
click at [518, 531] on input "Site contact *" at bounding box center [280, 528] width 516 height 30
type input "G"
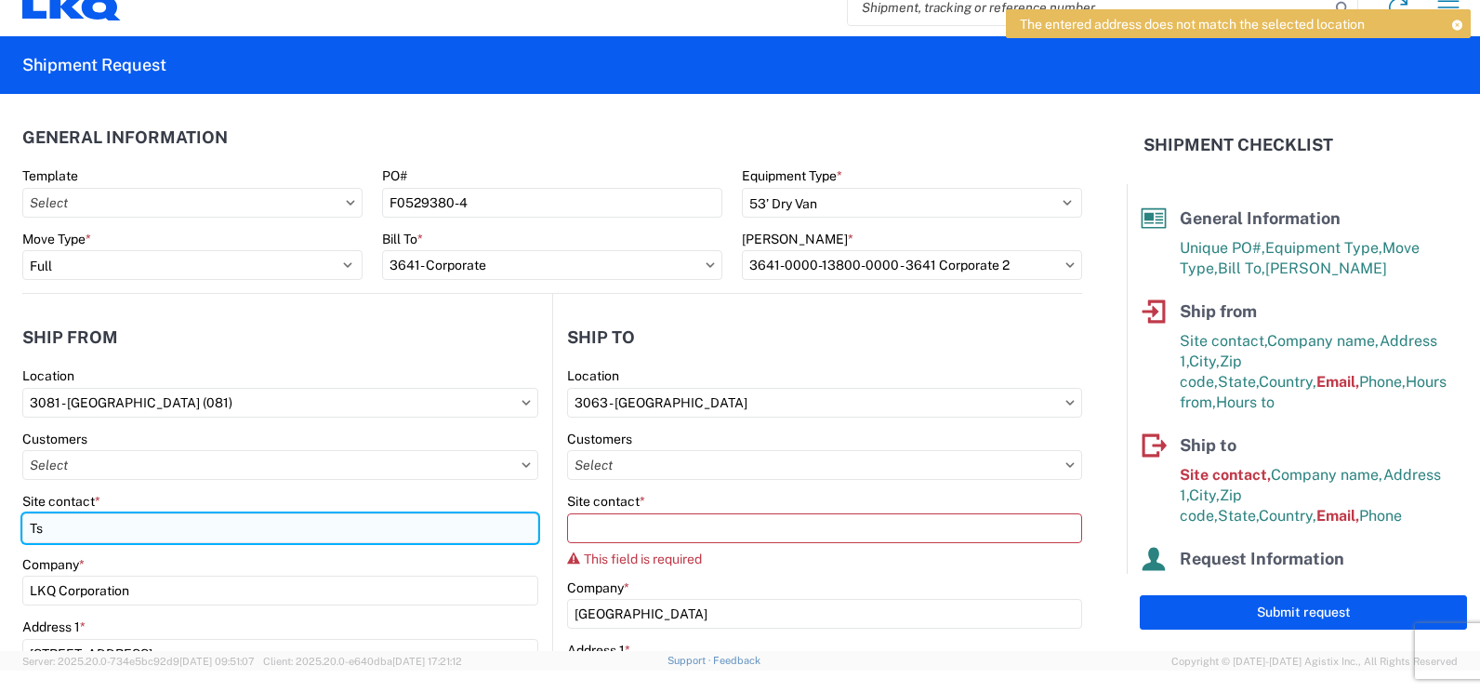
type input "T"
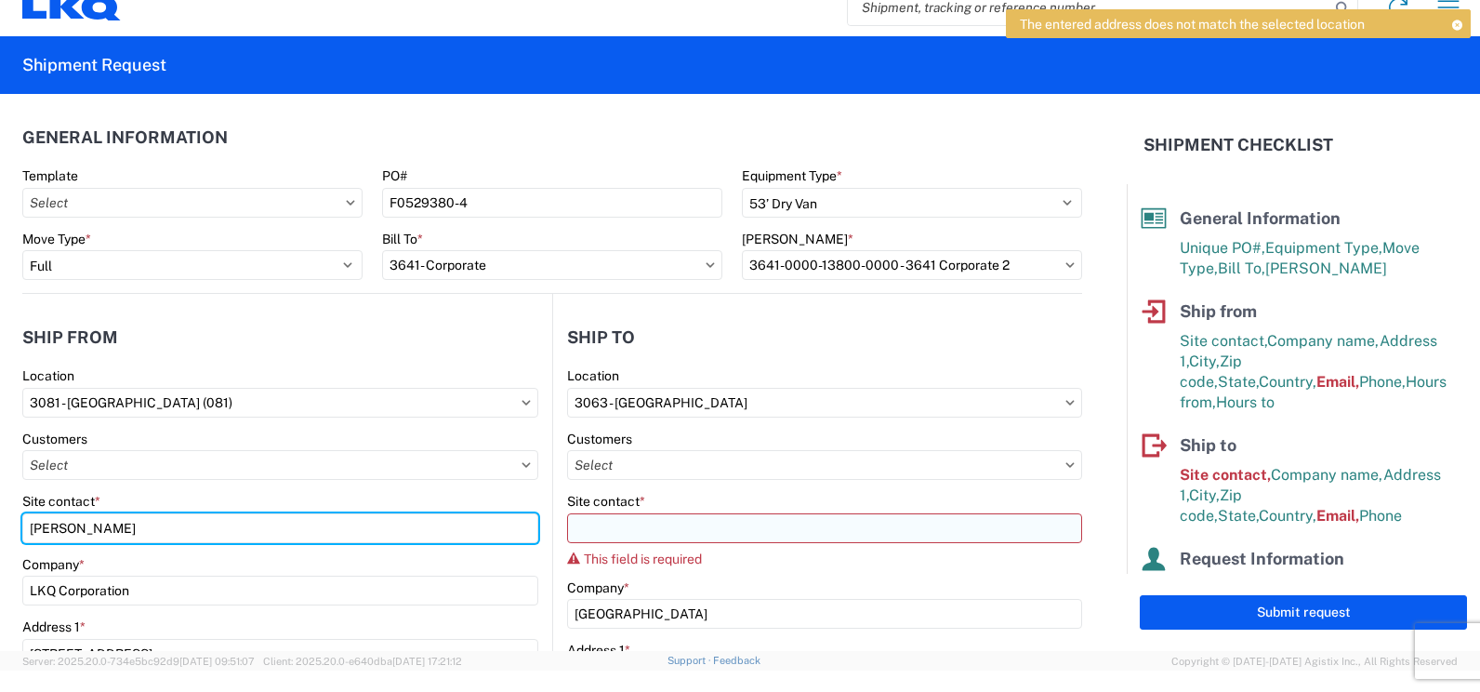
type input "Jose G. Ellis"
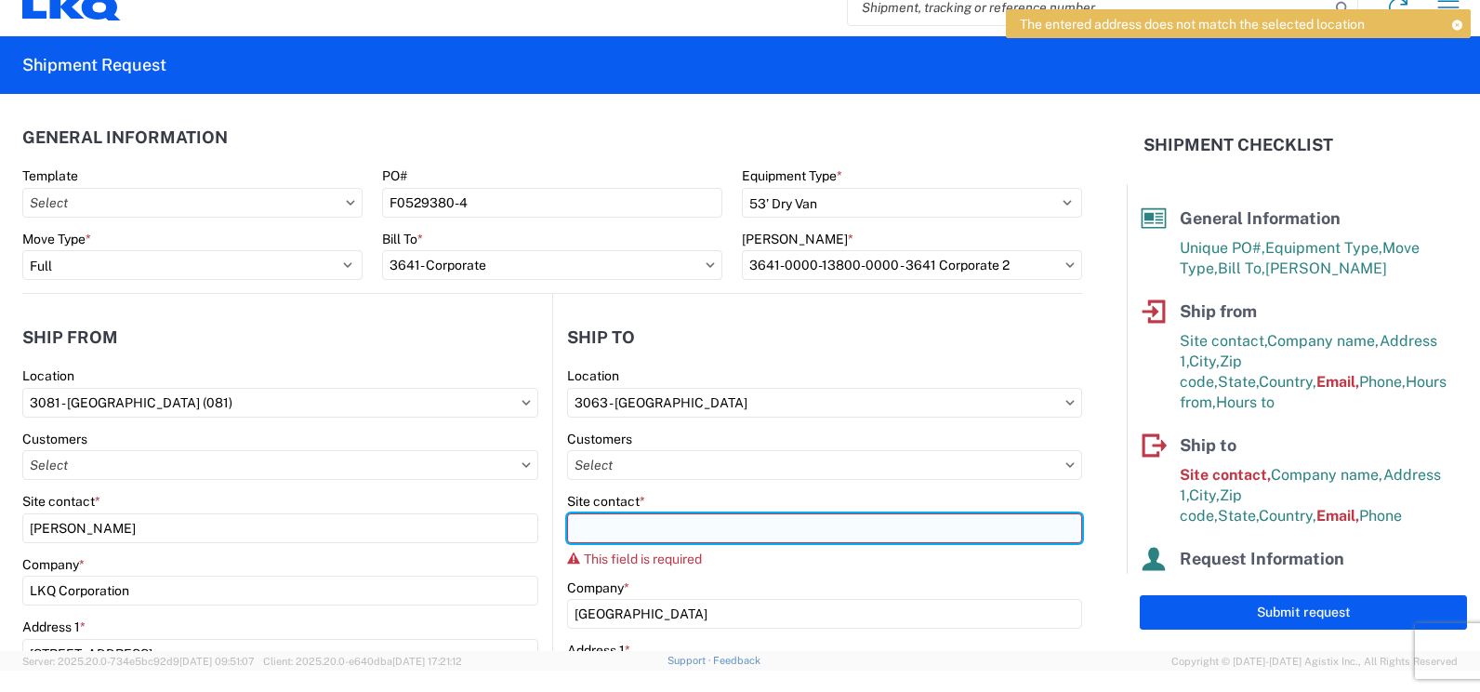
click at [713, 538] on input "Site contact *" at bounding box center [824, 528] width 515 height 30
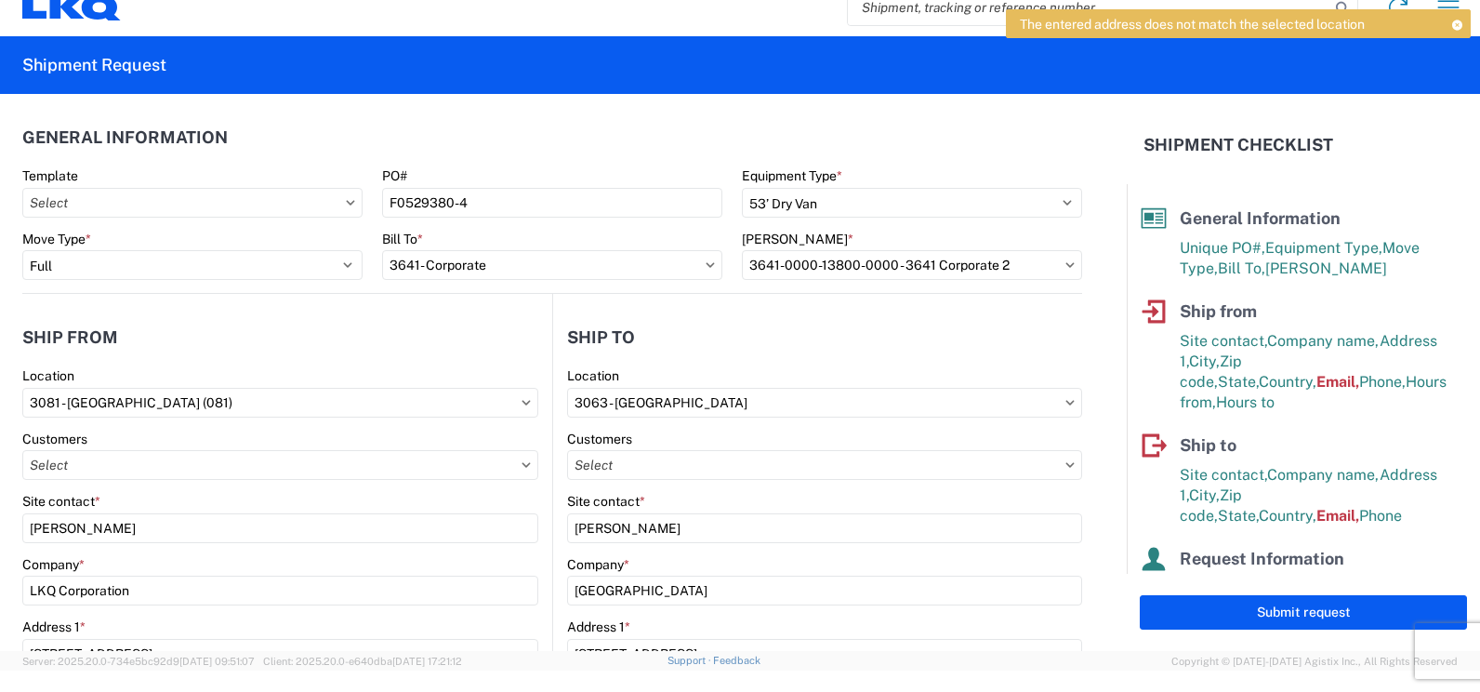
click at [1095, 543] on form "General Information Template PO# F0529380-4 Equipment Type * Select 53’ Dry Van…" at bounding box center [563, 372] width 1127 height 557
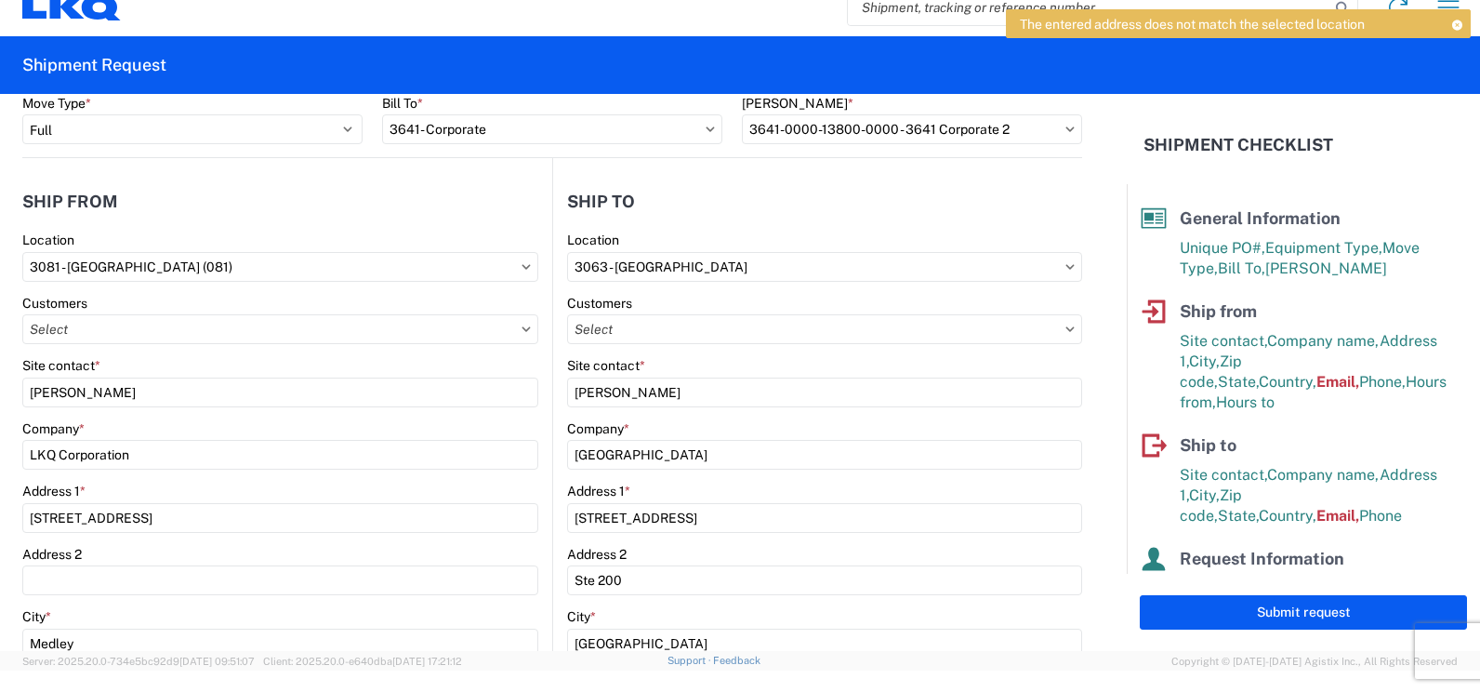
scroll to position [139, 0]
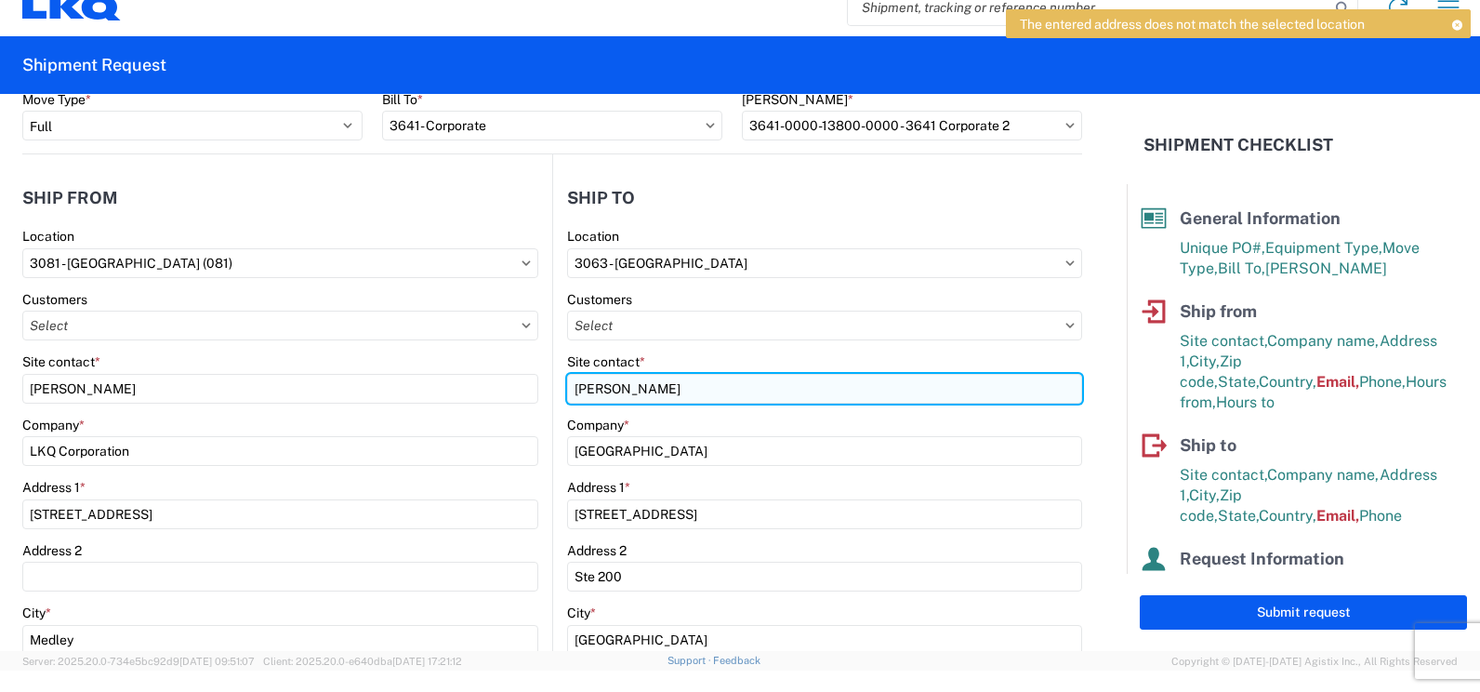
click at [757, 383] on input "Jose G. Ellis" at bounding box center [824, 389] width 515 height 30
type input "William G."
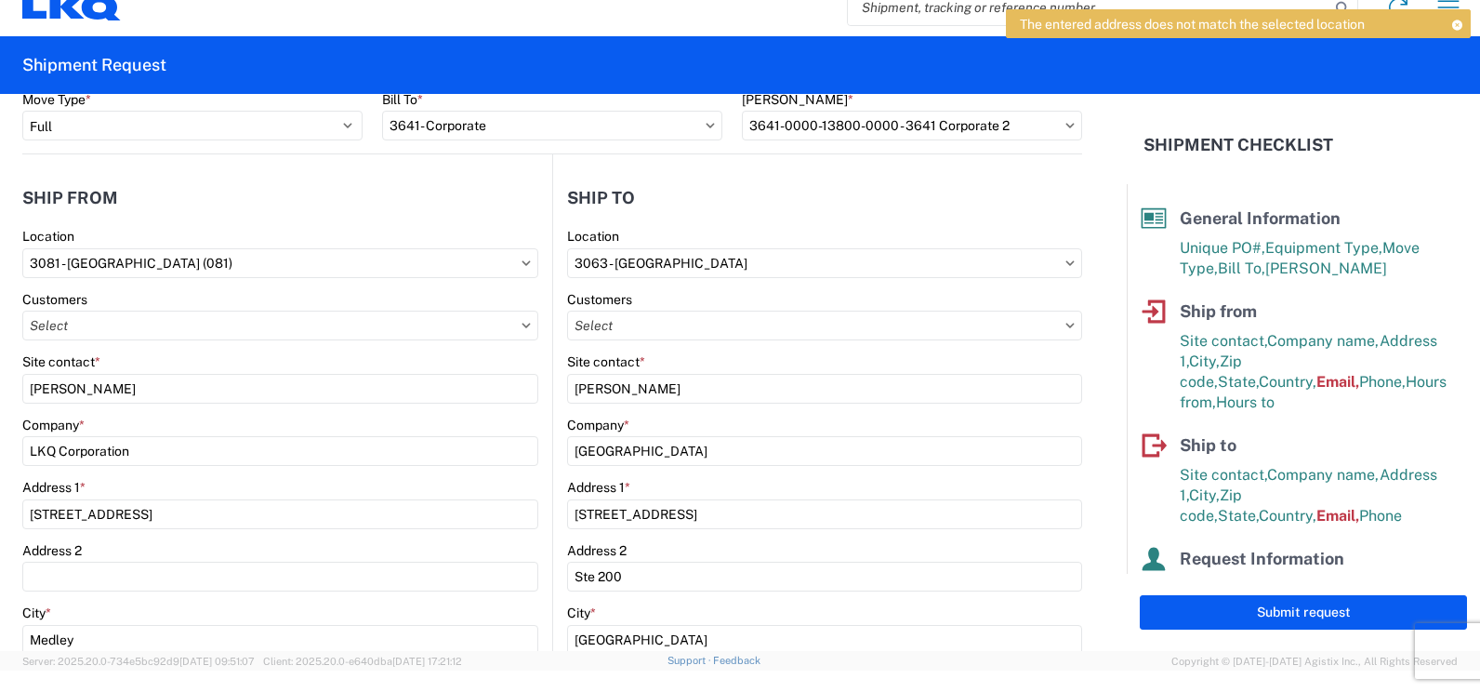
click at [1084, 386] on form "General Information Template PO# F0529380-4 Equipment Type * Select 53’ Dry Van…" at bounding box center [563, 372] width 1127 height 557
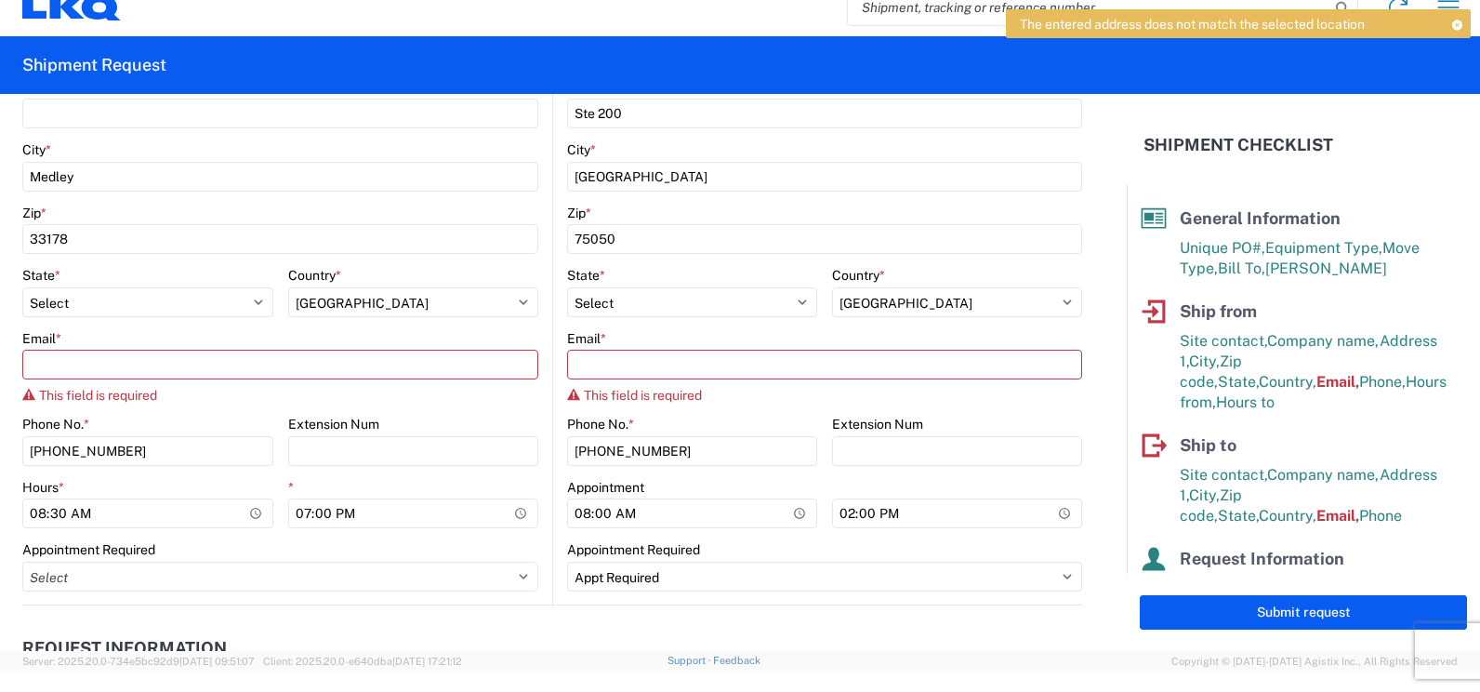
scroll to position [604, 0]
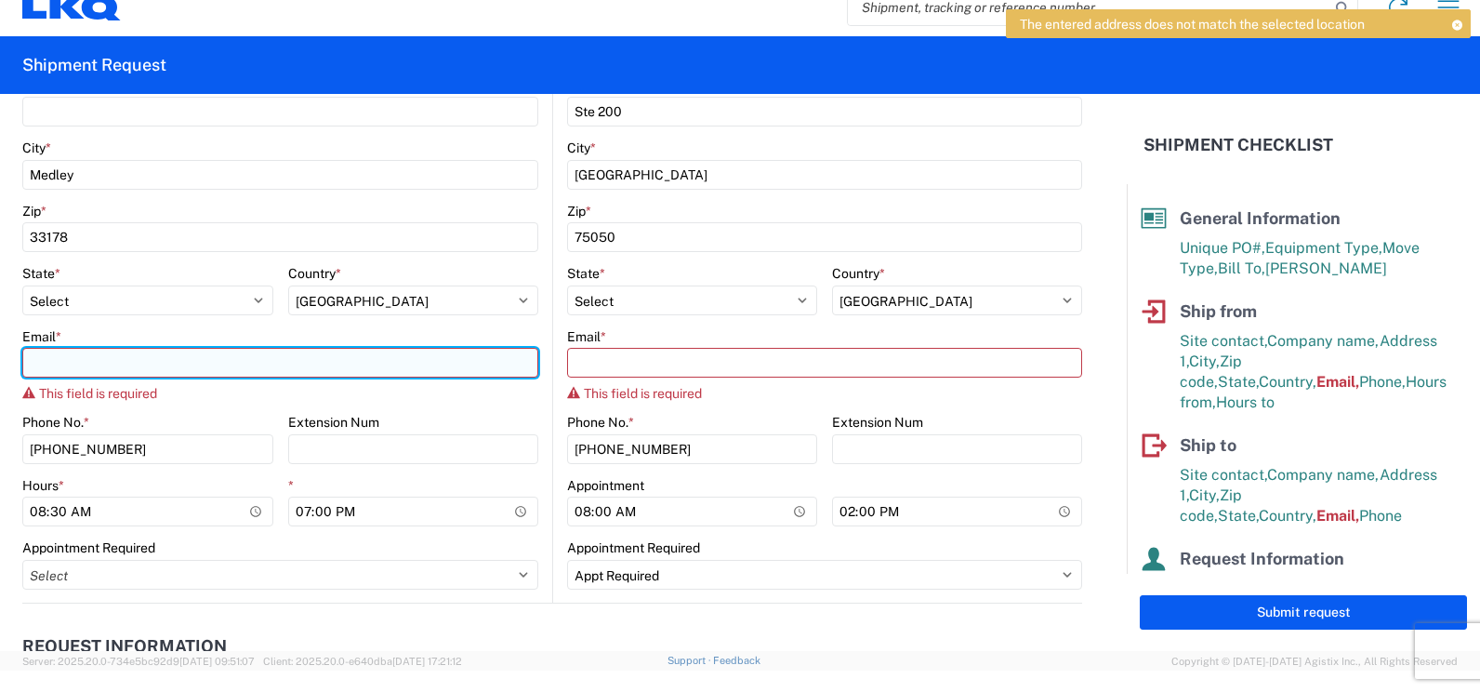
click at [343, 365] on input "Email *" at bounding box center [280, 363] width 516 height 30
type input "jose.ellis@lkqcorp.com"
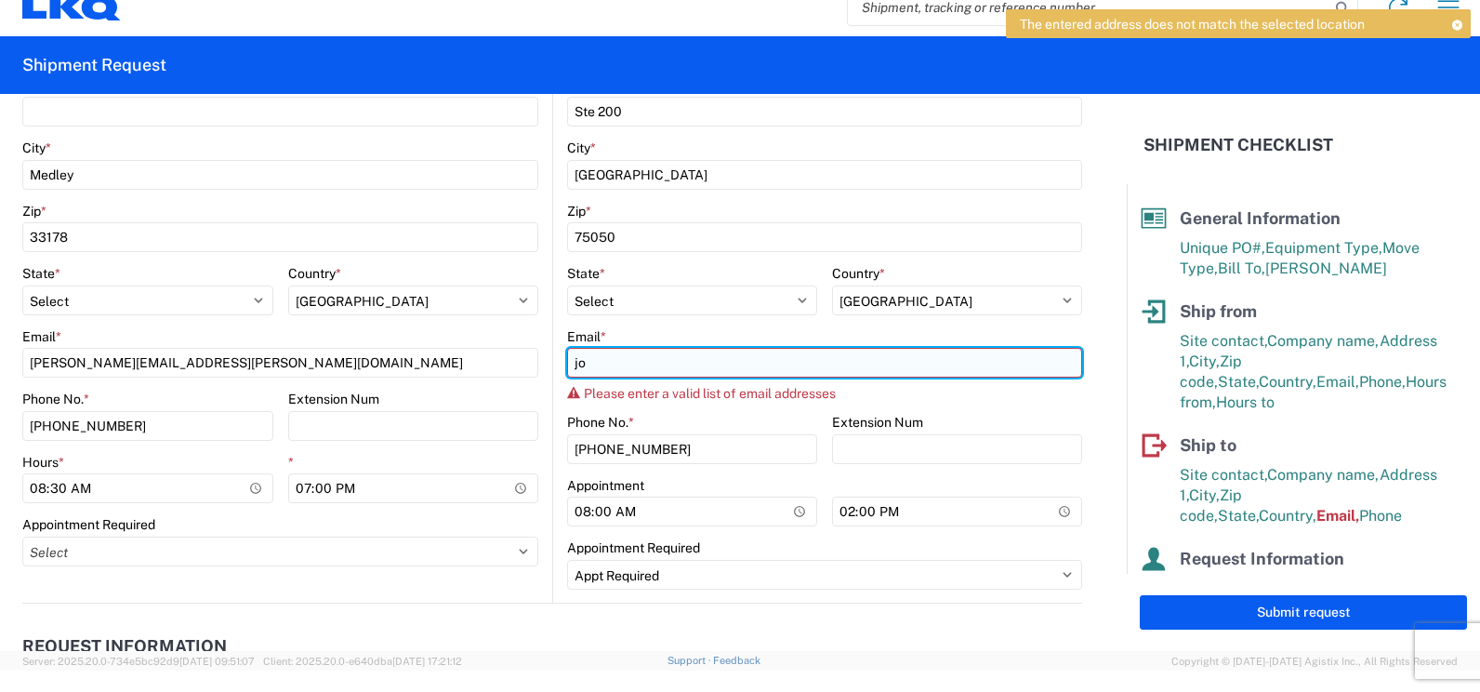
click at [595, 370] on input "jo" at bounding box center [824, 363] width 515 height 30
type input "jose.ellis@lkqcorp.com"
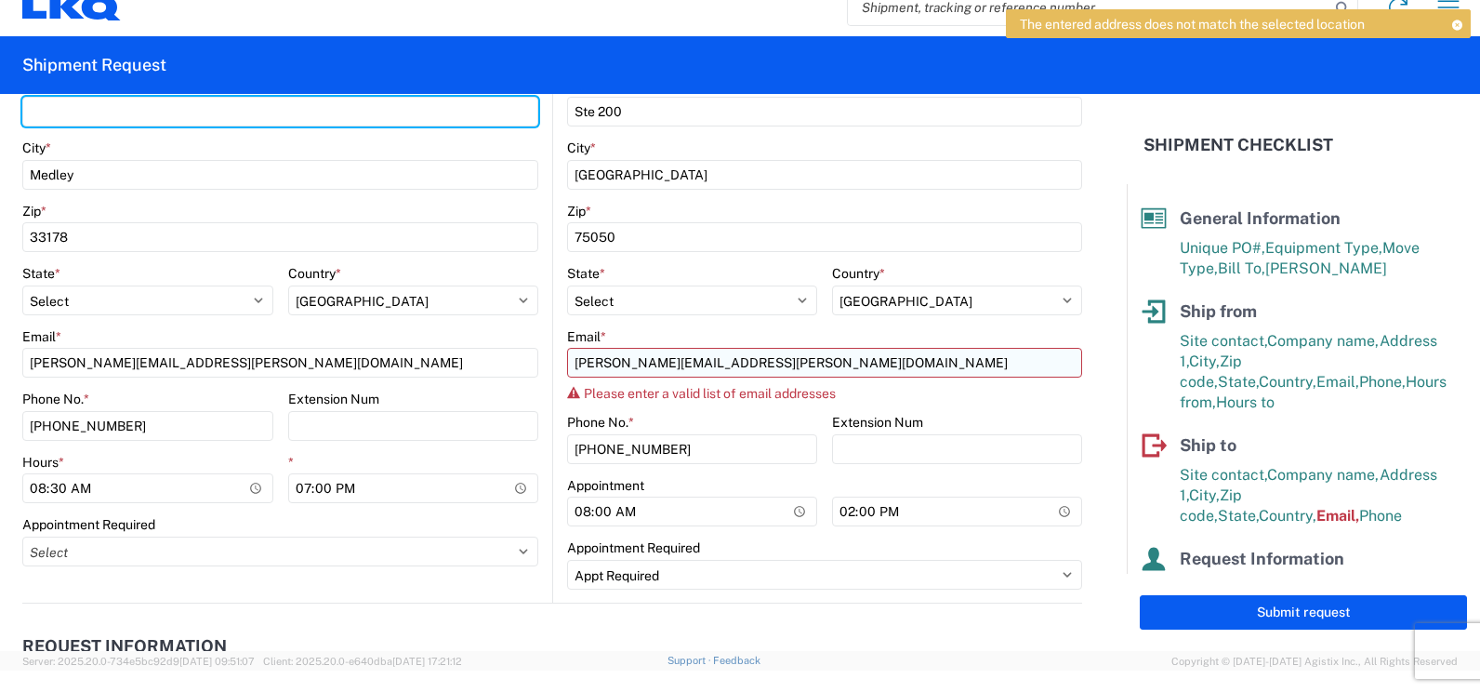
type input "unit 1"
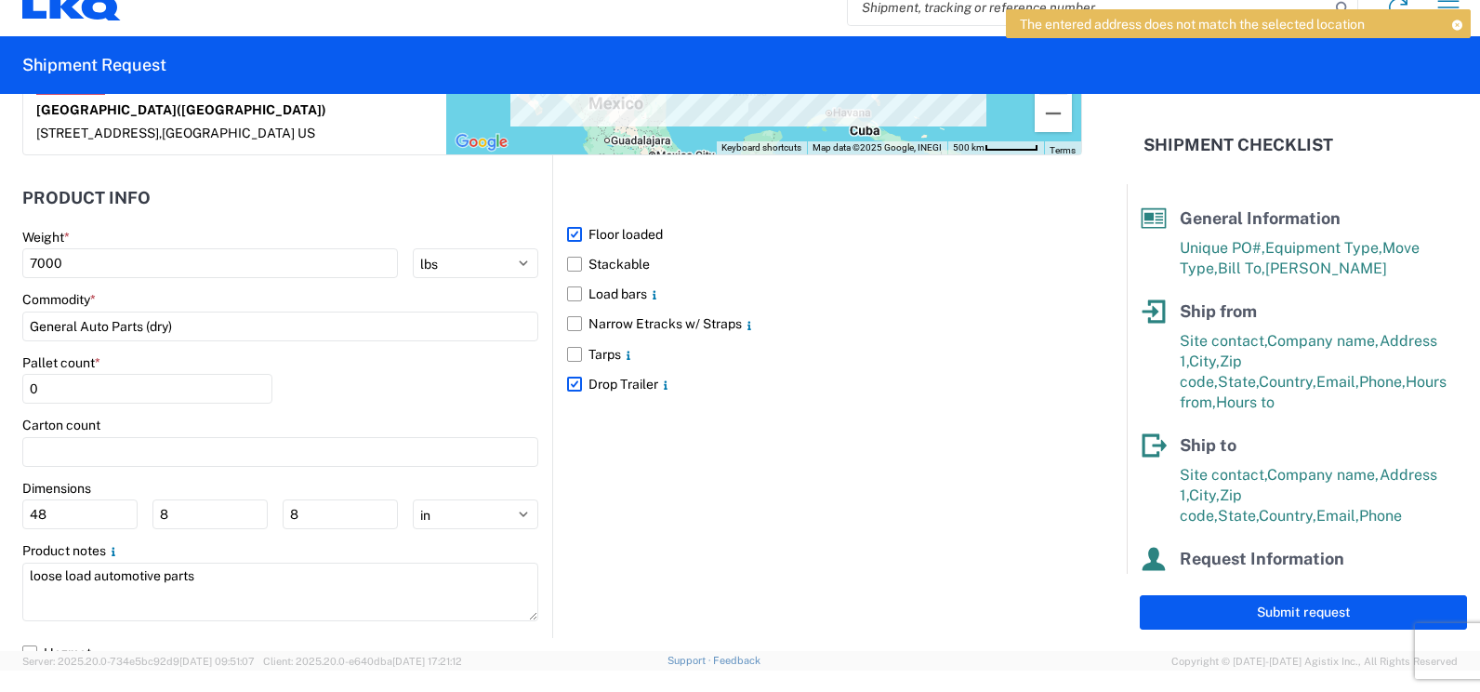
scroll to position [1783, 0]
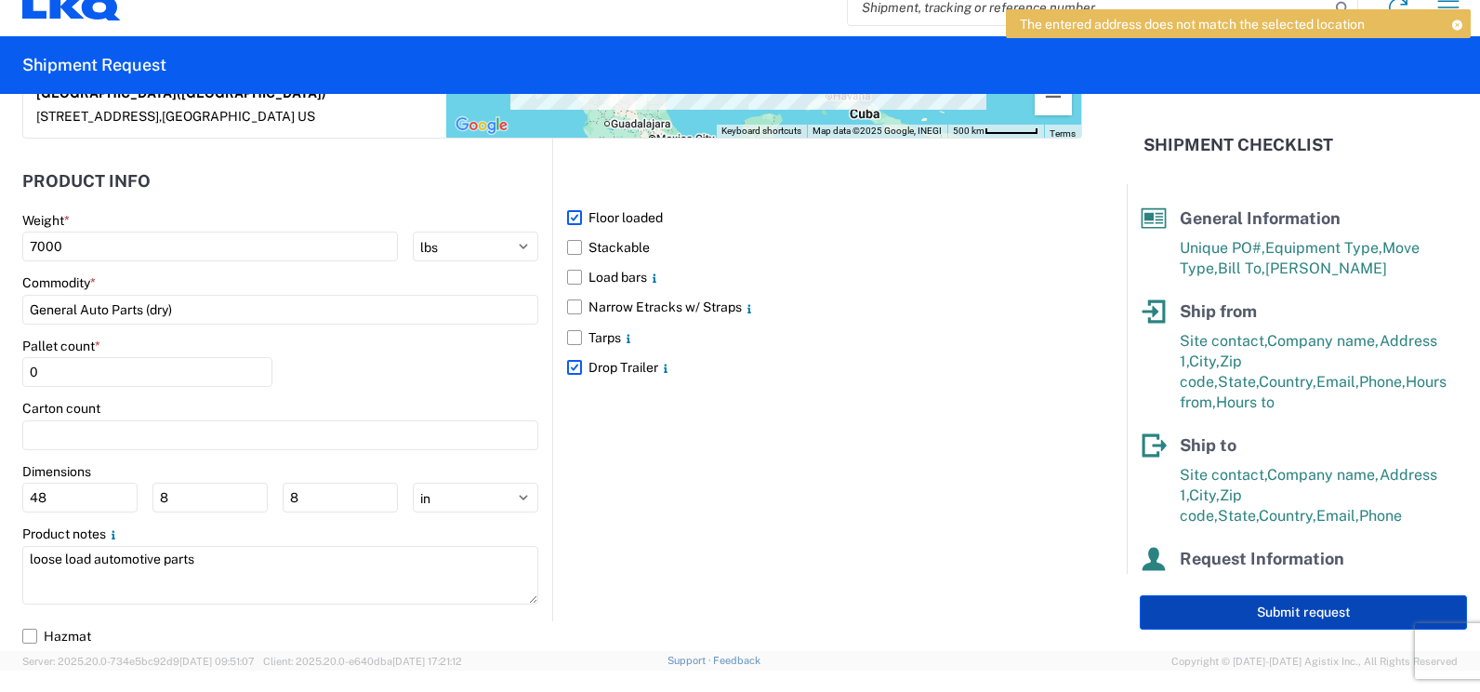
click at [1320, 609] on button "Submit request" at bounding box center [1303, 612] width 327 height 34
